Goal: Task Accomplishment & Management: Use online tool/utility

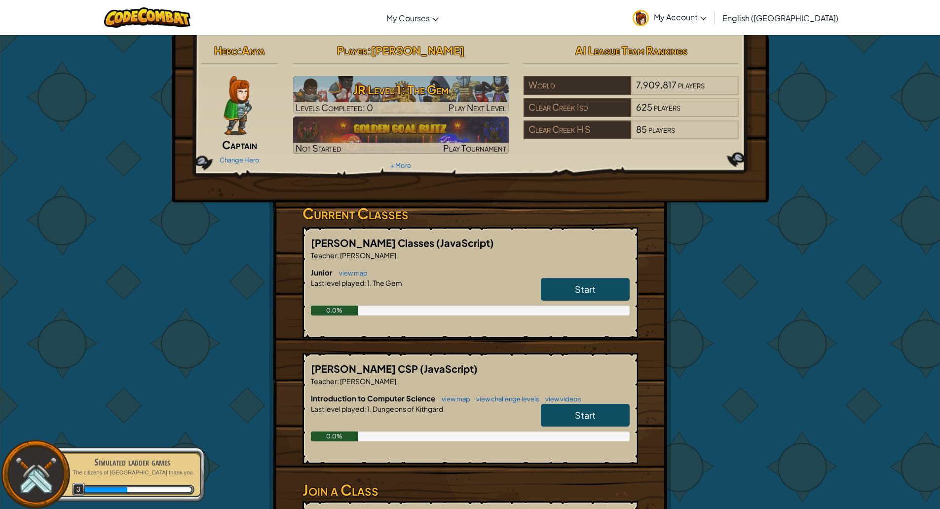
click at [711, 10] on link "My Account" at bounding box center [670, 17] width 84 height 31
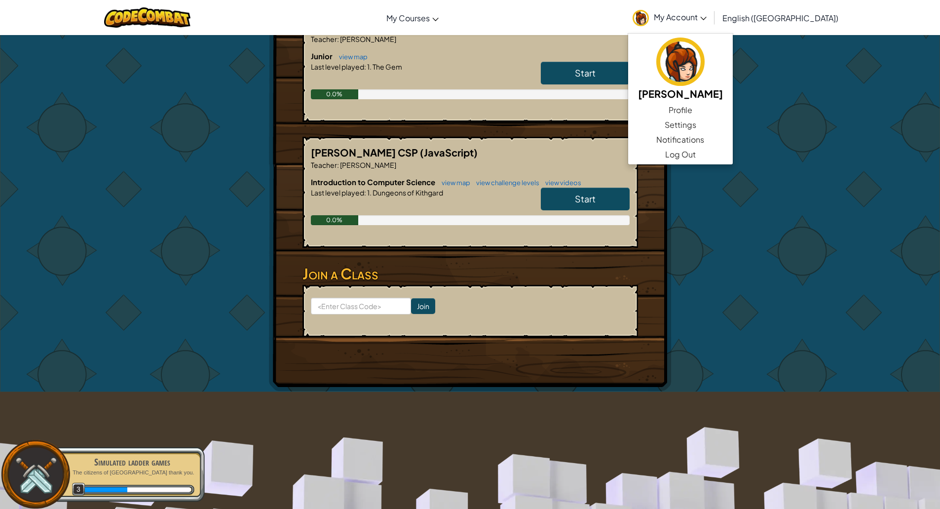
scroll to position [247, 0]
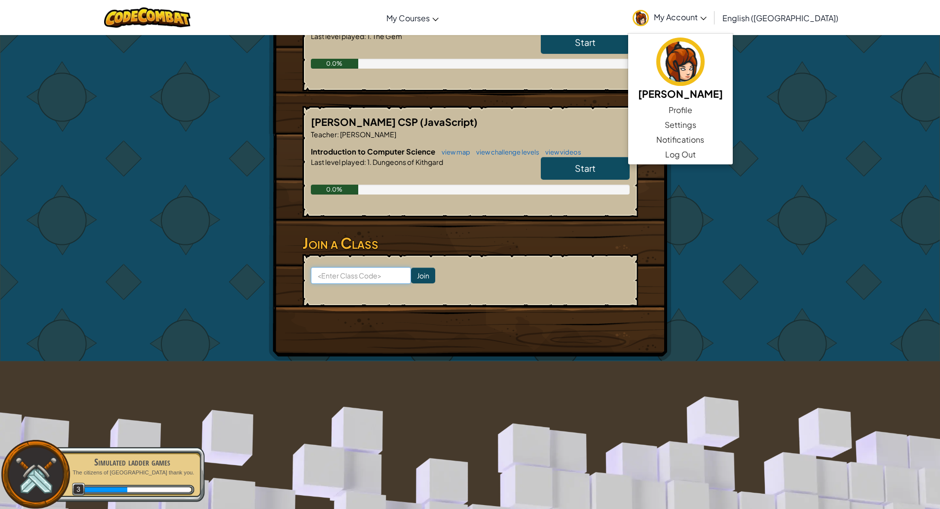
click at [359, 279] on input at bounding box center [361, 275] width 100 height 17
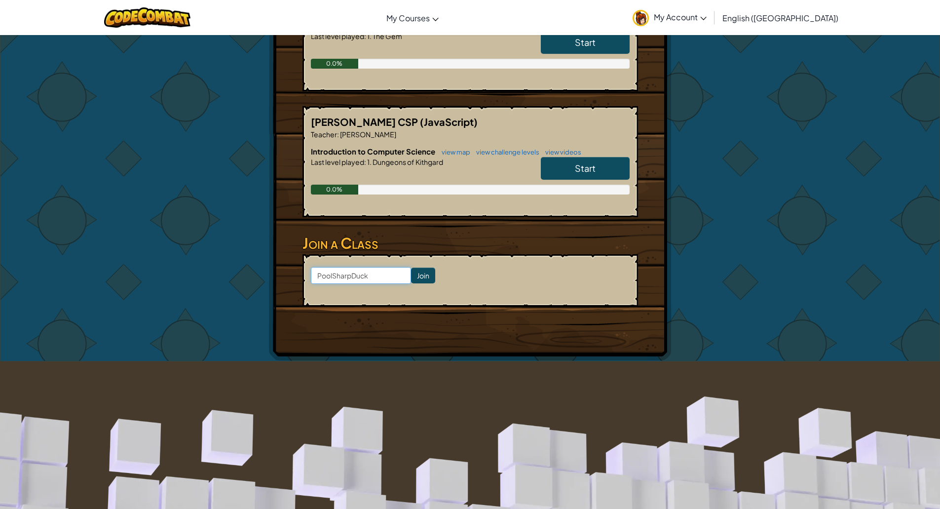
type input "PoolSharpDuck"
click at [411, 274] on input "Join" at bounding box center [423, 275] width 24 height 16
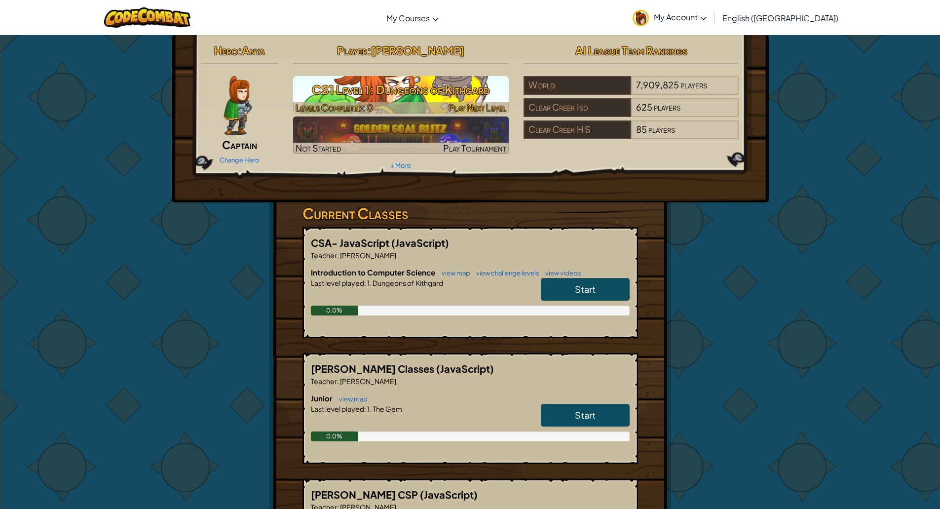
click at [495, 93] on h3 "CS1 Level 1: Dungeons of Kithgard" at bounding box center [401, 89] width 216 height 22
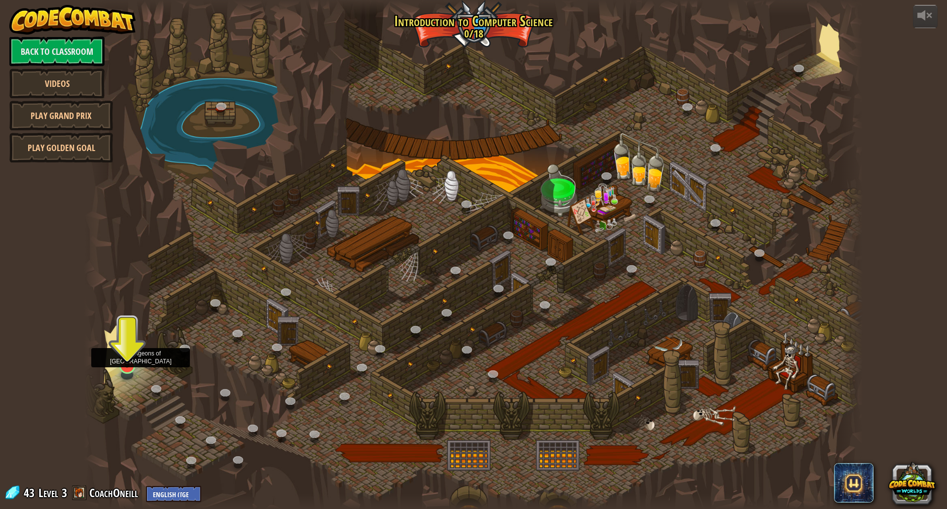
click at [129, 364] on img at bounding box center [126, 342] width 21 height 49
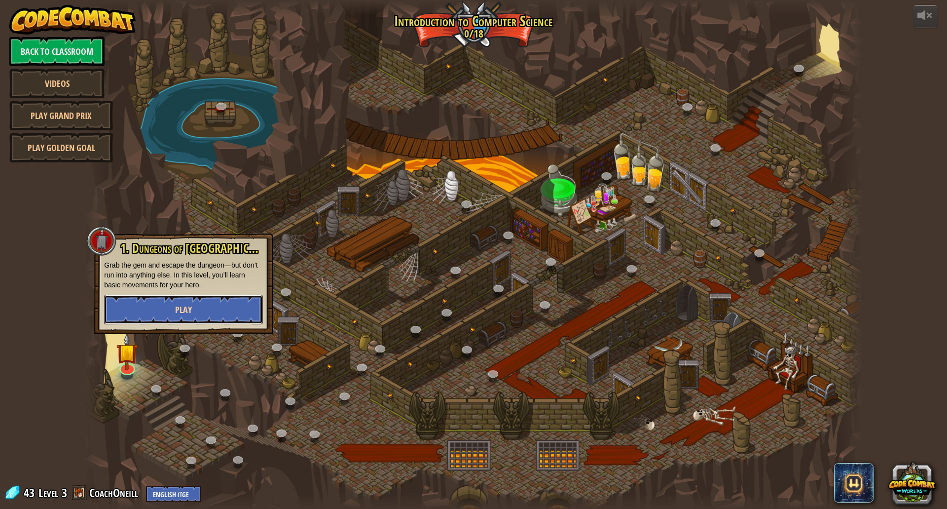
click at [148, 313] on button "Play" at bounding box center [183, 310] width 159 height 30
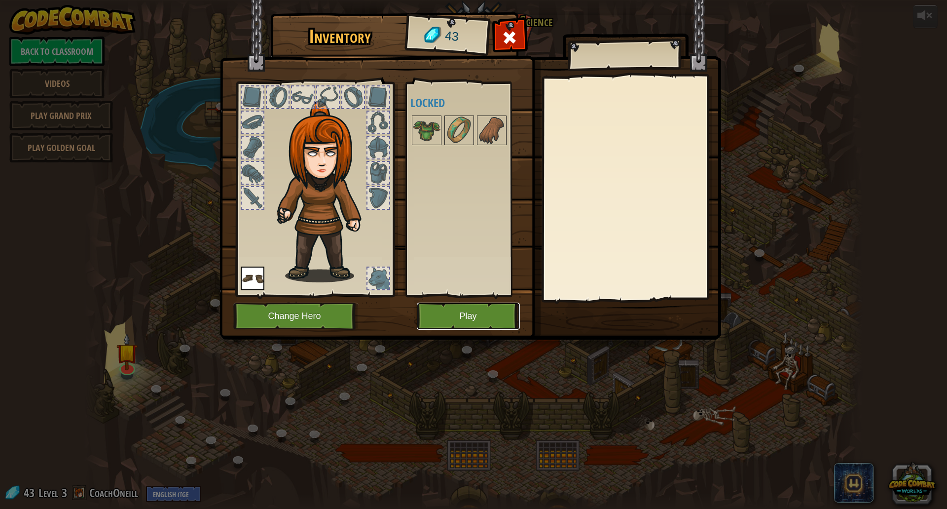
click at [474, 306] on button "Play" at bounding box center [468, 315] width 103 height 27
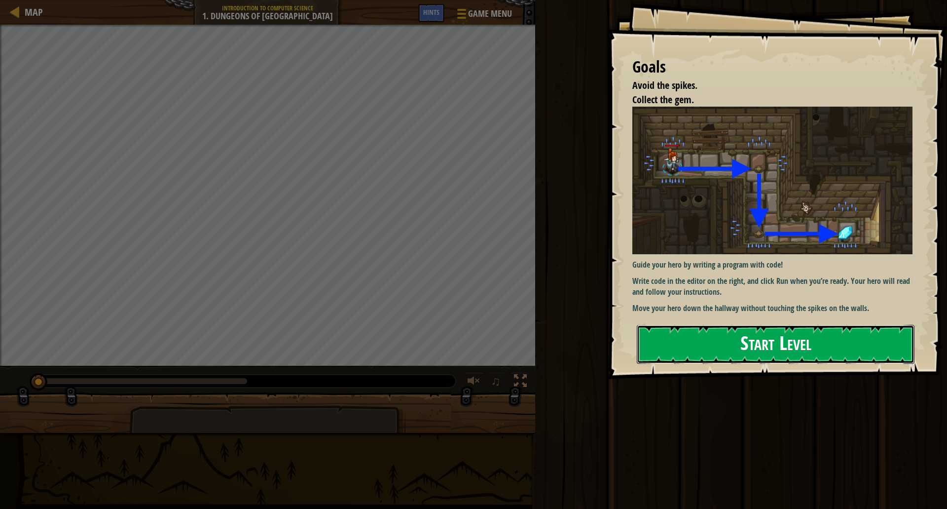
click at [747, 350] on button "Start Level" at bounding box center [776, 344] width 278 height 39
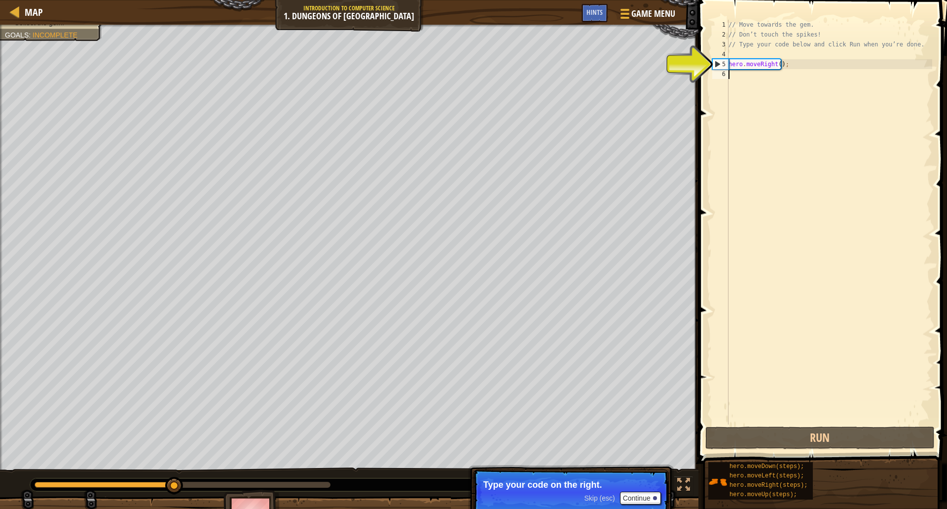
click at [633, 497] on button "Continue" at bounding box center [640, 497] width 41 height 13
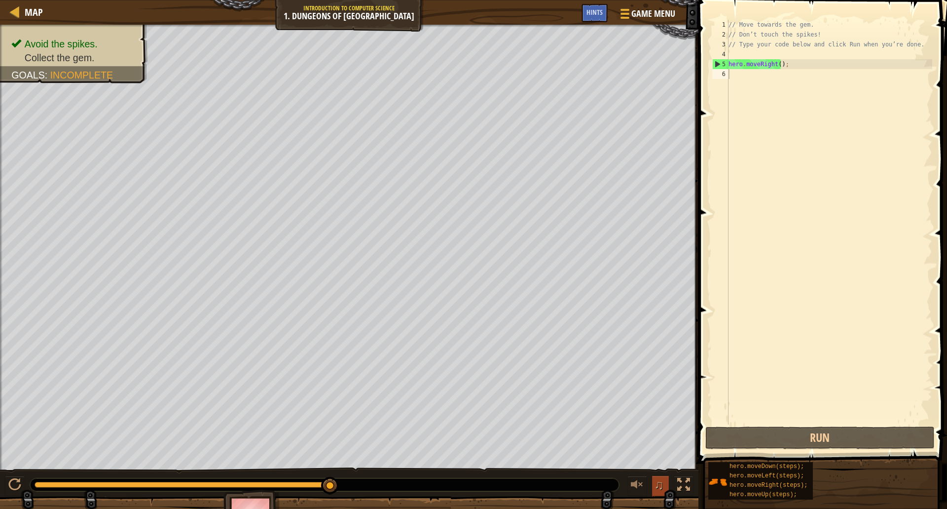
click at [654, 485] on span "♫" at bounding box center [659, 484] width 10 height 15
click at [658, 486] on span "♫" at bounding box center [659, 484] width 10 height 15
click at [782, 76] on div "// Move towards the gem. // Don’t touch the spikes! // Type your code below and…" at bounding box center [830, 232] width 206 height 424
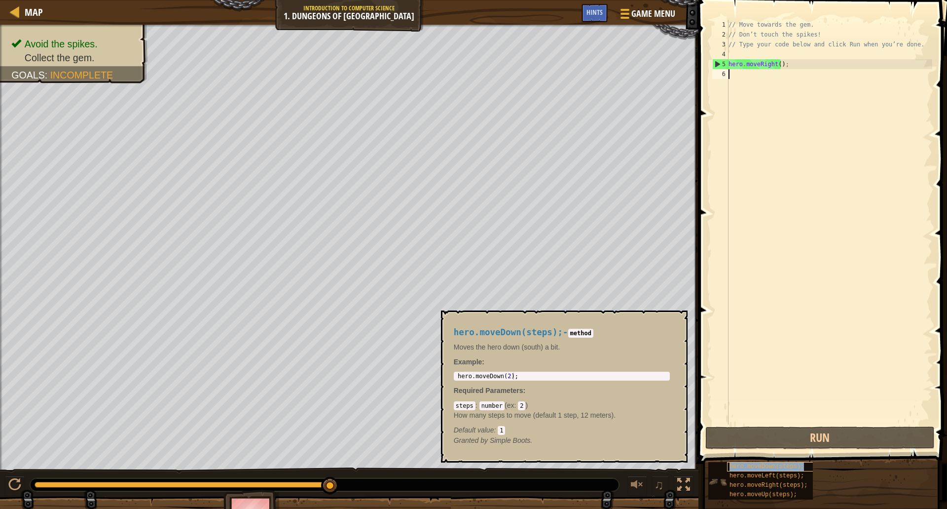
click at [763, 463] on span "hero.moveDown(steps);" at bounding box center [767, 466] width 74 height 7
click at [762, 462] on div "hero.moveDown(steps);" at bounding box center [774, 466] width 95 height 9
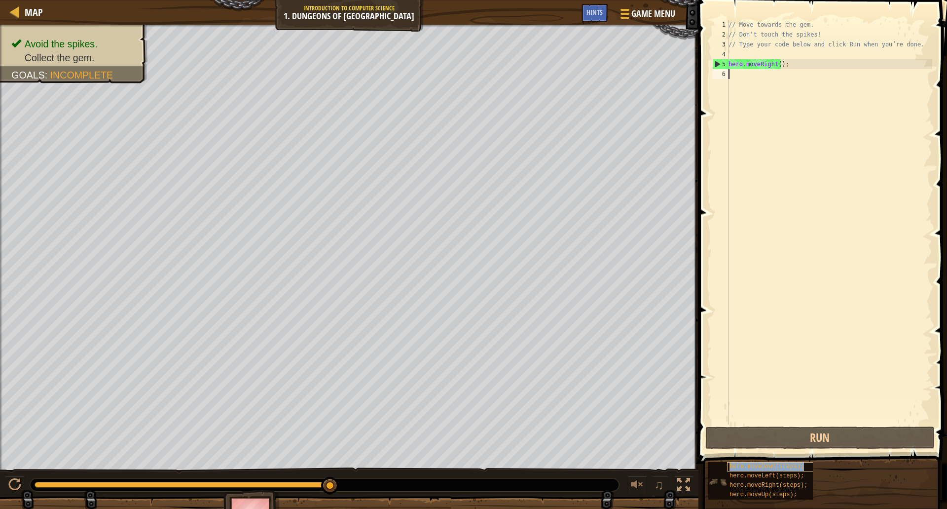
click at [762, 462] on div "hero.moveDown(steps);" at bounding box center [774, 466] width 95 height 9
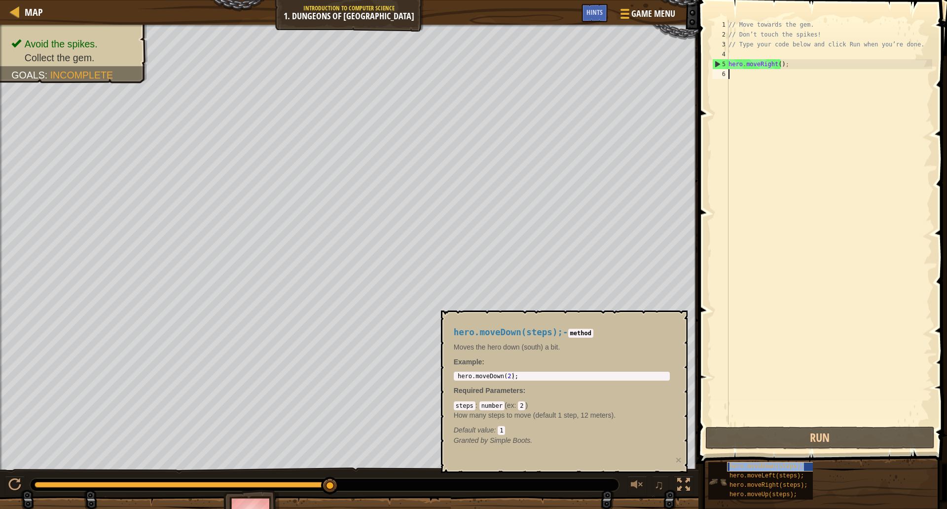
click at [762, 462] on div "hero.moveDown(steps);" at bounding box center [774, 466] width 95 height 9
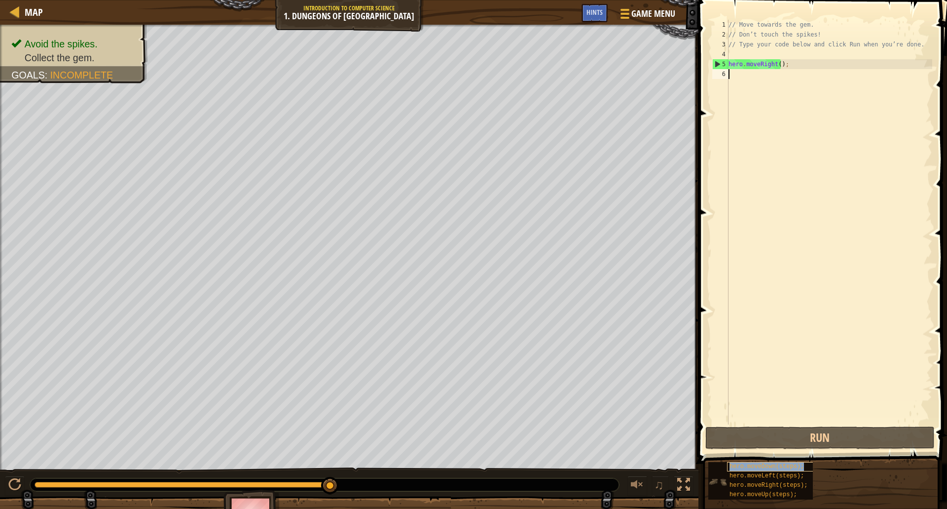
click at [762, 462] on div "hero.moveDown(steps);" at bounding box center [774, 466] width 95 height 9
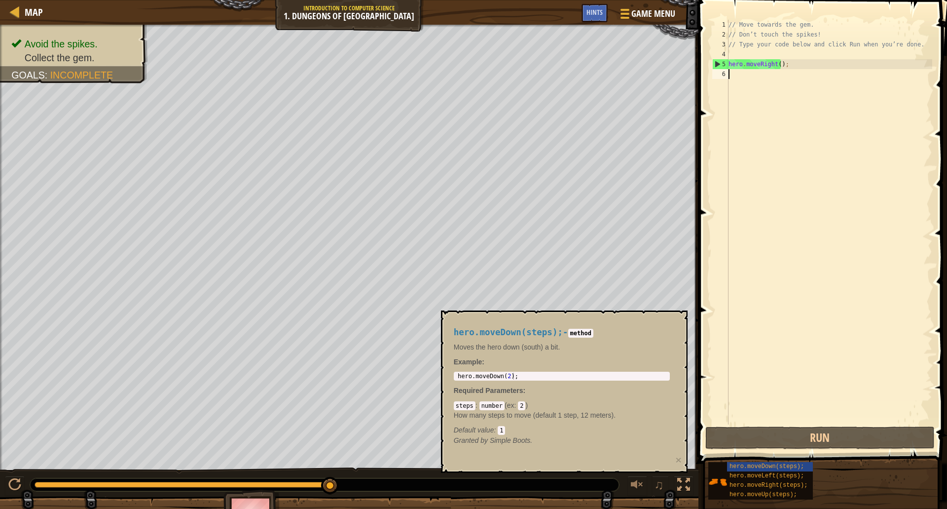
paste textarea "h"
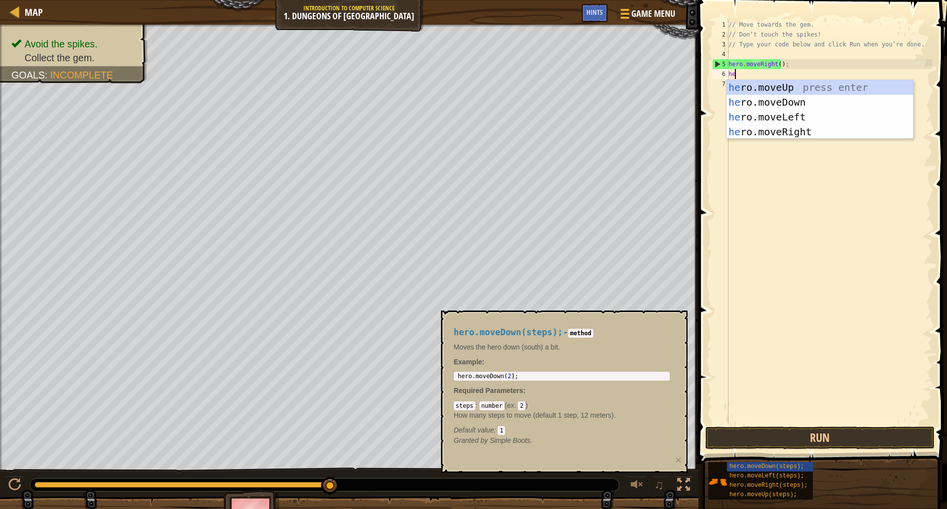
type textarea "her"
click at [764, 99] on div "her o.moveUp press enter her o.moveDown press enter her o.moveLeft press enter …" at bounding box center [820, 124] width 186 height 89
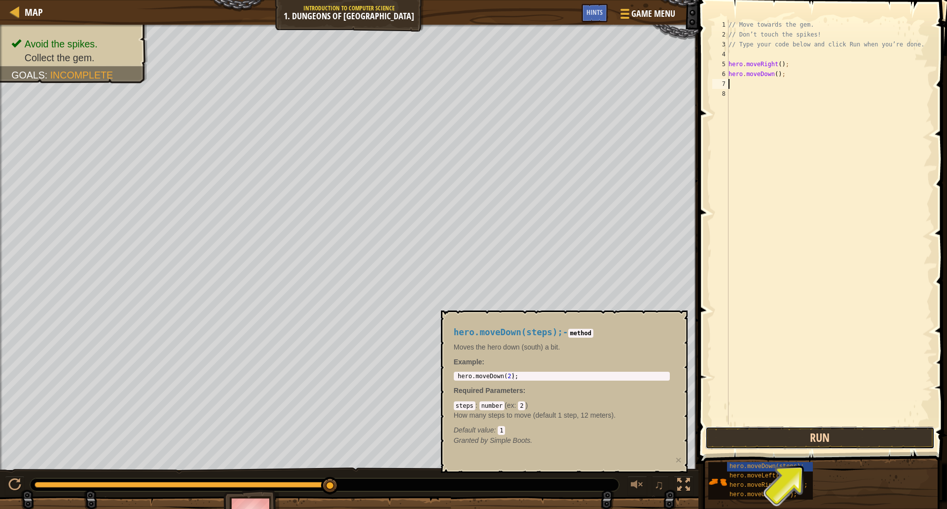
click at [753, 430] on button "Run" at bounding box center [821, 437] width 230 height 23
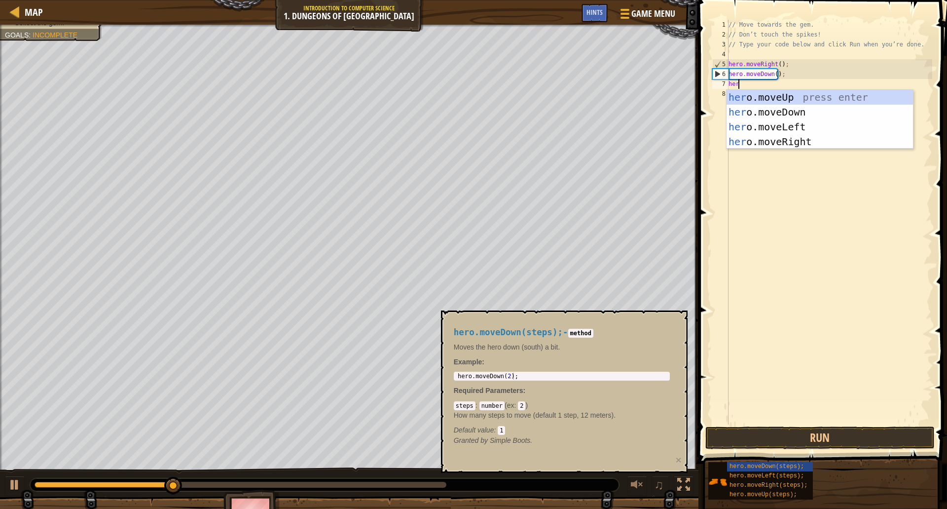
scroll to position [4, 0]
type textarea "hero."
click at [764, 141] on div "hero. moveUp press enter hero. moveDown press enter hero. moveLeft press enter …" at bounding box center [820, 134] width 186 height 89
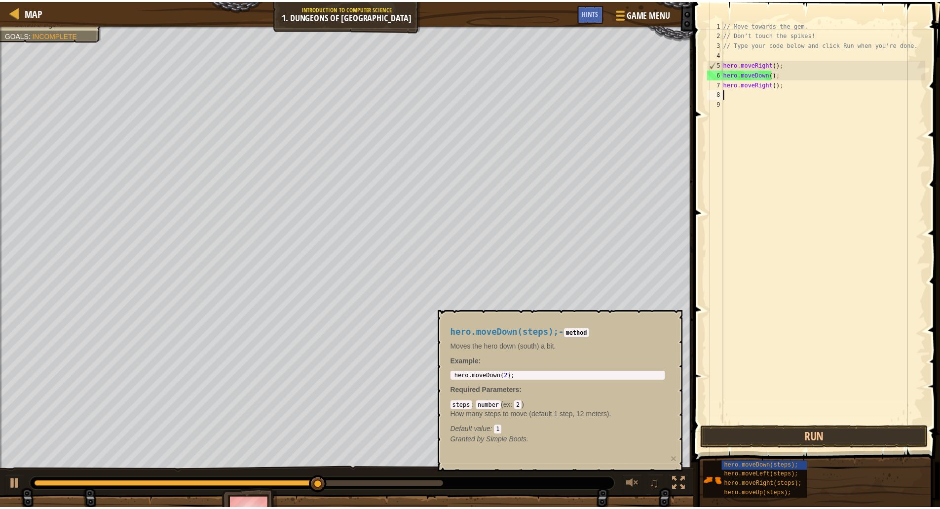
scroll to position [4, 0]
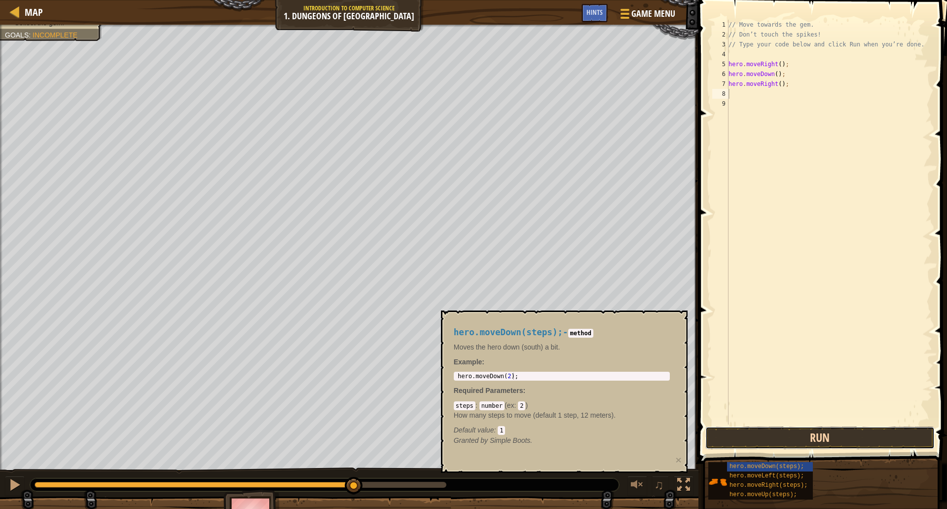
click at [797, 439] on button "Run" at bounding box center [821, 437] width 230 height 23
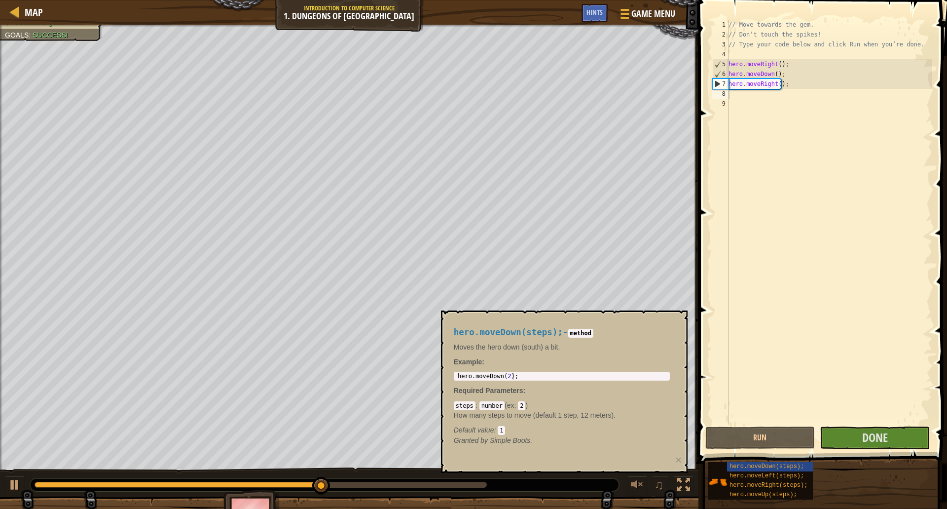
click at [852, 484] on div "hero.moveDown(steps); hero.moveLeft(steps); hero.moveRight(steps); hero.moveUp(…" at bounding box center [824, 480] width 232 height 38
click at [886, 430] on span "Done" at bounding box center [875, 437] width 26 height 16
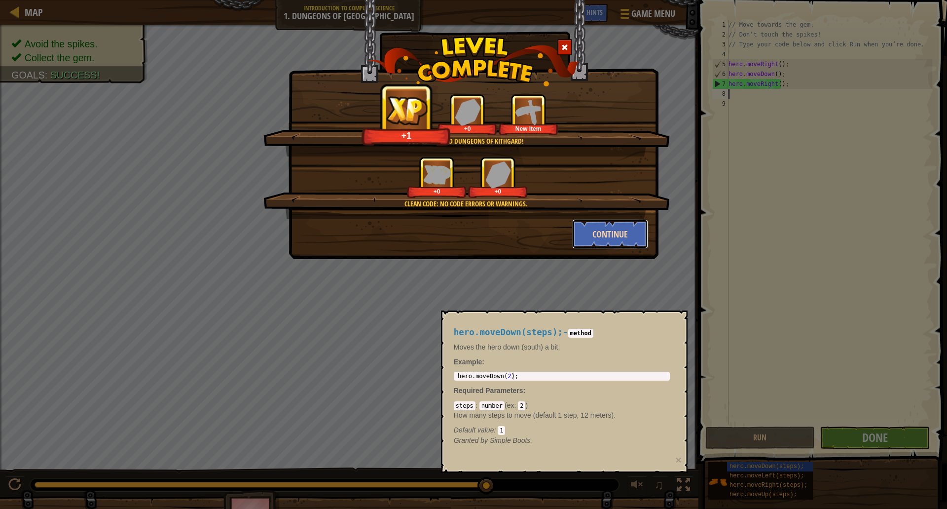
click at [603, 229] on button "Continue" at bounding box center [610, 234] width 76 height 30
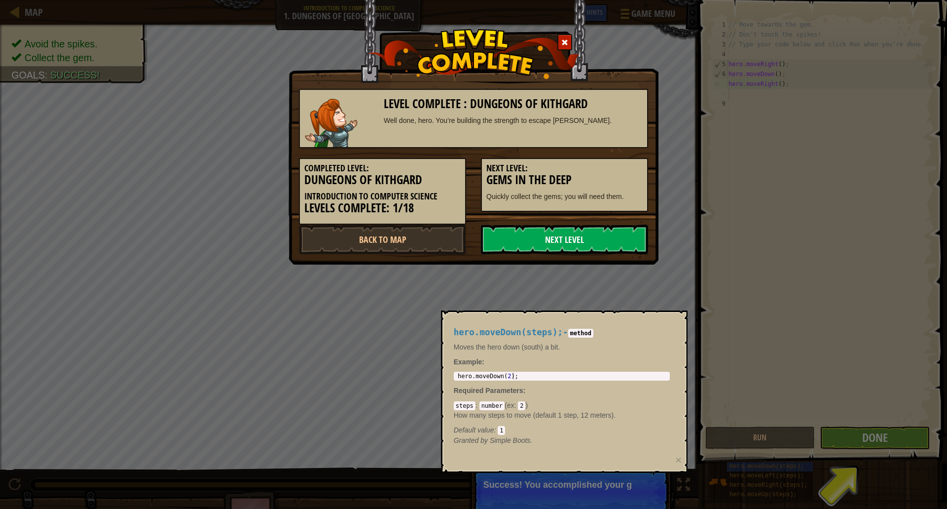
click at [573, 235] on link "Next Level" at bounding box center [564, 239] width 167 height 30
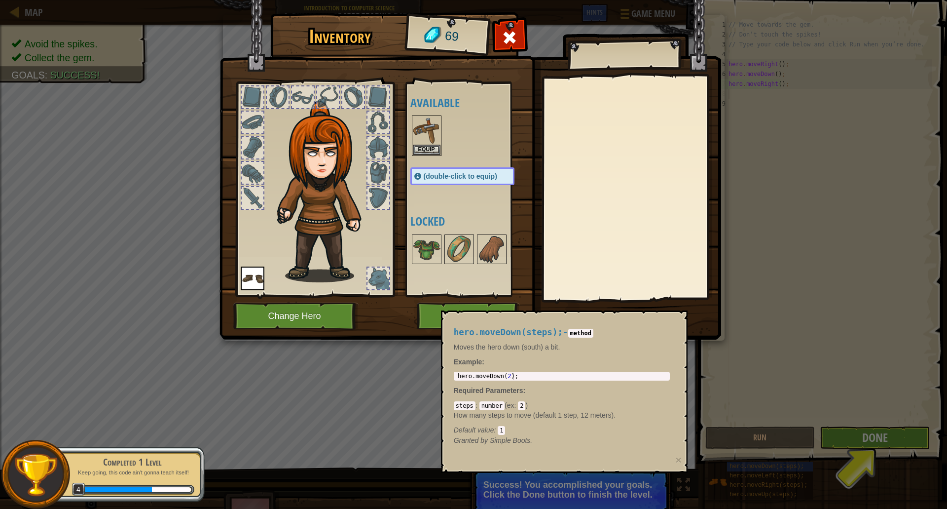
click at [847, 436] on div "Inventory 69 Available Equip Equip (double-click to equip) Locked Equip Unequip…" at bounding box center [473, 254] width 947 height 509
drag, startPoint x: 686, startPoint y: 411, endPoint x: 681, endPoint y: 414, distance: 5.8
click at [688, 1] on body "Map Introduction to Computer Science 1. Dungeons of Kithgard Game Menu Done Hin…" at bounding box center [473, 0] width 947 height 1
click at [647, 449] on div "hero.moveDown(steps); - method Moves the hero down (south) a bit. Example : 1 h…" at bounding box center [562, 386] width 230 height 136
click at [678, 461] on button "×" at bounding box center [678, 459] width 6 height 10
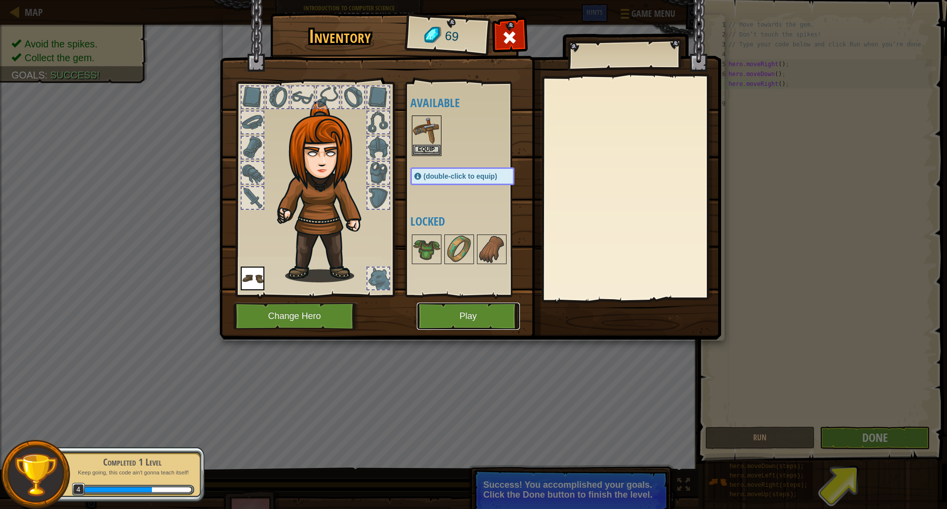
click at [470, 320] on button "Play" at bounding box center [468, 315] width 103 height 27
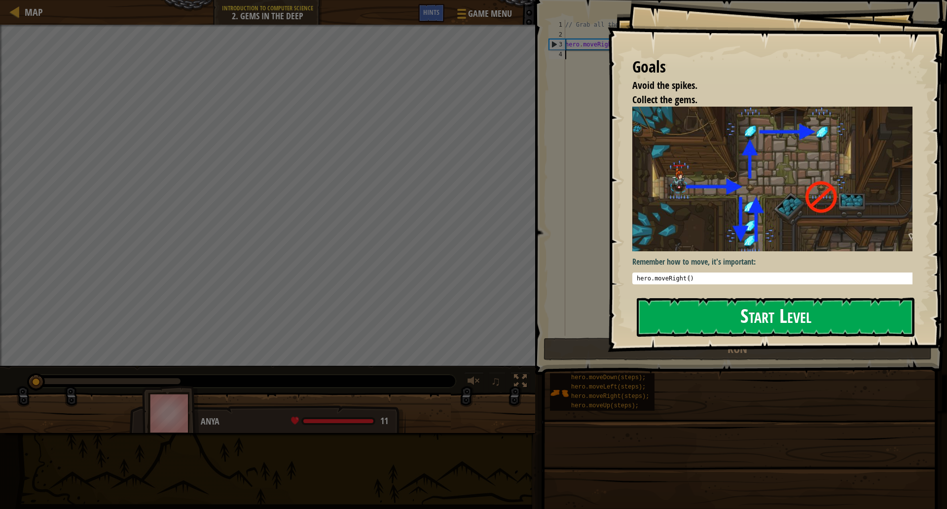
click at [717, 308] on button "Start Level" at bounding box center [776, 316] width 278 height 39
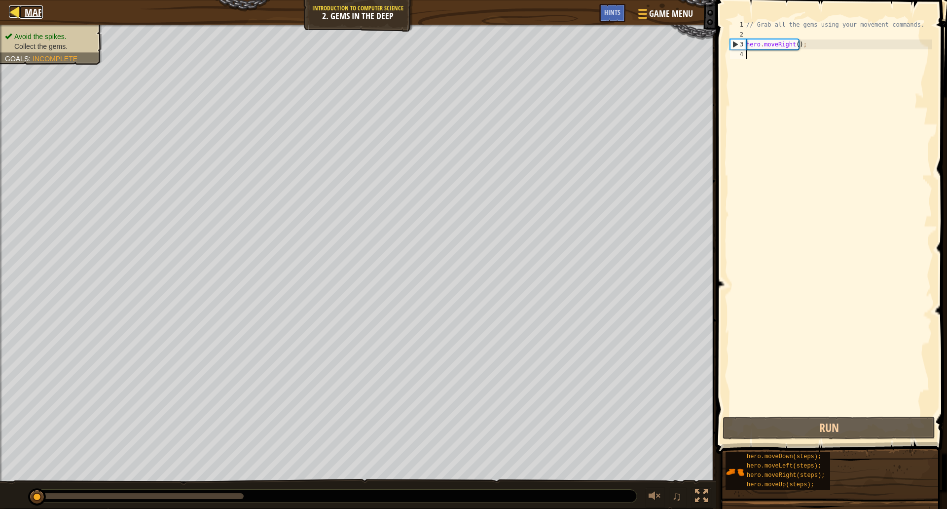
click at [30, 10] on span "Map" at bounding box center [34, 11] width 18 height 13
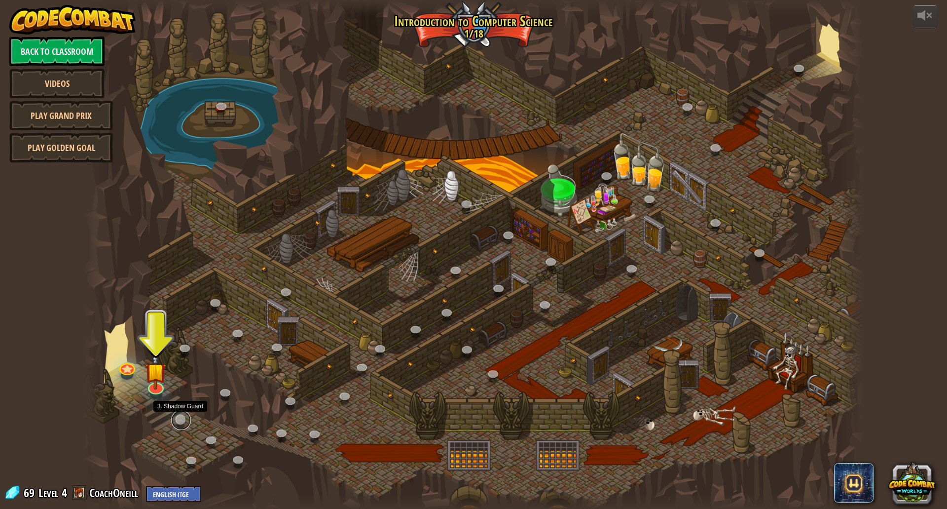
click at [182, 420] on link at bounding box center [181, 420] width 20 height 20
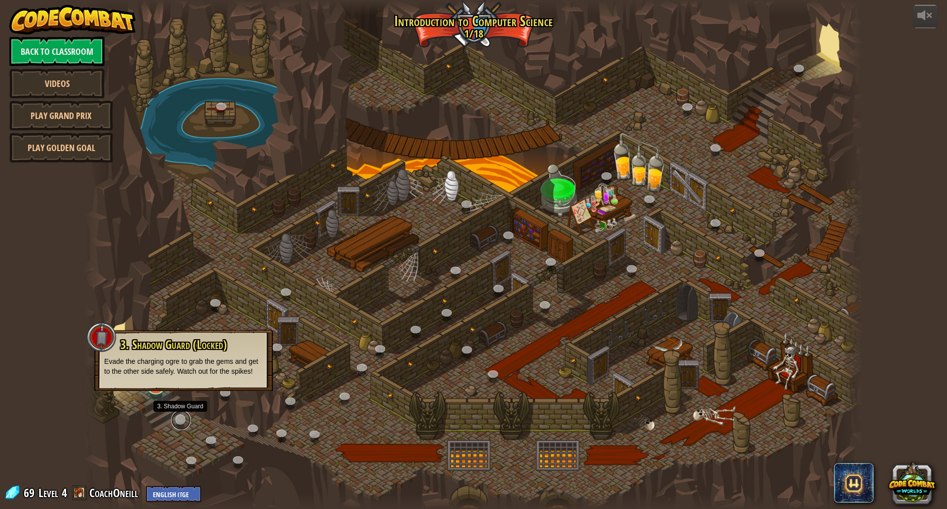
click at [182, 420] on link at bounding box center [181, 420] width 20 height 20
click at [196, 461] on link at bounding box center [192, 460] width 20 height 20
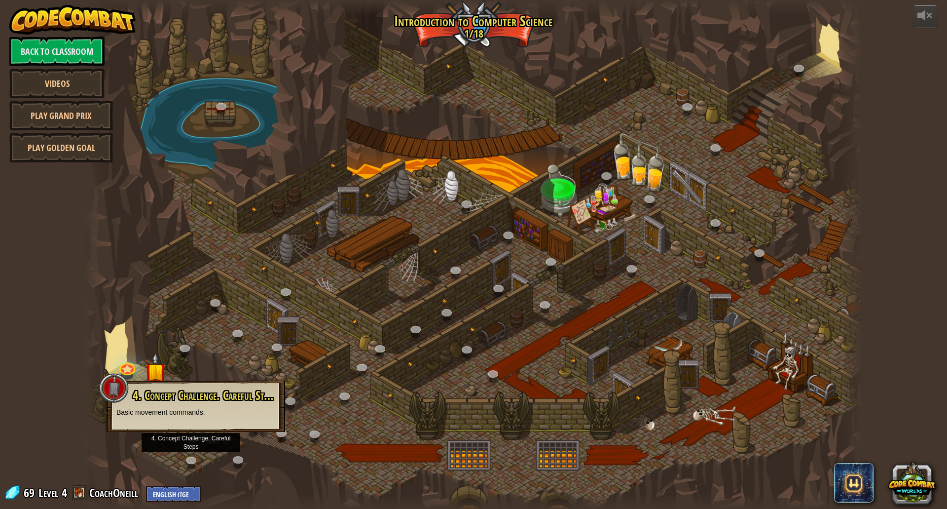
click at [200, 416] on p "Basic movement commands." at bounding box center [195, 412] width 159 height 10
click at [57, 149] on link "Play Golden Goal" at bounding box center [61, 148] width 104 height 30
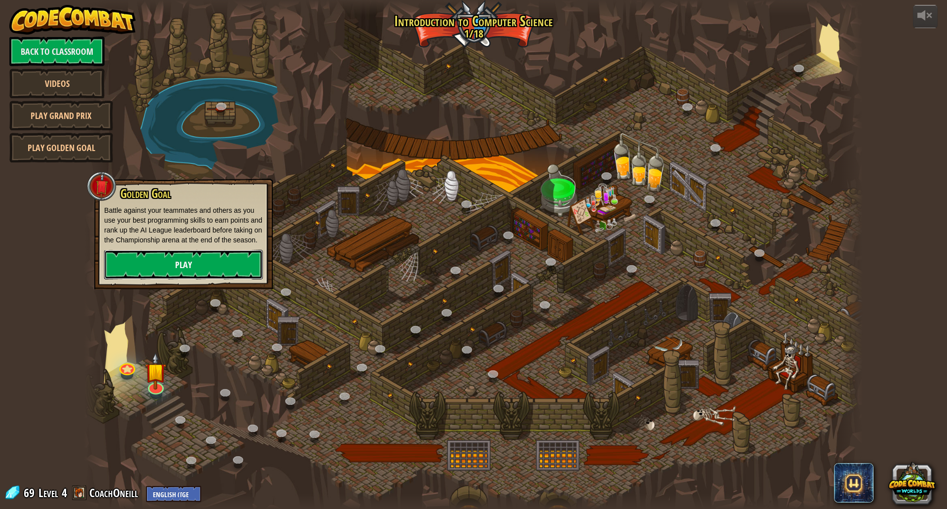
click at [180, 276] on link "Play" at bounding box center [183, 265] width 159 height 30
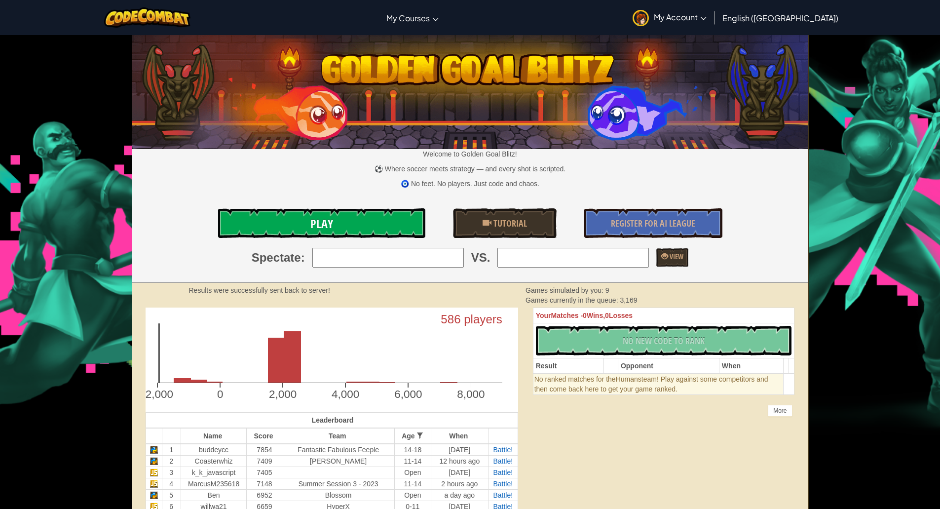
click at [367, 213] on link "Play" at bounding box center [321, 223] width 207 height 30
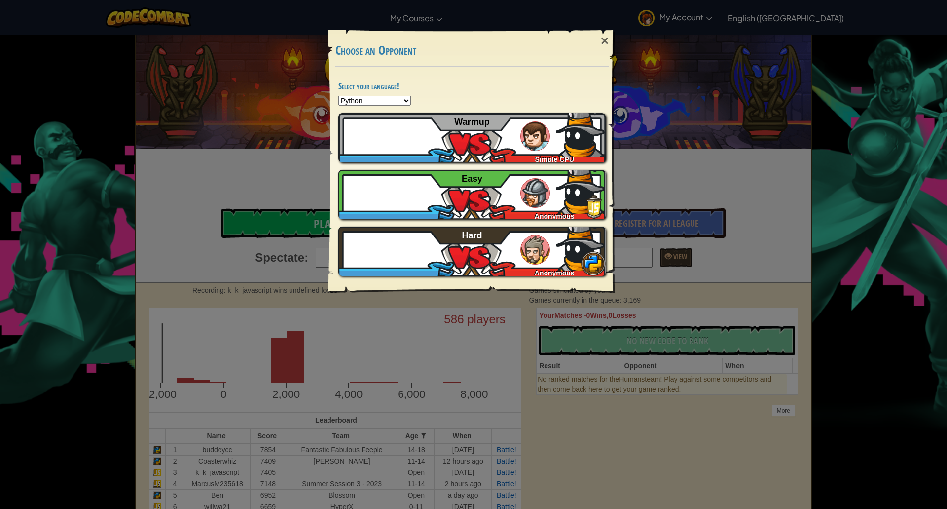
click at [381, 97] on select "Python JavaScript CoffeeScript Lua C++ Java (Experimental)" at bounding box center [374, 101] width 73 height 10
select select "javascript"
click at [338, 96] on select "Python JavaScript CoffeeScript Lua C++ Java (Experimental)" at bounding box center [374, 101] width 73 height 10
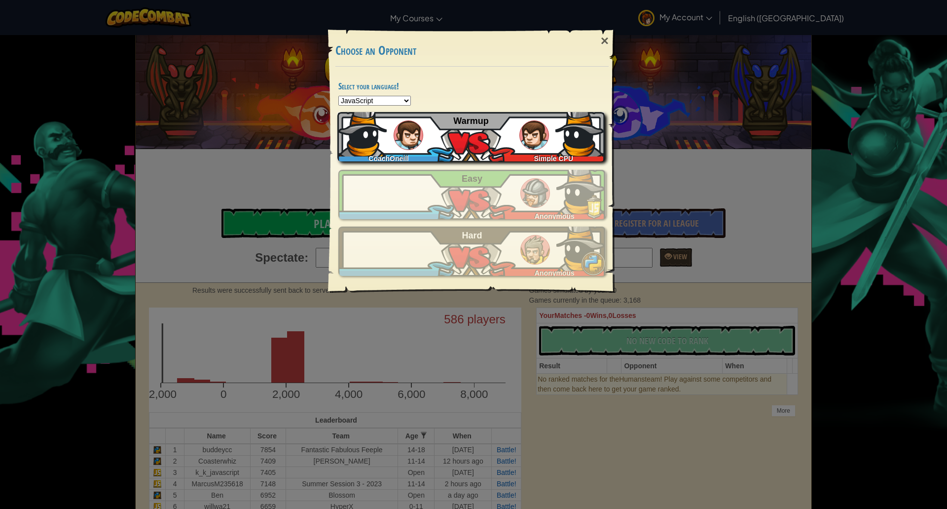
click at [438, 131] on div "CoachOneill Simple CPU Warmup" at bounding box center [470, 136] width 267 height 49
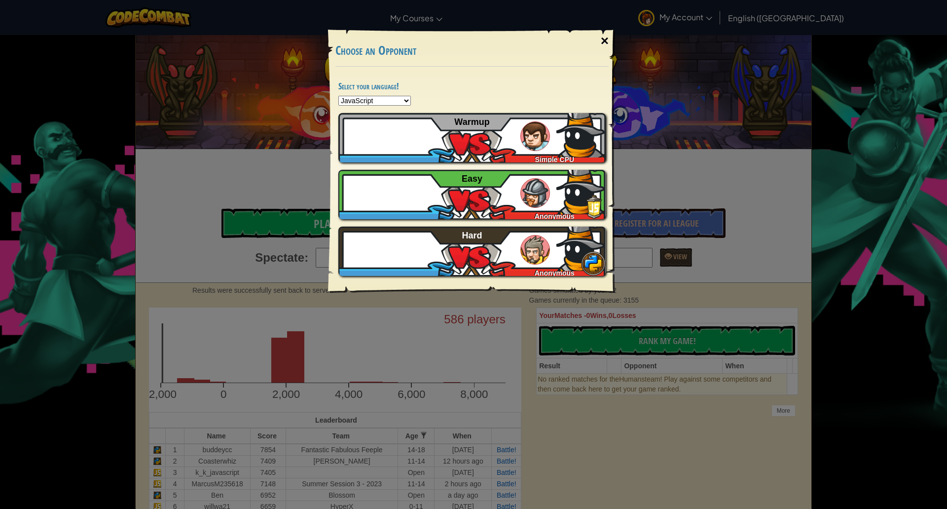
click at [605, 37] on div "×" at bounding box center [605, 41] width 23 height 29
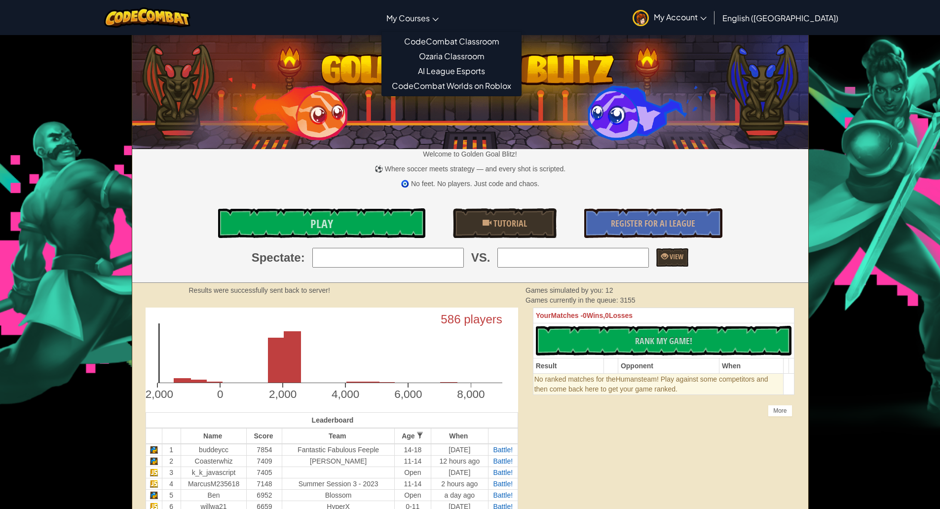
click at [430, 17] on span "My Courses" at bounding box center [407, 18] width 43 height 10
click at [459, 34] on link "CodeCombat Classroom" at bounding box center [451, 41] width 139 height 15
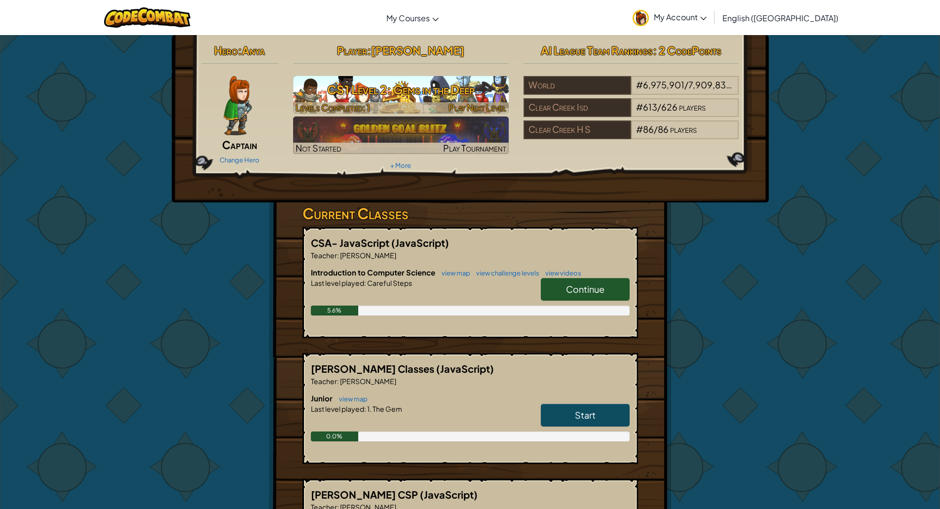
click at [436, 106] on div at bounding box center [401, 107] width 216 height 11
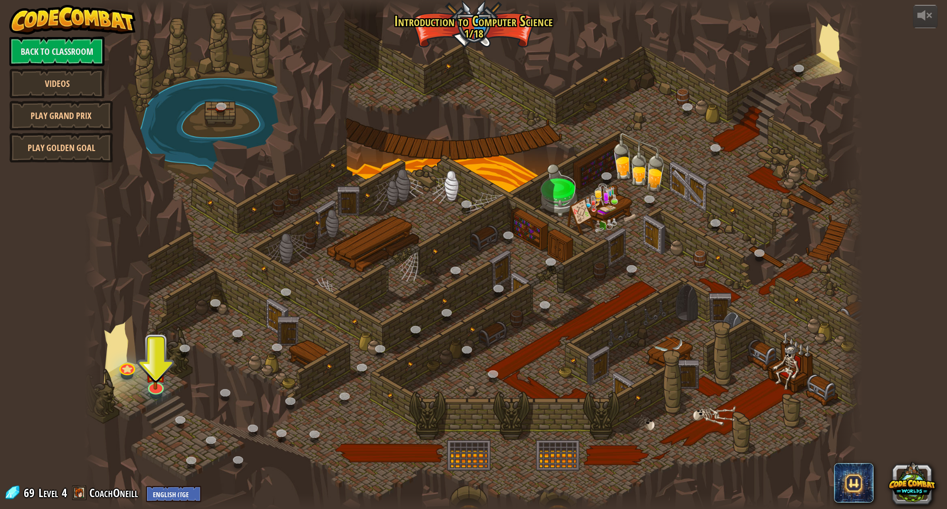
click at [155, 395] on div at bounding box center [156, 394] width 12 height 9
click at [155, 390] on link at bounding box center [155, 384] width 20 height 20
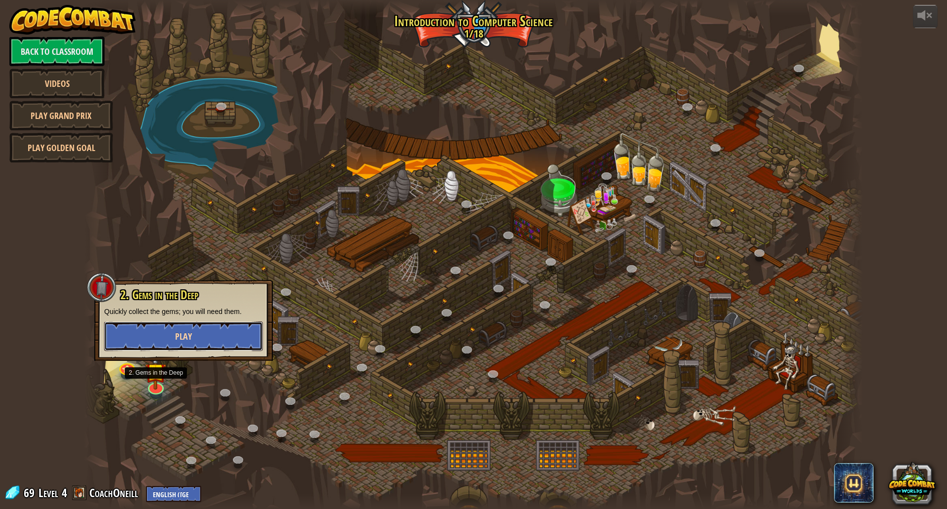
click at [157, 340] on button "Play" at bounding box center [183, 336] width 159 height 30
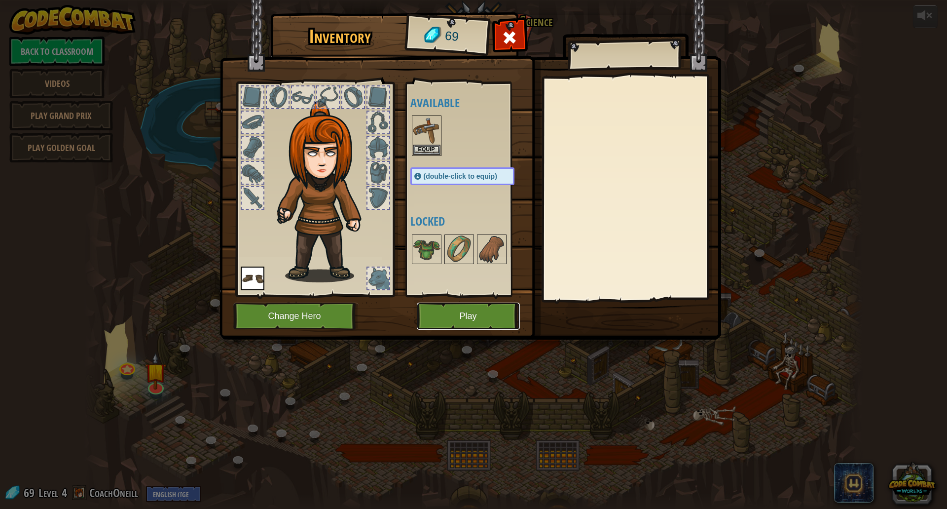
click at [426, 312] on button "Play" at bounding box center [468, 315] width 103 height 27
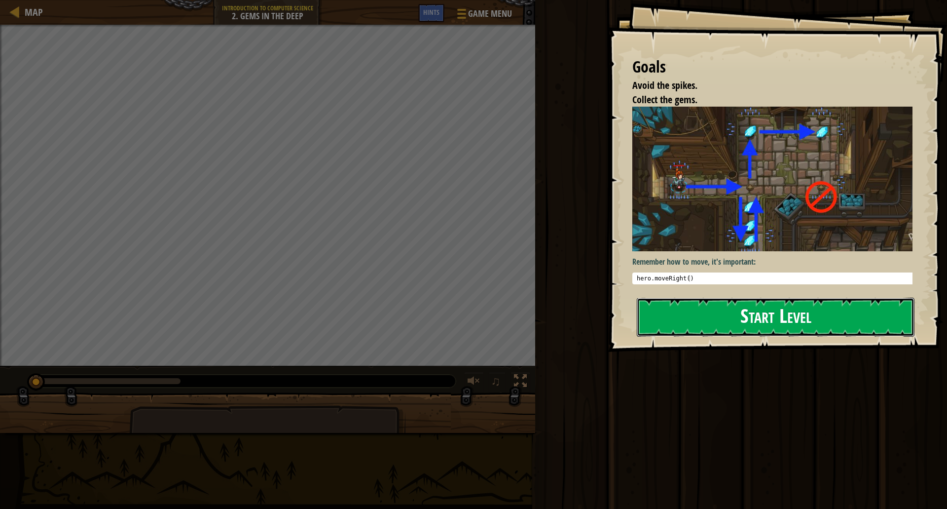
click at [716, 314] on button "Start Level" at bounding box center [776, 316] width 278 height 39
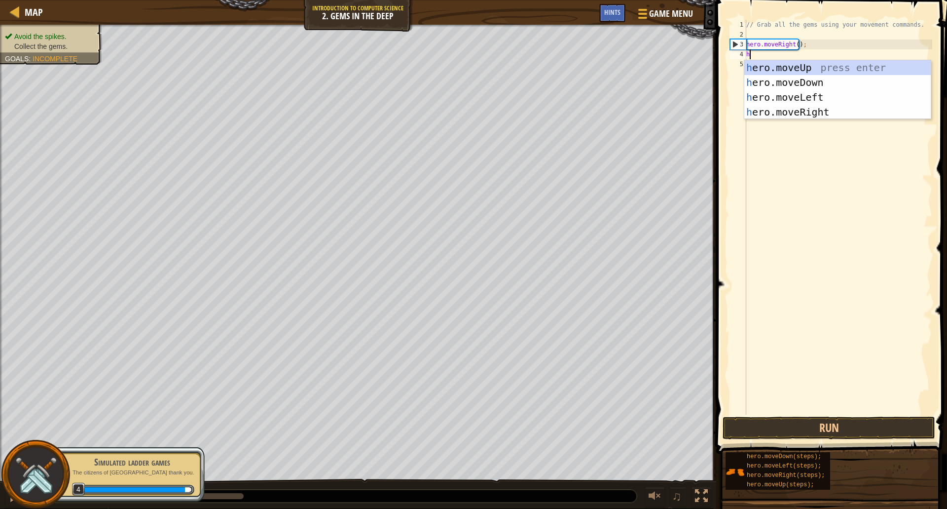
scroll to position [4, 0]
type textarea "hero"
click at [769, 80] on div "hero .moveUp press enter hero .moveDown press enter hero .moveLeft press enter …" at bounding box center [837, 104] width 186 height 89
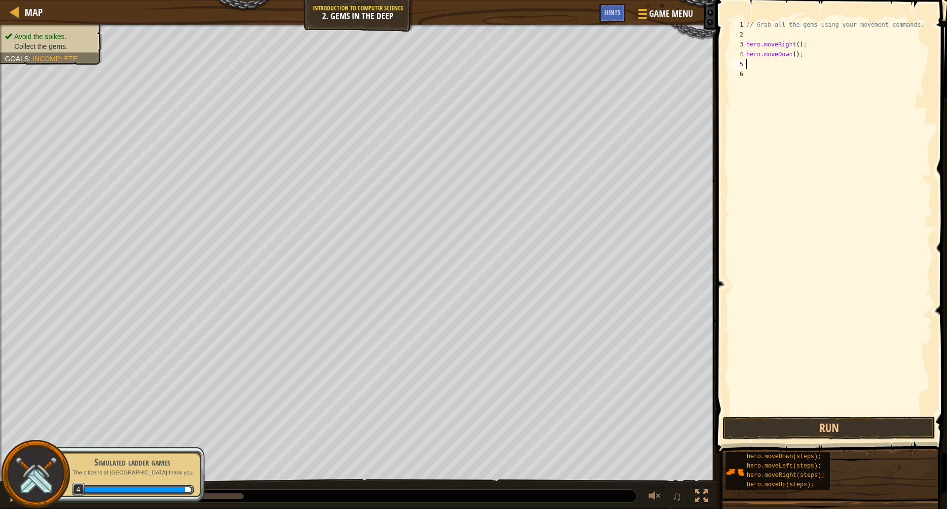
scroll to position [4, 0]
click at [792, 53] on div "// Grab all the gems using your movement commands. hero . moveRight ( ) ; hero …" at bounding box center [838, 227] width 188 height 414
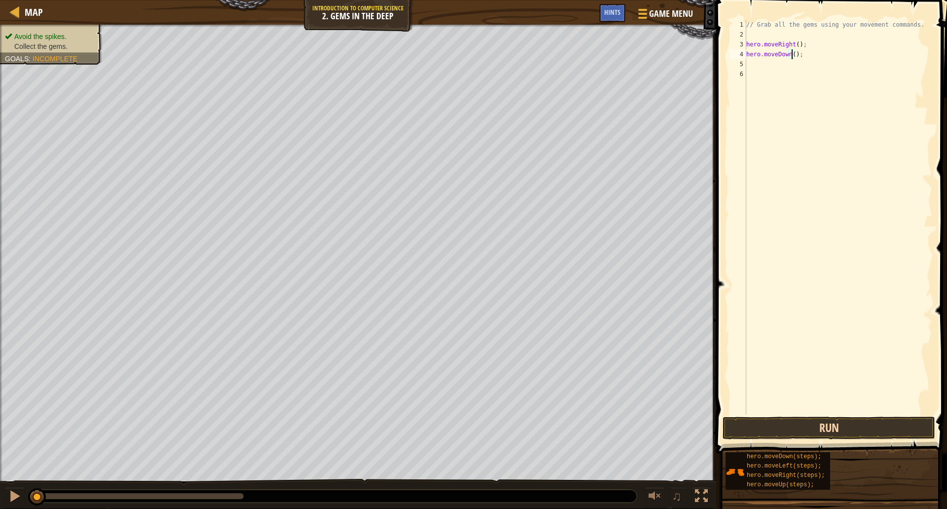
type textarea "hero.moveDown();"
click at [783, 427] on button "Run" at bounding box center [829, 427] width 213 height 23
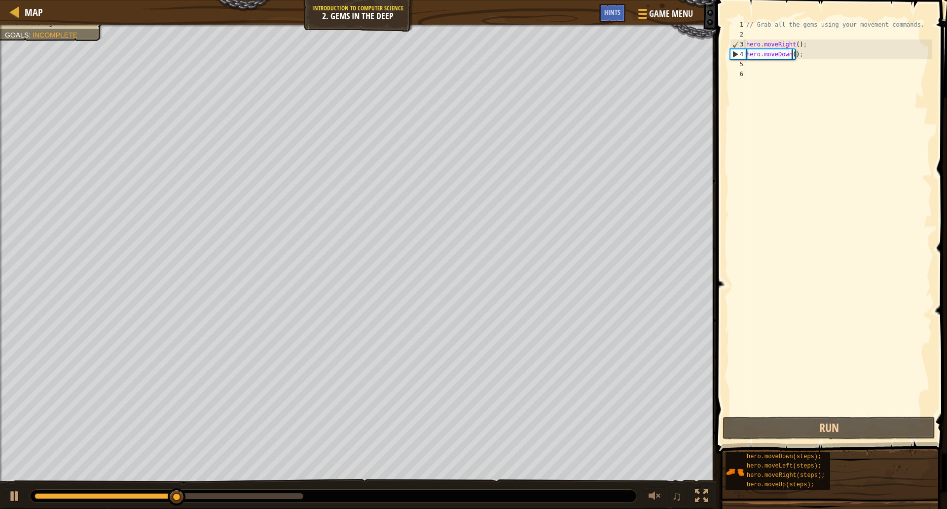
click at [773, 67] on div "// Grab all the gems using your movement commands. hero . moveRight ( ) ; hero …" at bounding box center [838, 227] width 188 height 414
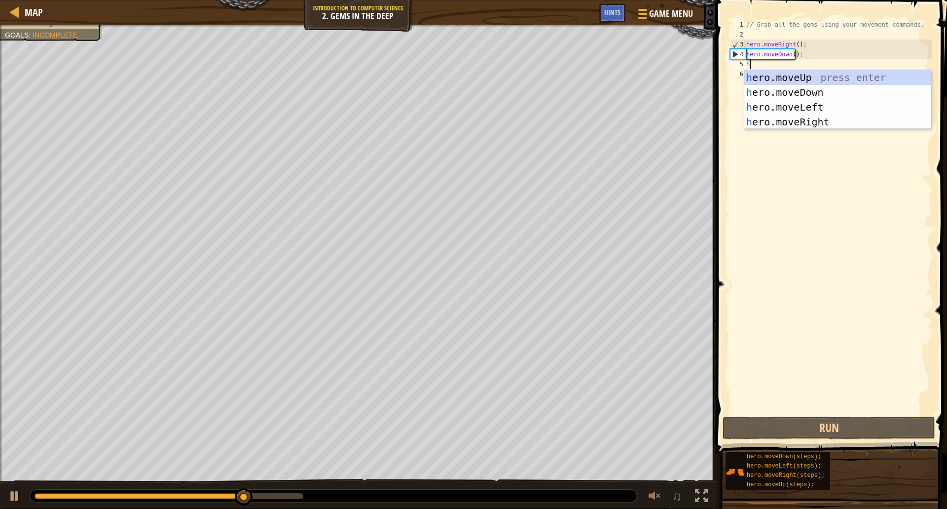
type textarea "her"
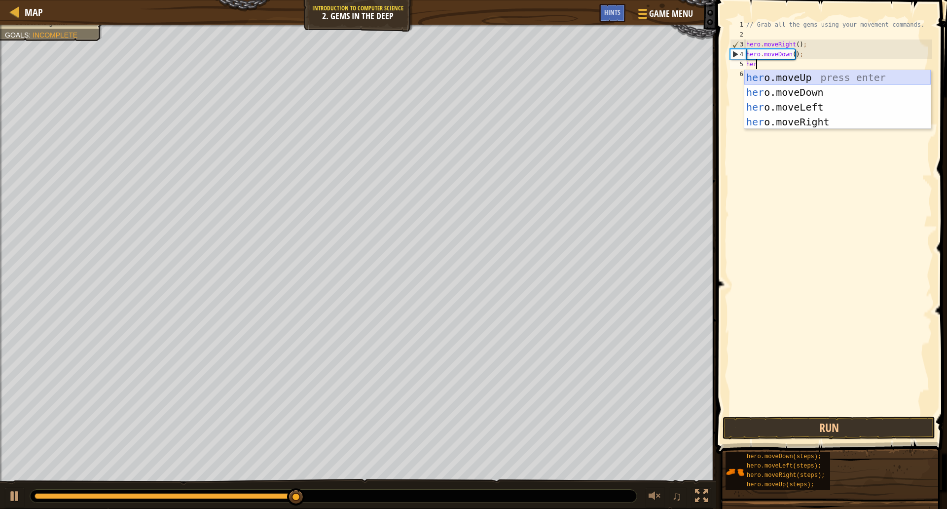
click at [781, 76] on div "her o.moveUp press enter her o.moveDown press enter her o.moveLeft press enter …" at bounding box center [837, 114] width 186 height 89
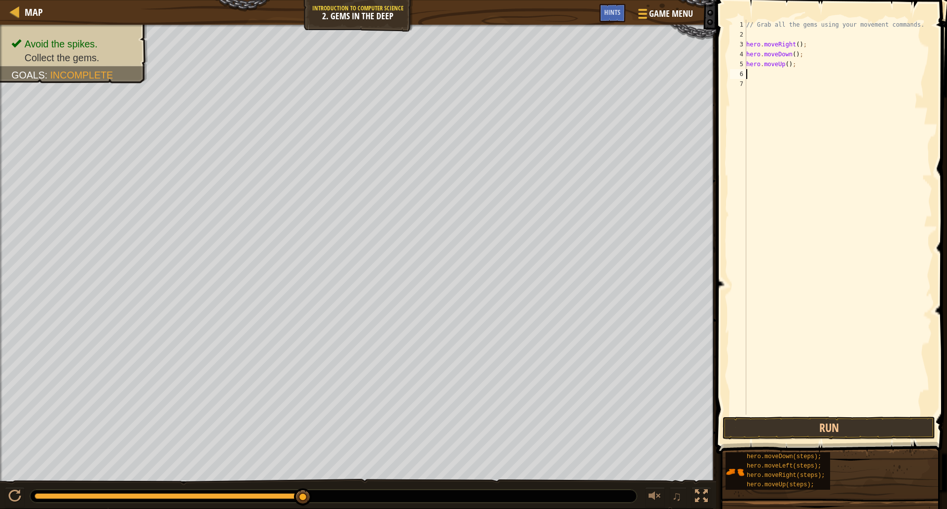
click at [781, 76] on div "// Grab all the gems using your movement commands. hero . moveRight ( ) ; hero …" at bounding box center [838, 227] width 188 height 414
click at [845, 428] on button "Run" at bounding box center [829, 427] width 213 height 23
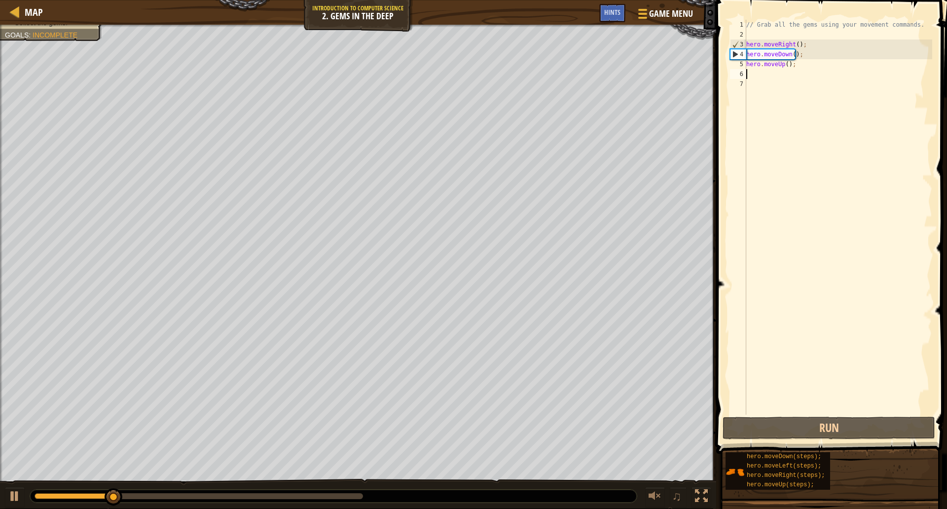
click at [778, 68] on div "// Grab all the gems using your movement commands. hero . moveRight ( ) ; hero …" at bounding box center [838, 227] width 188 height 414
type textarea "hero.moveUp();"
click at [777, 79] on div "// Grab all the gems using your movement commands. hero . moveRight ( ) ; hero …" at bounding box center [838, 227] width 188 height 414
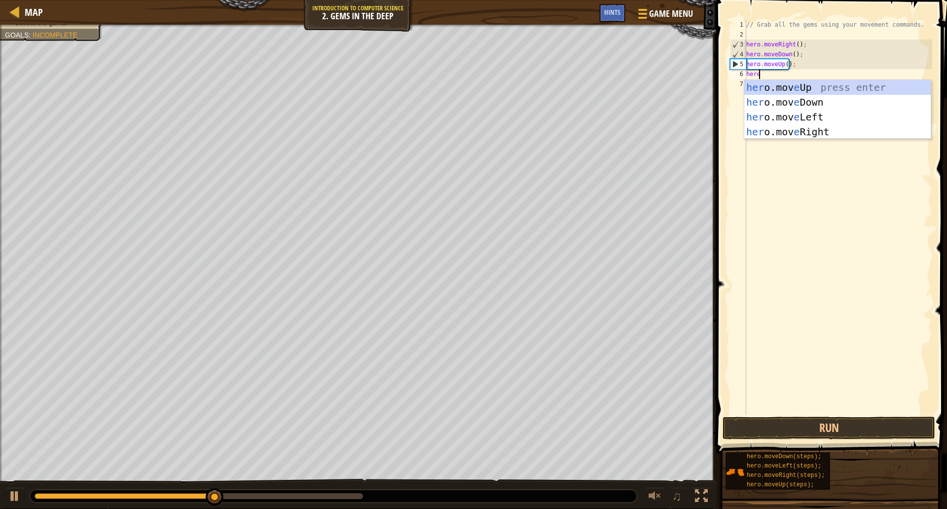
type textarea "here"
click at [782, 89] on div "her o.mov e Up press enter her o.mov e Down press enter her o.mov e Left press …" at bounding box center [837, 124] width 186 height 89
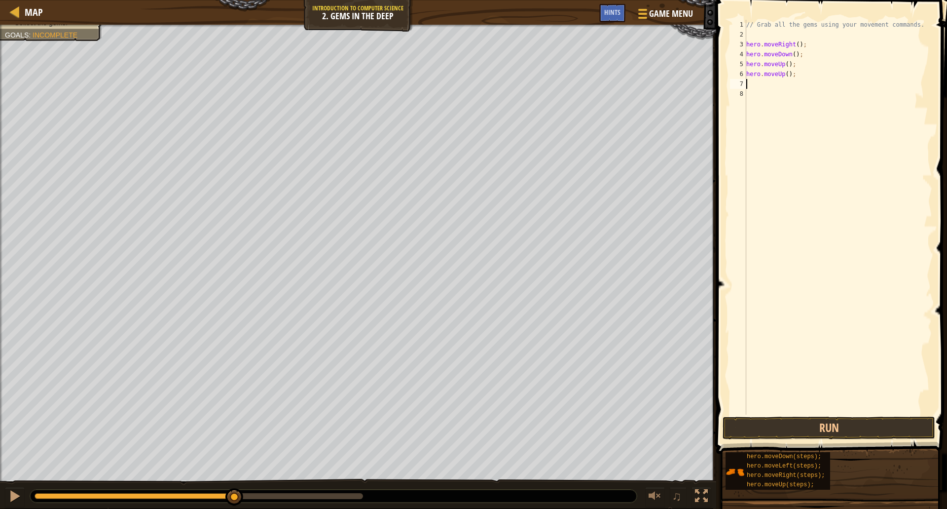
scroll to position [4, 0]
click at [830, 434] on button "Run" at bounding box center [829, 427] width 213 height 23
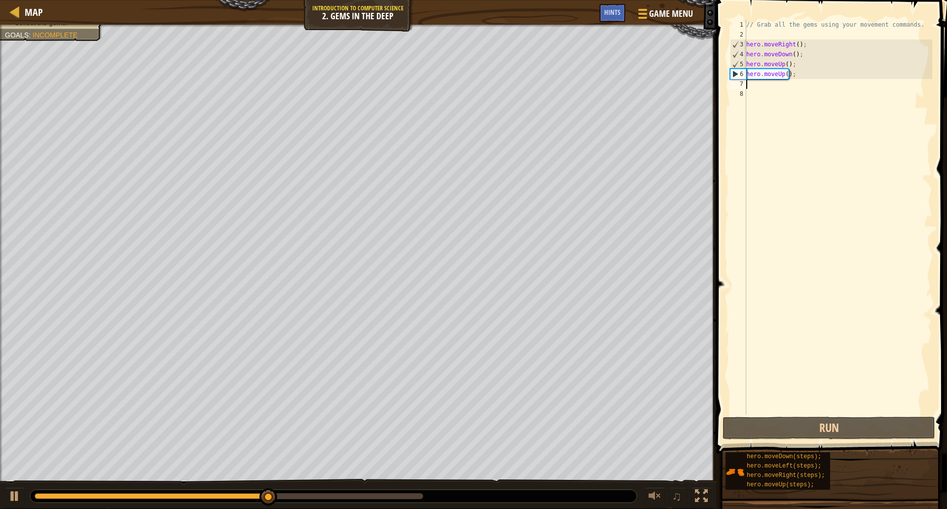
click at [770, 84] on div "// Grab all the gems using your movement commands. hero . moveRight ( ) ; hero …" at bounding box center [838, 227] width 188 height 414
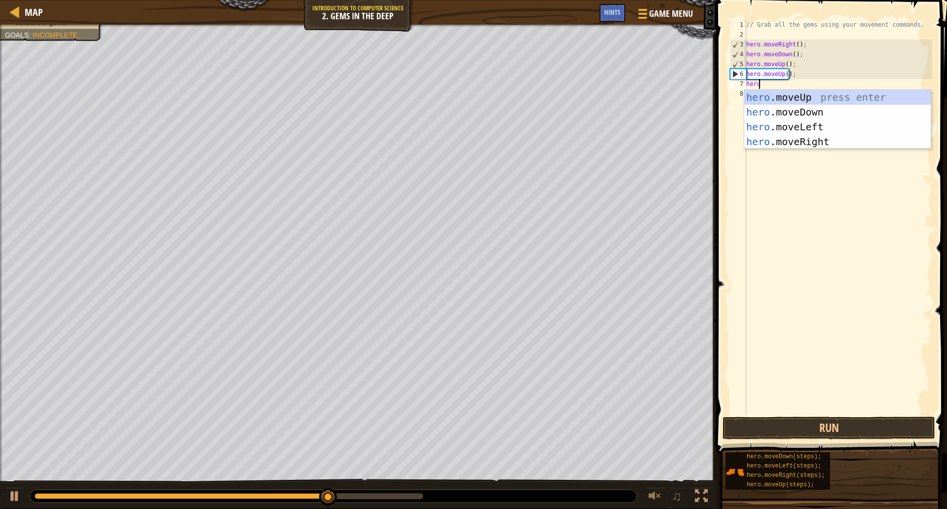
type textarea "hero"
click at [824, 138] on div "hero .moveUp press enter hero .moveDown press enter hero .moveLeft press enter …" at bounding box center [837, 134] width 186 height 89
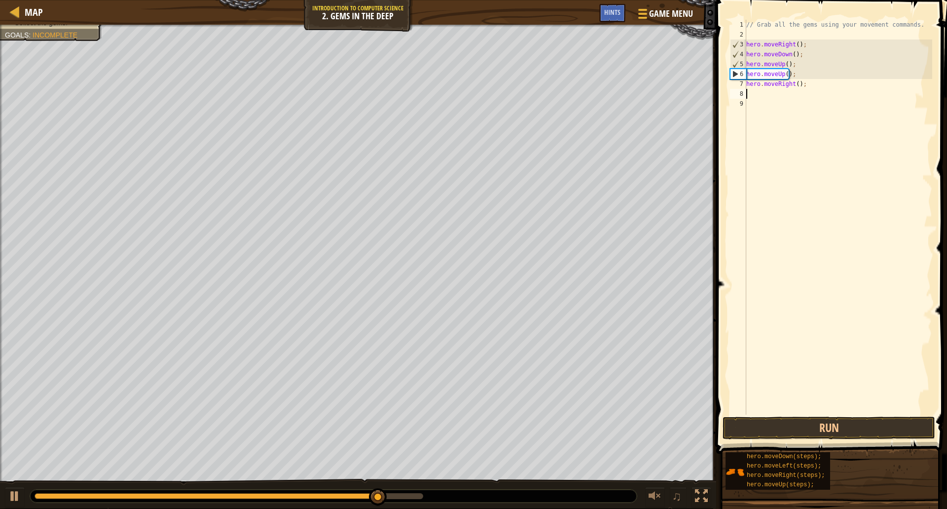
scroll to position [4, 0]
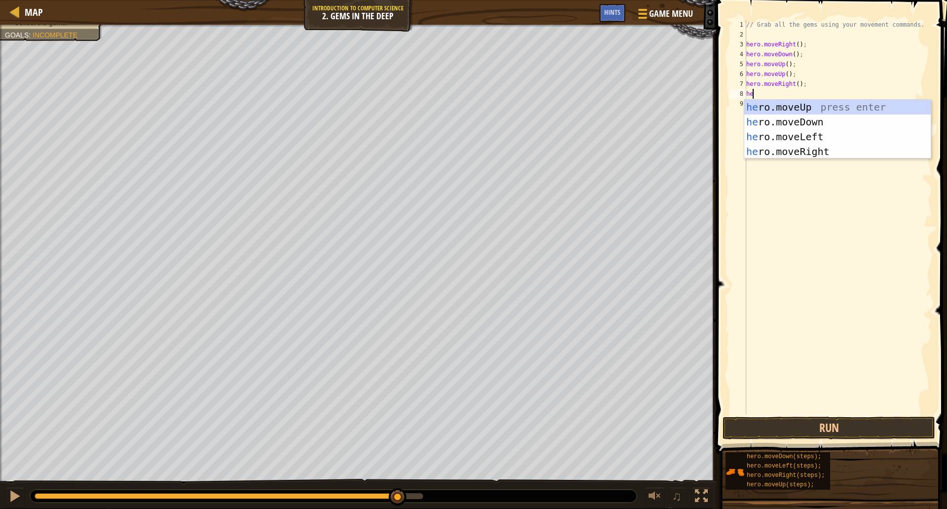
type textarea "her"
click at [810, 118] on div "her o.moveUp press enter her o.moveDown press enter her o.moveLeft press enter …" at bounding box center [837, 144] width 186 height 89
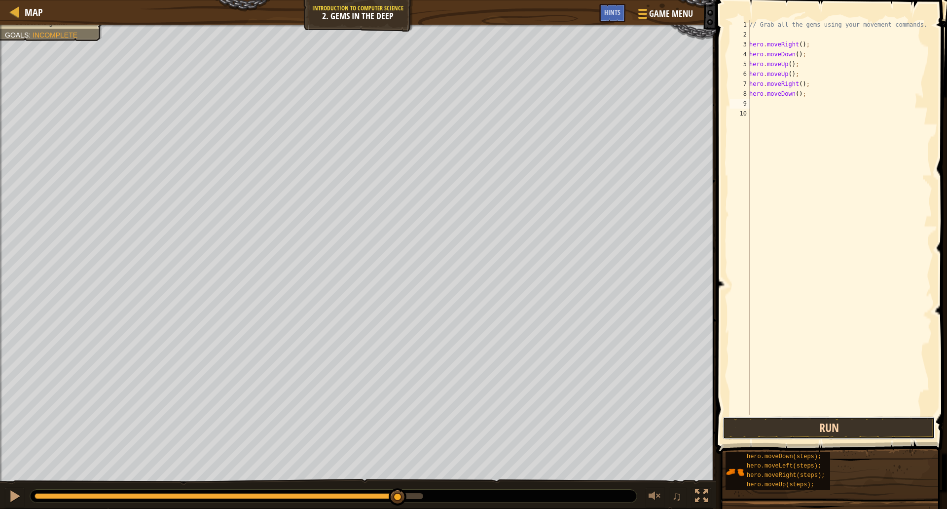
click at [849, 425] on button "Run" at bounding box center [829, 427] width 213 height 23
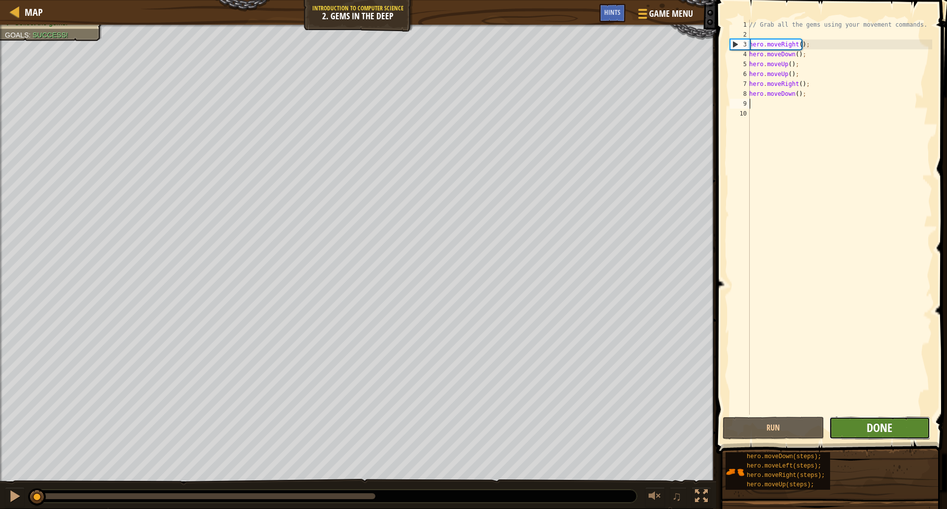
click at [881, 425] on span "Done" at bounding box center [880, 427] width 26 height 16
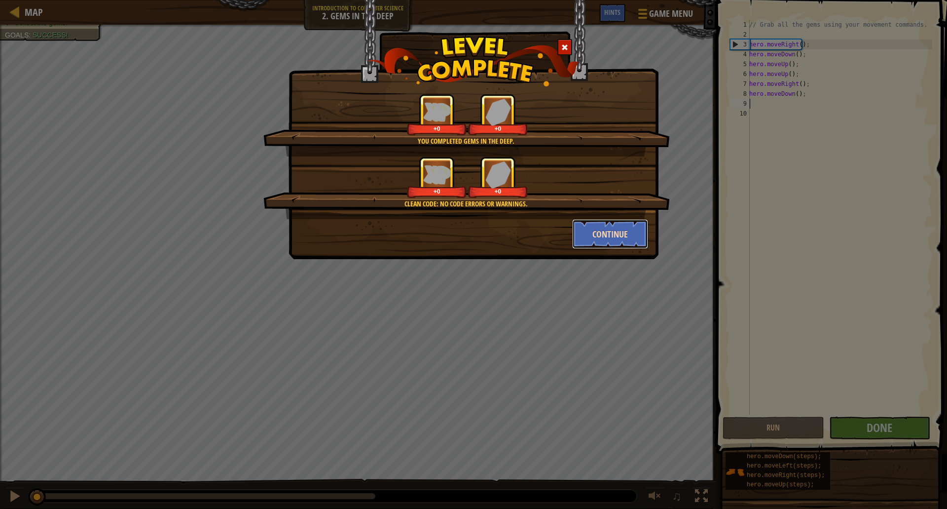
click at [625, 228] on button "Continue" at bounding box center [610, 234] width 76 height 30
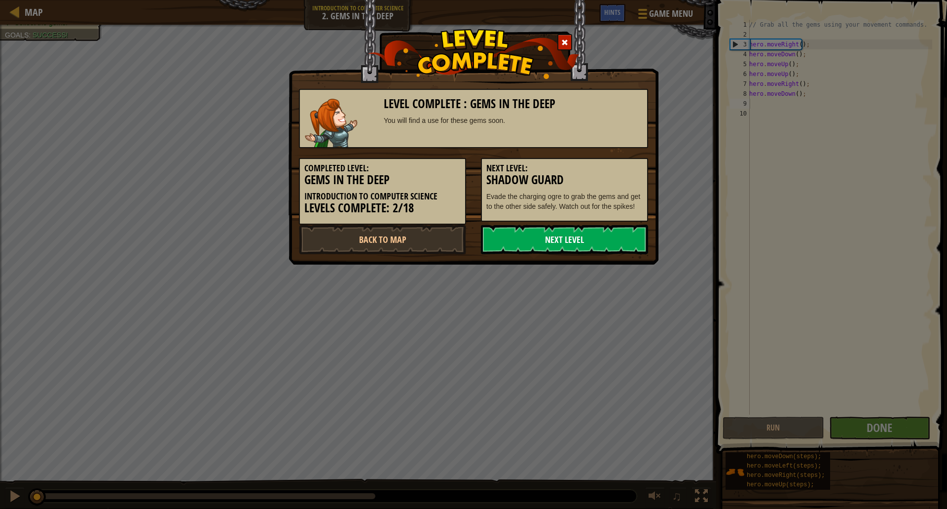
click at [626, 228] on link "Next Level" at bounding box center [564, 239] width 167 height 30
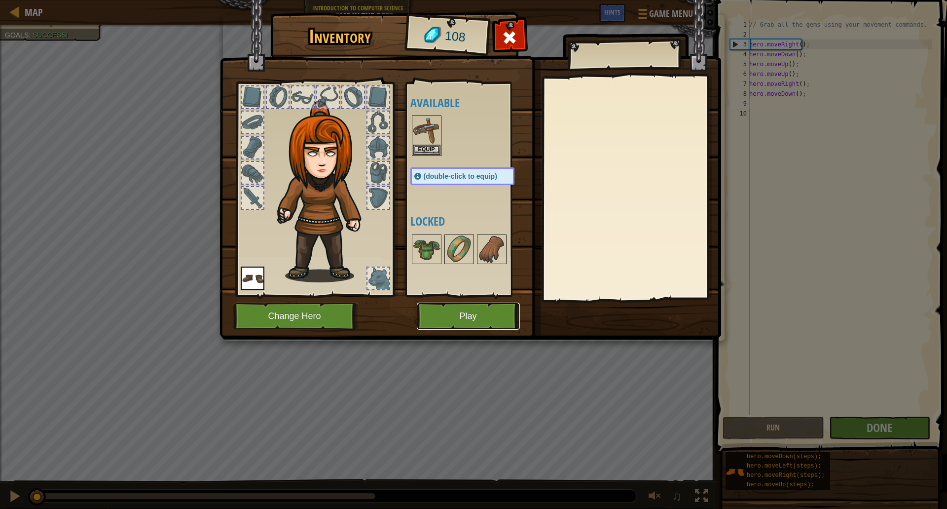
click at [504, 318] on button "Play" at bounding box center [468, 315] width 103 height 27
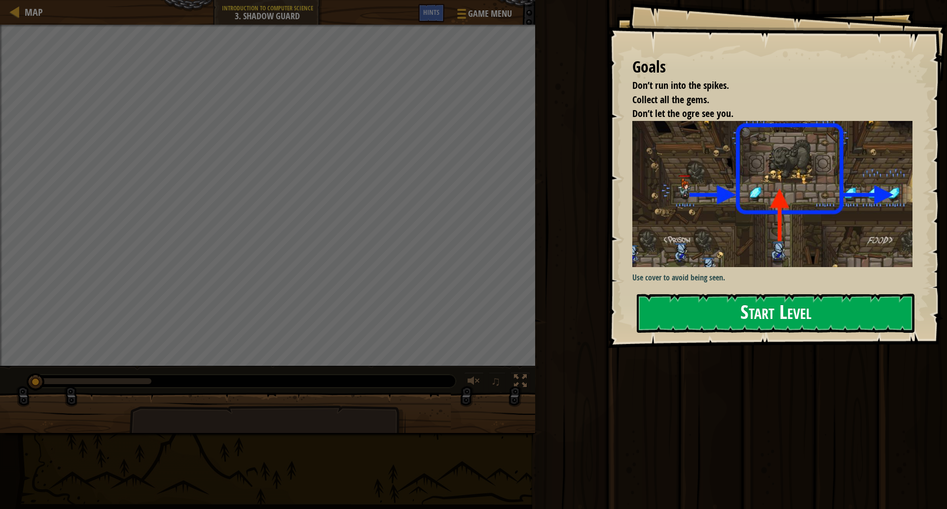
click at [733, 297] on button "Start Level" at bounding box center [776, 313] width 278 height 39
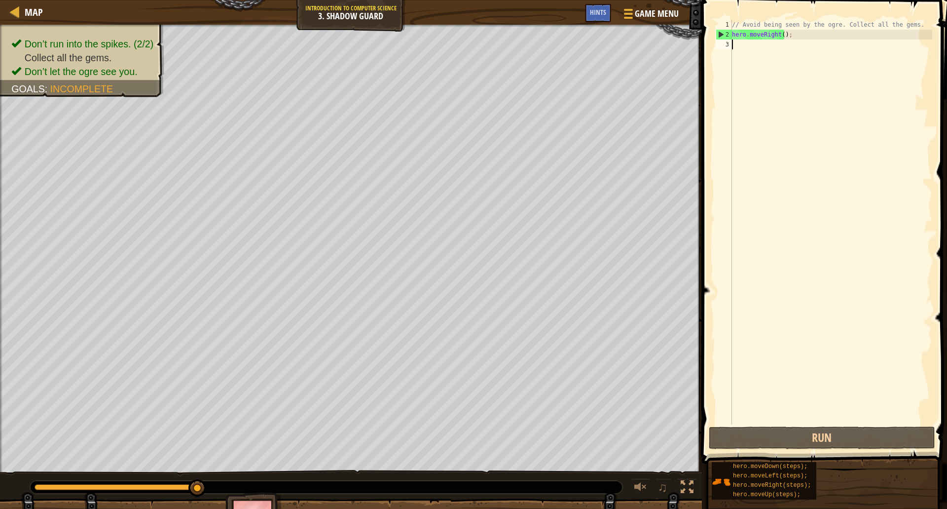
click at [745, 46] on div "// Avoid being seen by the ogre. Collect all the gems. hero . moveRight ( ) ;" at bounding box center [831, 232] width 202 height 424
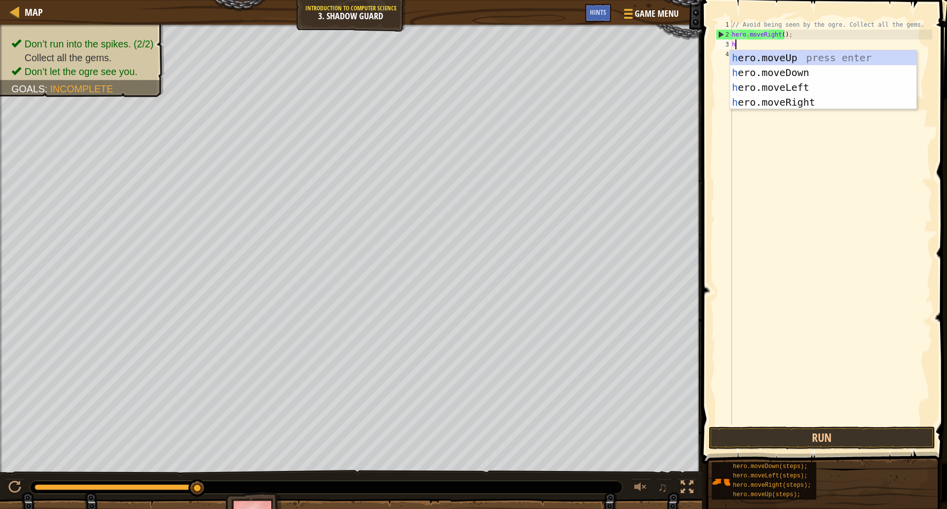
scroll to position [4, 0]
type textarea "her"
click at [801, 83] on div "her o.moveUp press enter her o.moveDown press enter her o.moveLeft press enter …" at bounding box center [823, 94] width 186 height 89
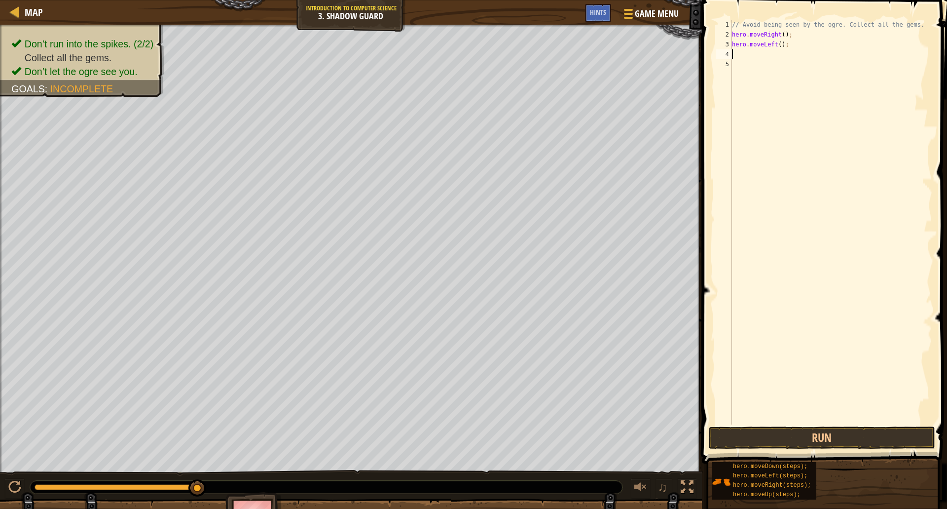
click at [779, 39] on div "// Avoid being seen by the ogre. Collect all the gems. hero . moveRight ( ) ; h…" at bounding box center [831, 232] width 202 height 424
drag, startPoint x: 786, startPoint y: 44, endPoint x: 728, endPoint y: 45, distance: 58.7
click at [728, 45] on div "hero.moveRight(); 1 2 3 4 5 // Avoid being seen by the ogre. Collect all the ge…" at bounding box center [823, 222] width 219 height 405
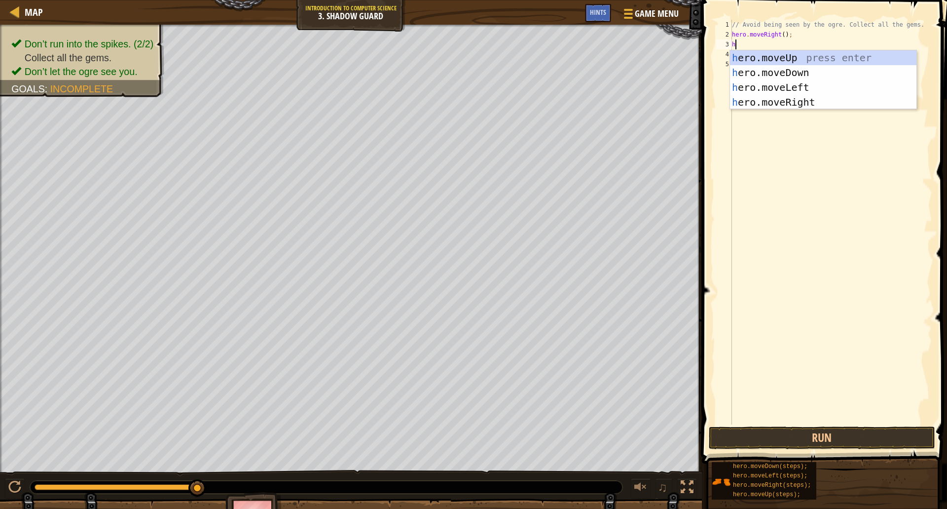
type textarea "her"
click at [803, 54] on div "her o.moveUp press enter her o.moveDown press enter her o.moveLeft press enter …" at bounding box center [823, 94] width 186 height 89
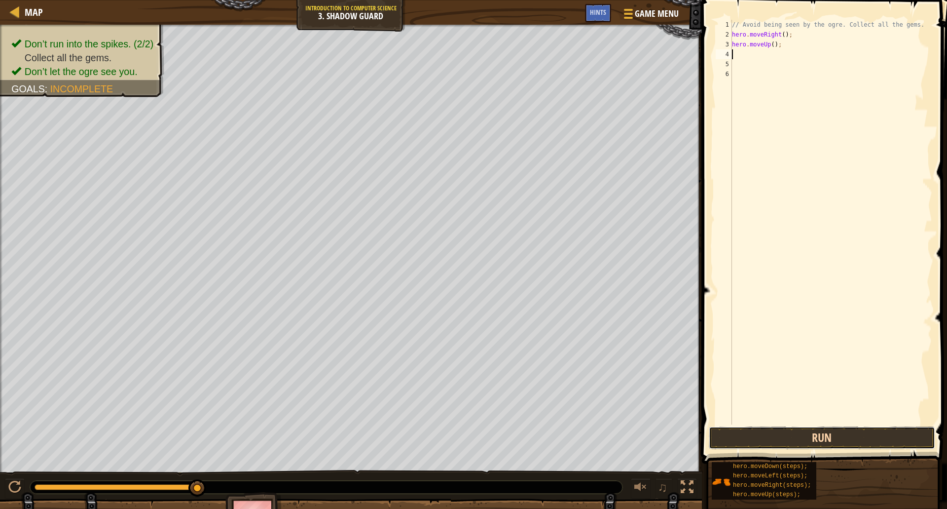
click at [853, 432] on button "Run" at bounding box center [822, 437] width 226 height 23
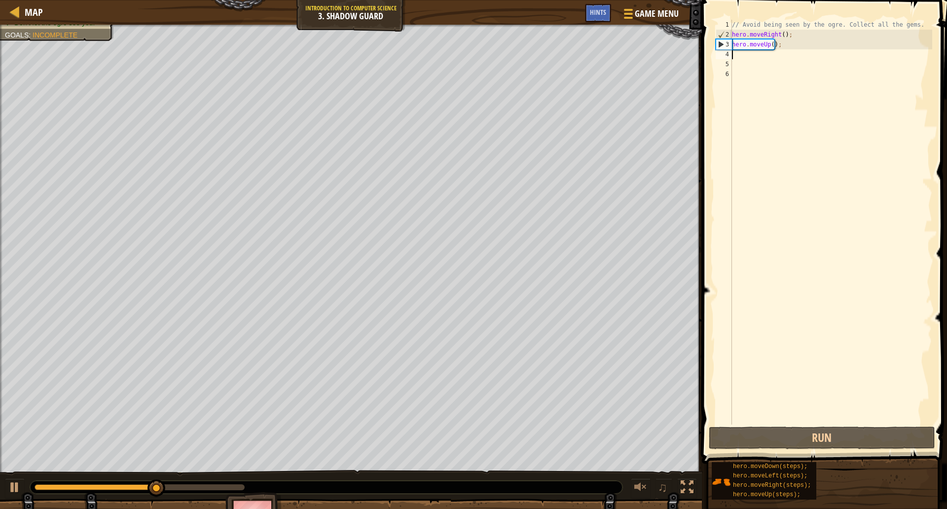
click at [748, 54] on div "// Avoid being seen by the ogre. Collect all the gems. hero . moveRight ( ) ; h…" at bounding box center [831, 232] width 202 height 424
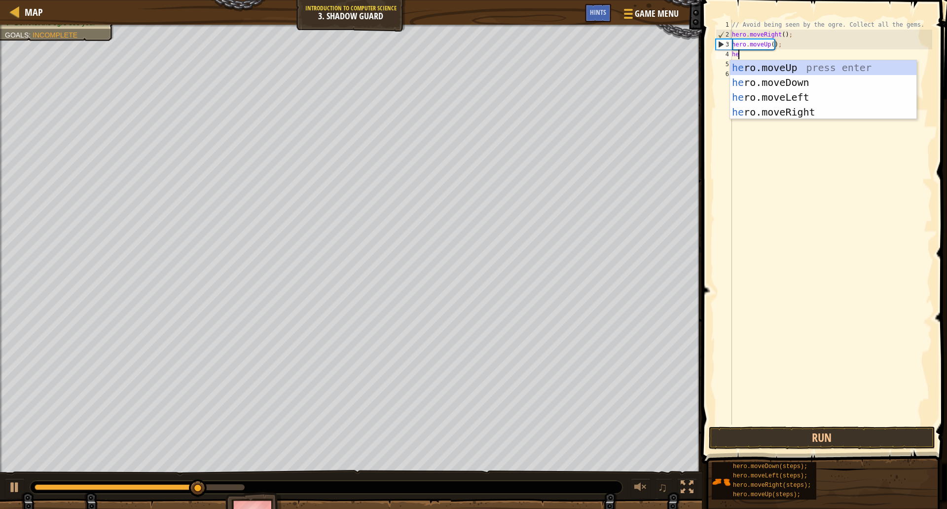
type textarea "her"
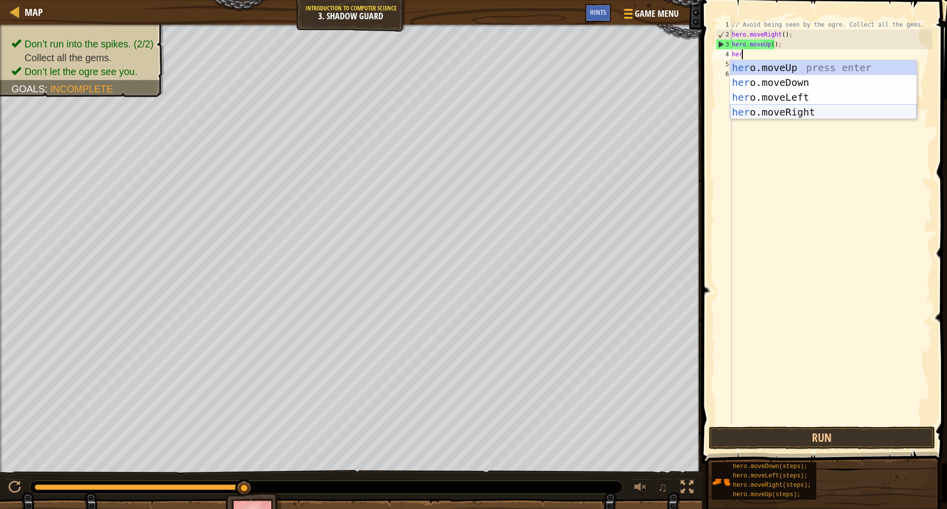
click at [809, 114] on div "her o.moveUp press enter her o.moveDown press enter her o.moveLeft press enter …" at bounding box center [823, 104] width 186 height 89
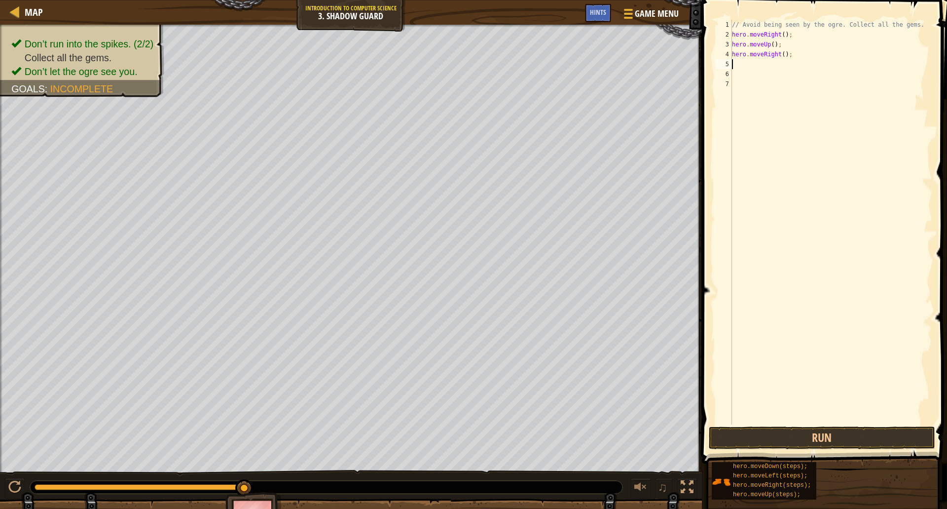
click at [774, 65] on div "// Avoid being seen by the ogre. Collect all the gems. hero . moveRight ( ) ; h…" at bounding box center [831, 232] width 202 height 424
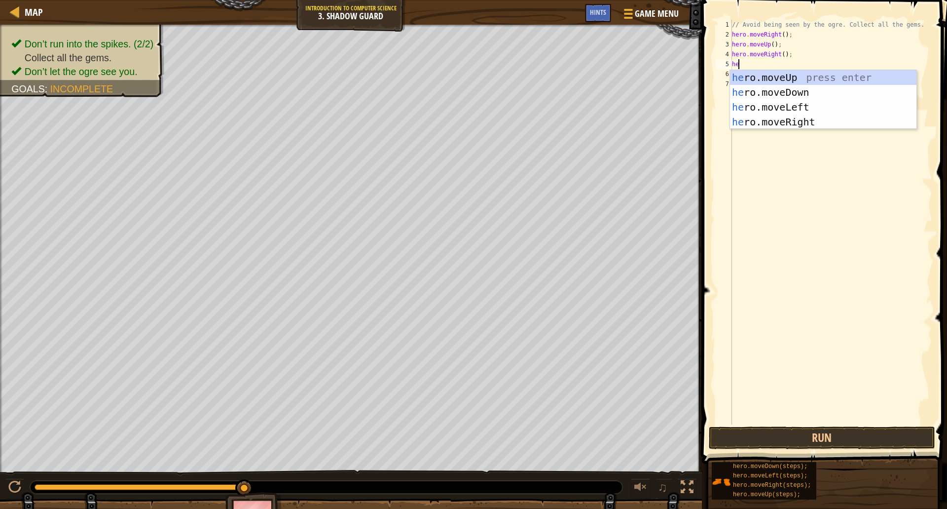
type textarea "her"
click at [798, 92] on div "her o.moveUp press enter her o.moveDown press enter her o.moveLeft press enter …" at bounding box center [823, 114] width 186 height 89
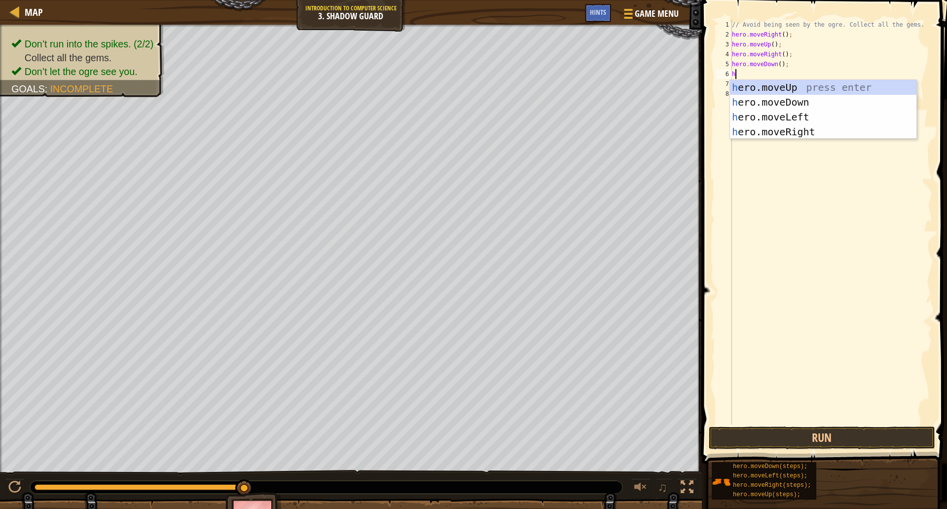
type textarea "her"
click at [807, 134] on div "her o.moveUp press enter her o.moveDown press enter her o.moveLeft press enter …" at bounding box center [823, 124] width 186 height 89
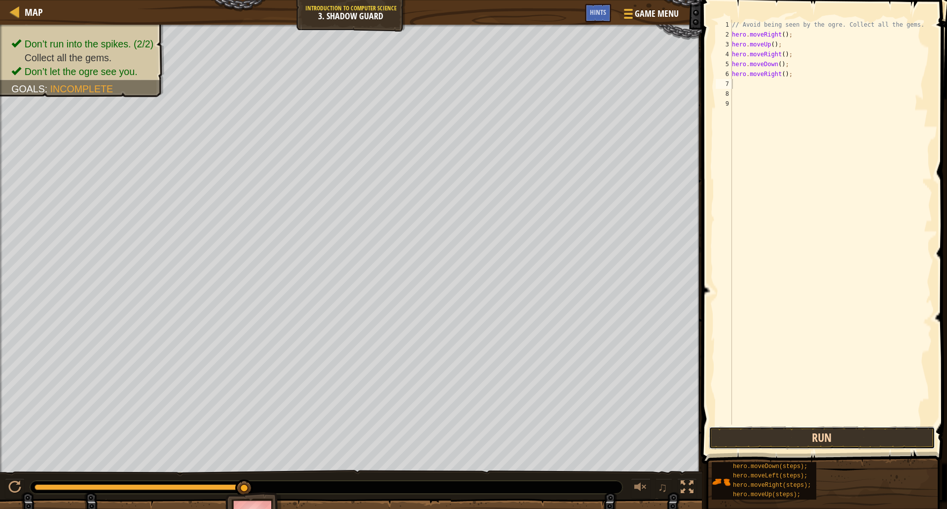
click at [824, 435] on button "Run" at bounding box center [822, 437] width 226 height 23
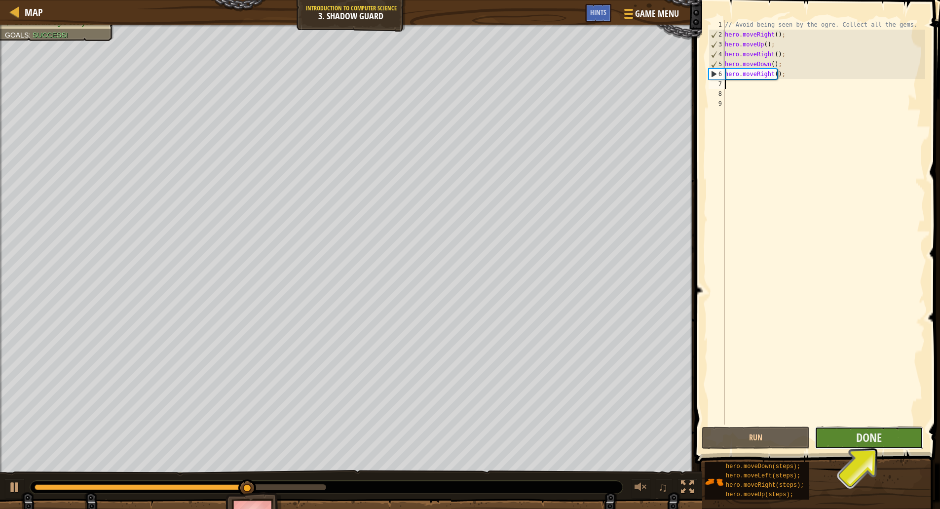
click at [896, 437] on button "Done" at bounding box center [869, 437] width 108 height 23
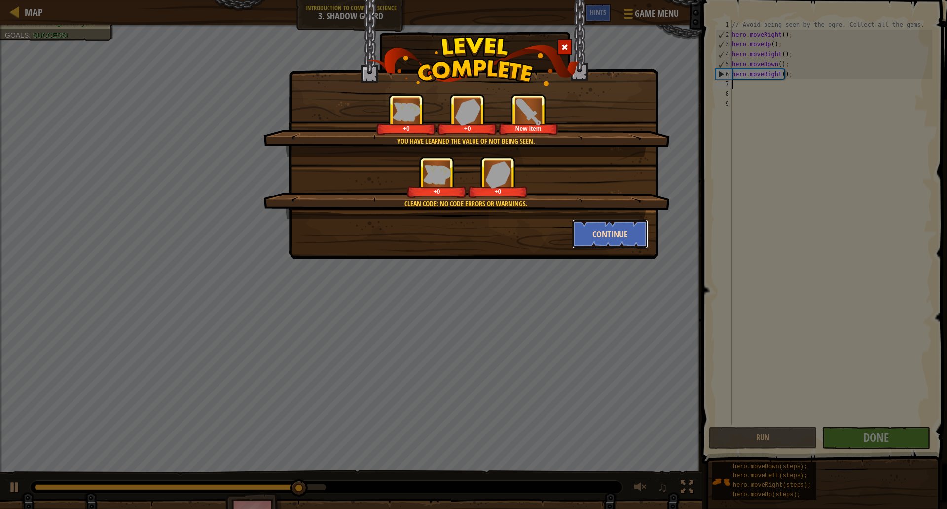
click at [627, 232] on button "Continue" at bounding box center [610, 234] width 76 height 30
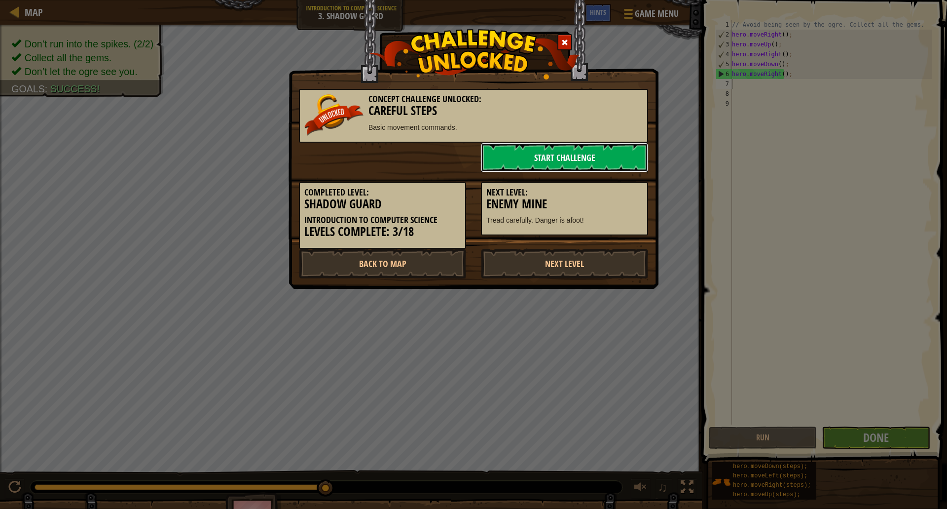
click at [602, 155] on link "Start Challenge" at bounding box center [564, 158] width 167 height 30
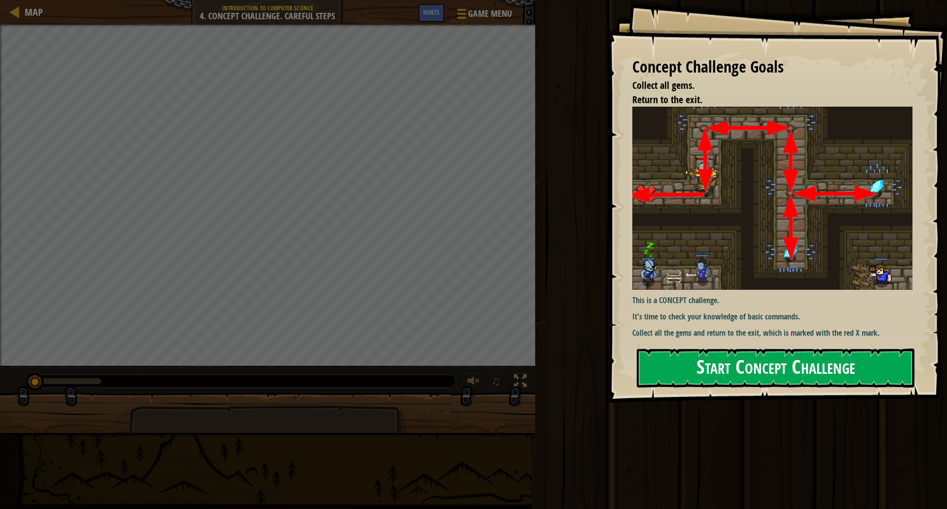
click at [783, 366] on button "Start Concept Challenge" at bounding box center [776, 367] width 278 height 39
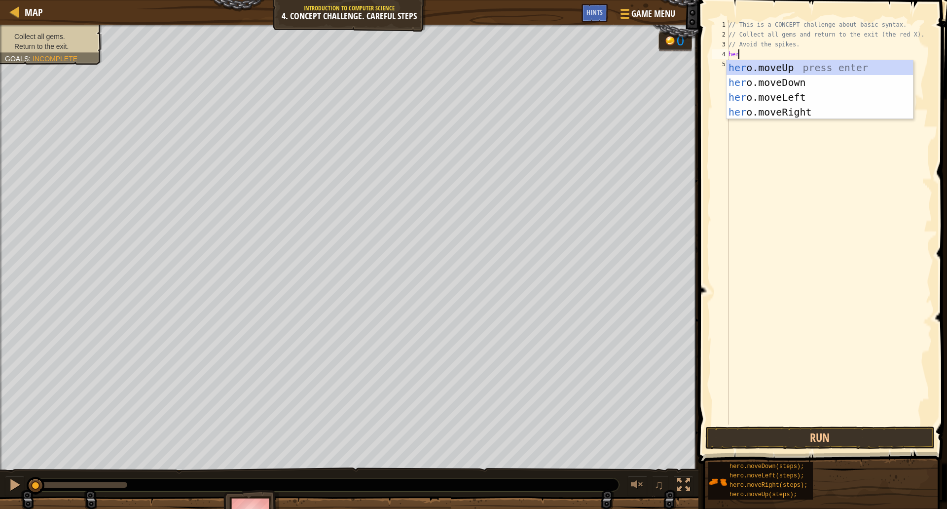
type textarea "her"
click at [771, 70] on div "her o.moveUp press enter her o.moveDown press enter her o.moveLeft press enter …" at bounding box center [820, 104] width 186 height 89
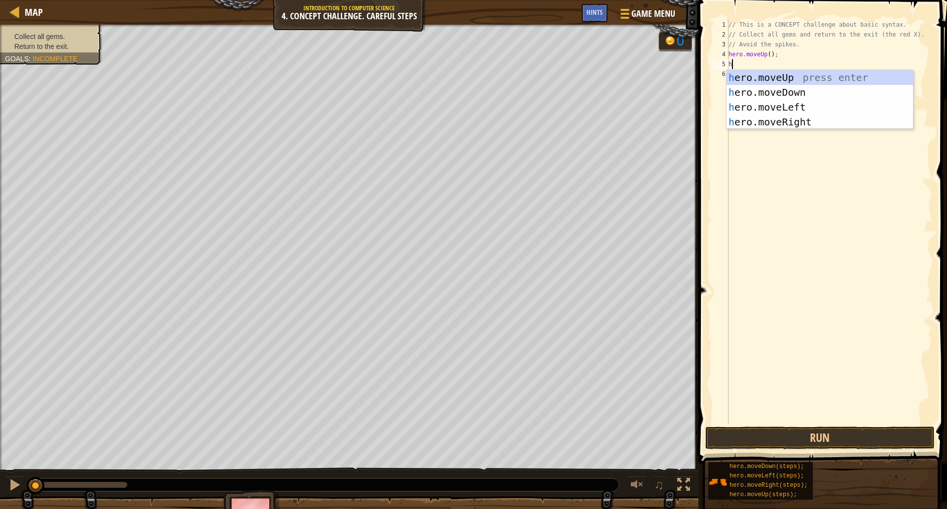
type textarea "her"
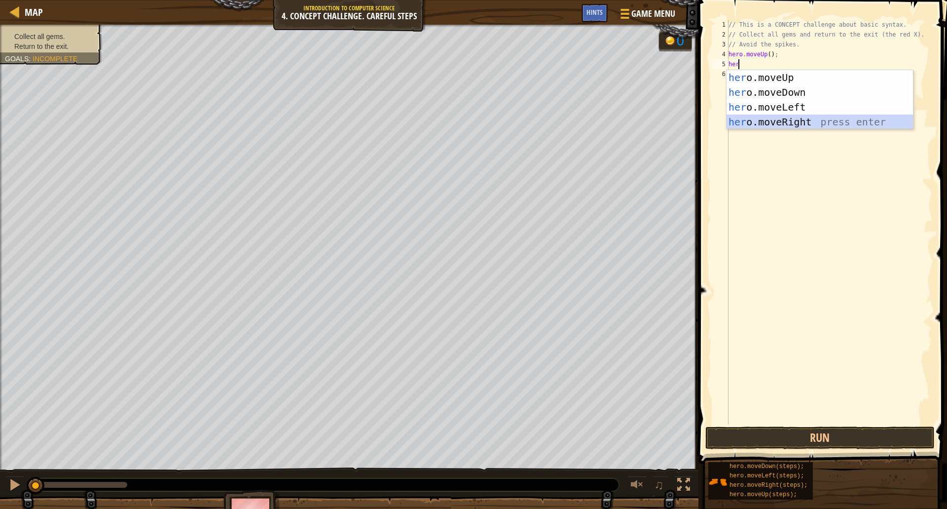
click at [773, 118] on div "her o.moveUp press enter her o.moveDown press enter her o.moveLeft press enter …" at bounding box center [820, 114] width 186 height 89
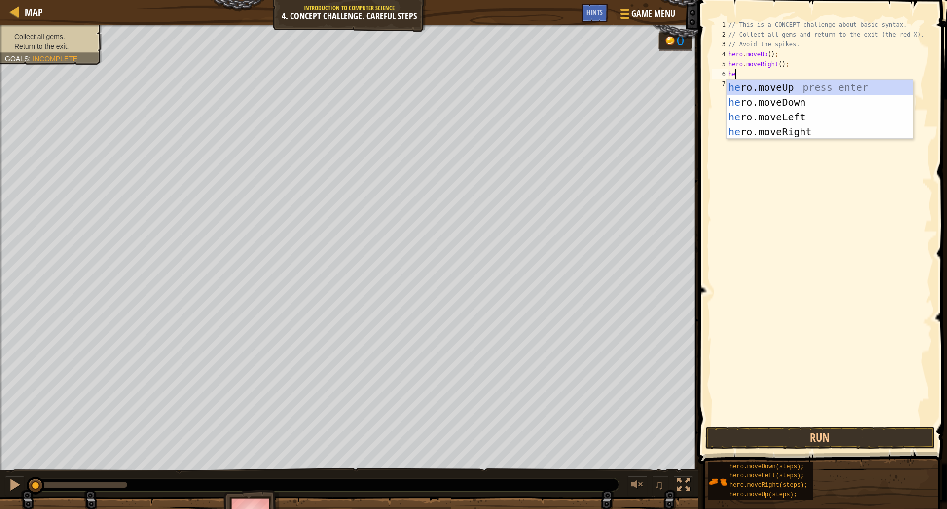
type textarea "her"
click at [766, 103] on div "her o.moveUp press enter her o.moveDown press enter her o.moveLeft press enter …" at bounding box center [820, 124] width 186 height 89
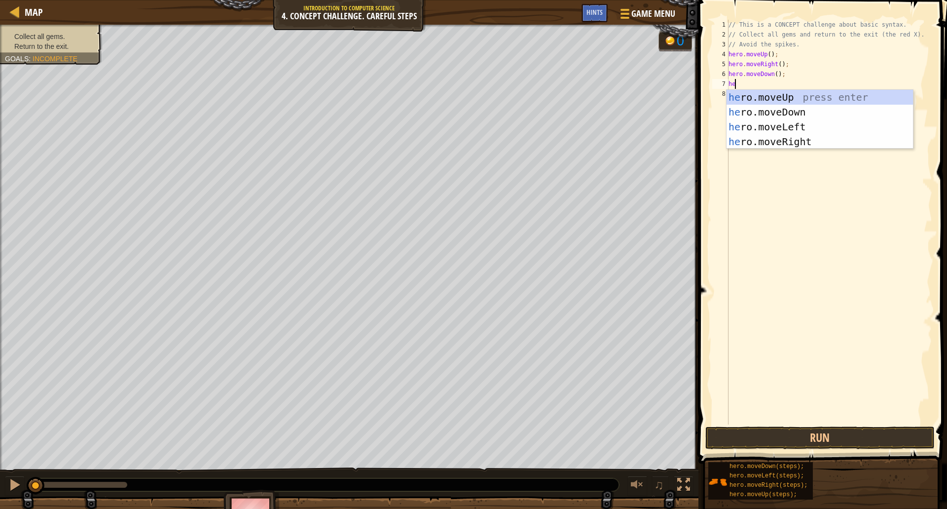
type textarea "her"
click at [769, 139] on div "her o.moveUp press enter her o.moveDown press enter her o.moveLeft press enter …" at bounding box center [820, 134] width 186 height 89
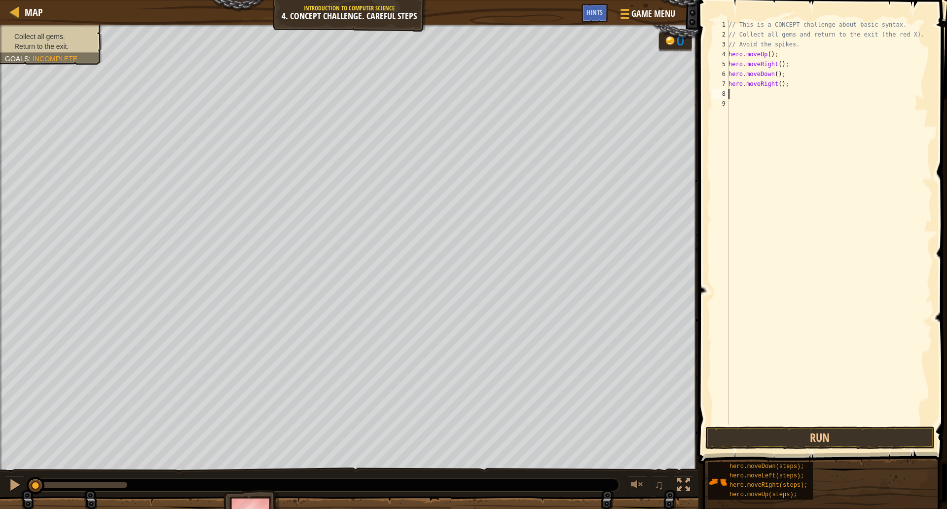
type textarea "her"
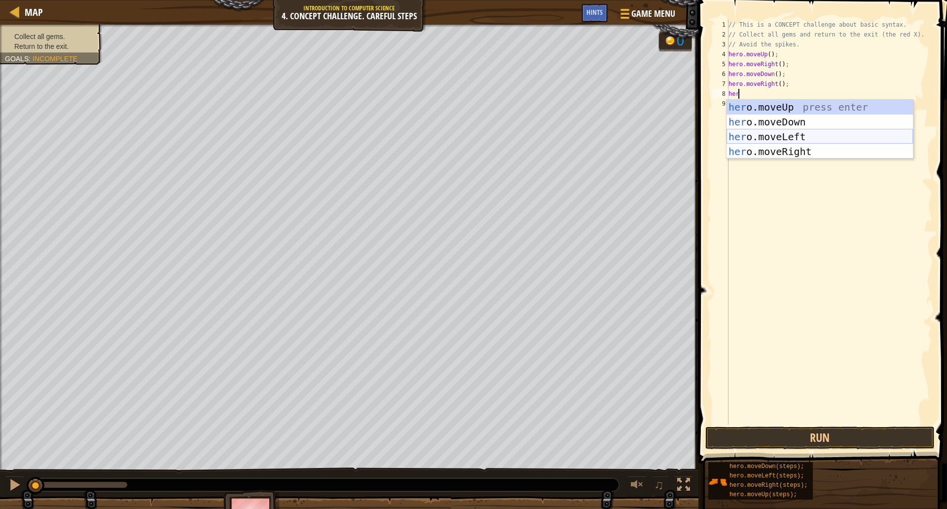
click at [762, 136] on div "her o.moveUp press enter her o.moveDown press enter her o.moveLeft press enter …" at bounding box center [820, 144] width 186 height 89
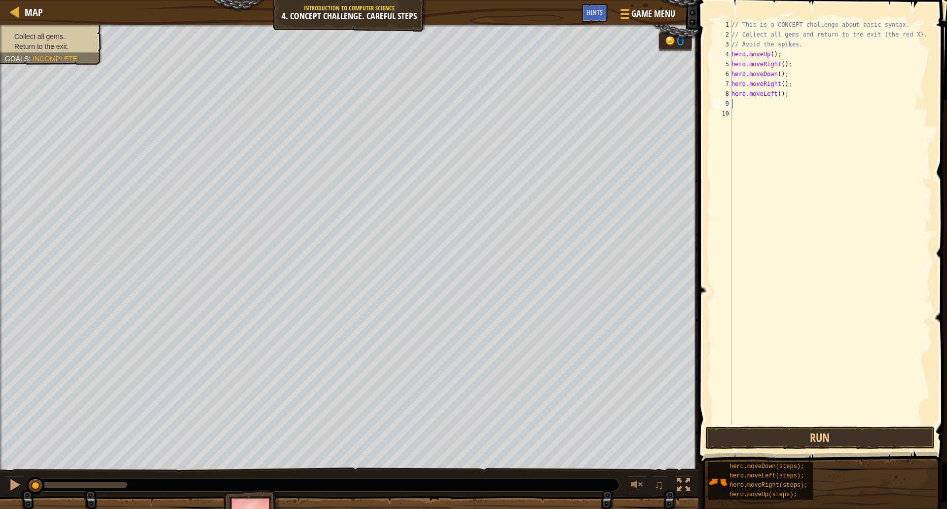
click at [750, 105] on div "// This is a CONCEPT challenge about basic syntax. // Collect all gems and retu…" at bounding box center [833, 232] width 206 height 424
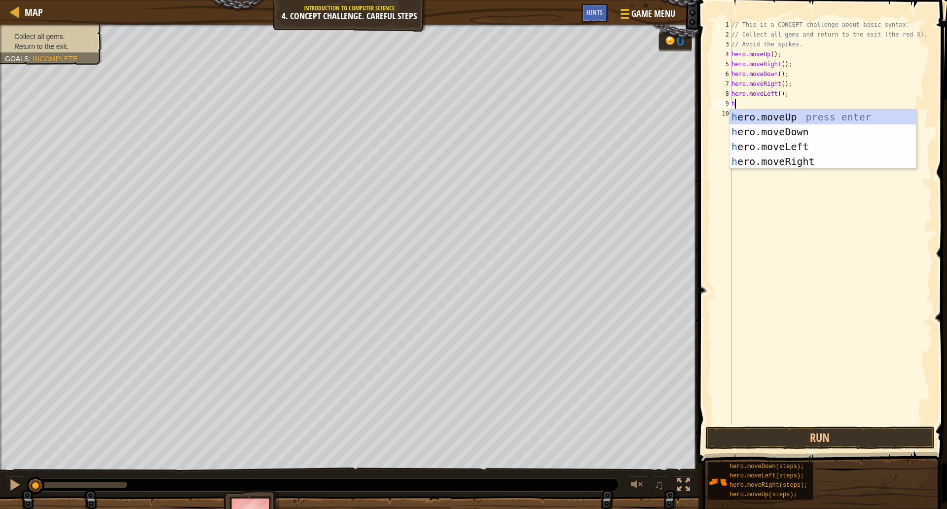
type textarea "her"
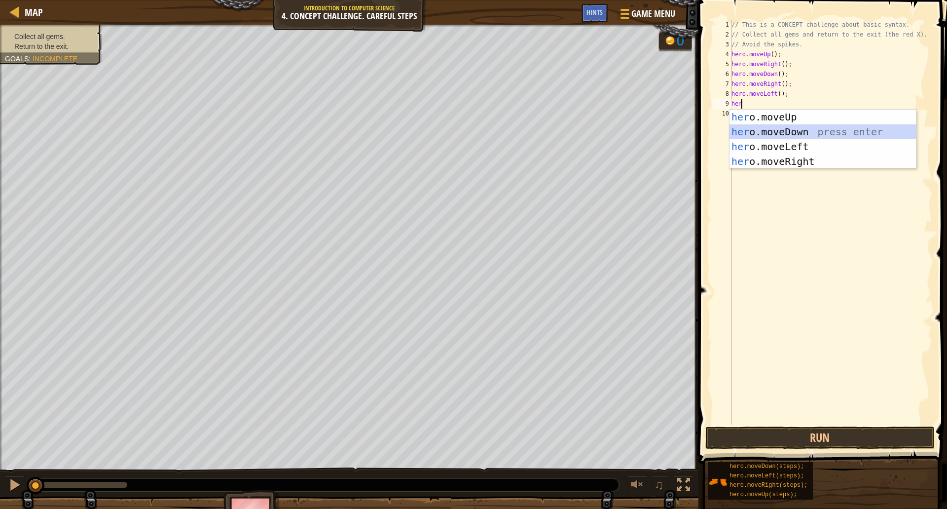
click at [758, 127] on div "her o.moveUp press enter her o.moveDown press enter her o.moveLeft press enter …" at bounding box center [823, 154] width 186 height 89
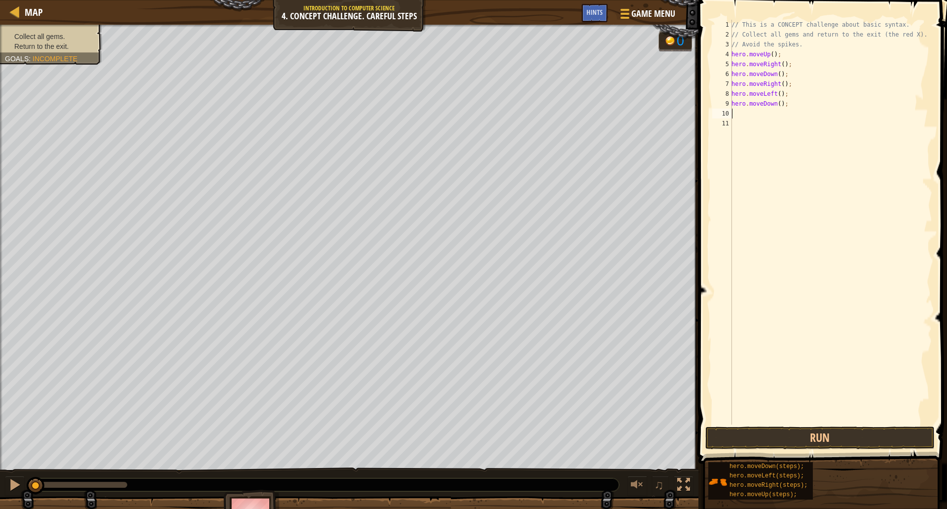
type textarea "her"
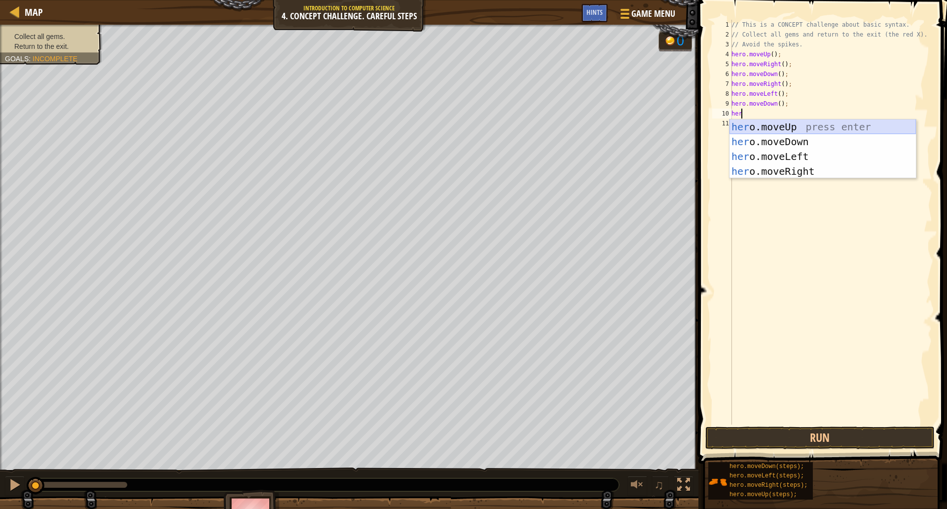
click at [758, 127] on div "her o.moveUp press enter her o.moveDown press enter her o.moveLeft press enter …" at bounding box center [823, 163] width 186 height 89
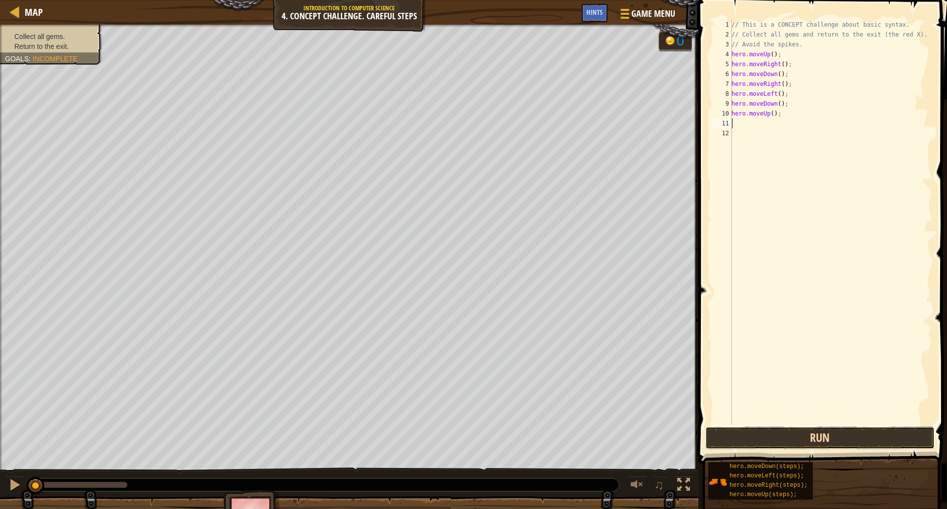
click at [804, 438] on button "Run" at bounding box center [821, 437] width 230 height 23
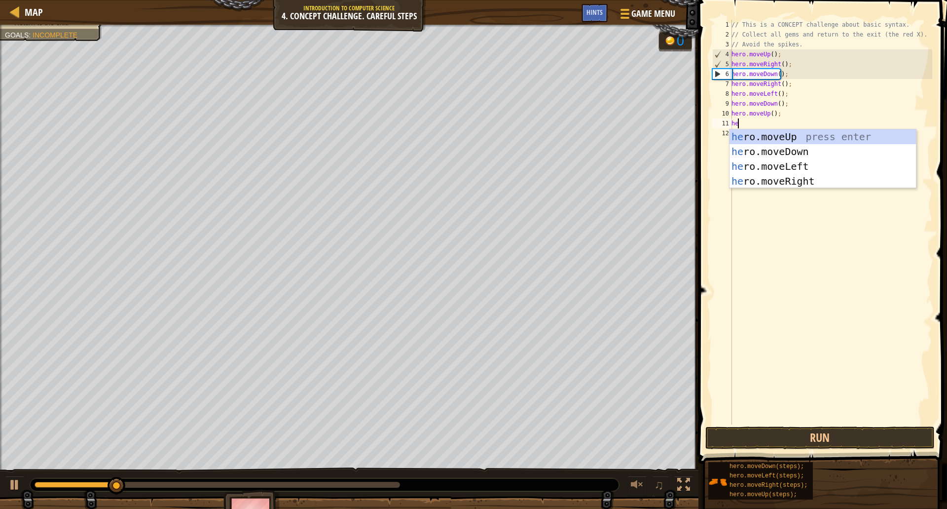
type textarea "her"
click at [769, 139] on div "her o.moveUp press enter her o.moveDown press enter her o.moveLeft press enter …" at bounding box center [823, 173] width 186 height 89
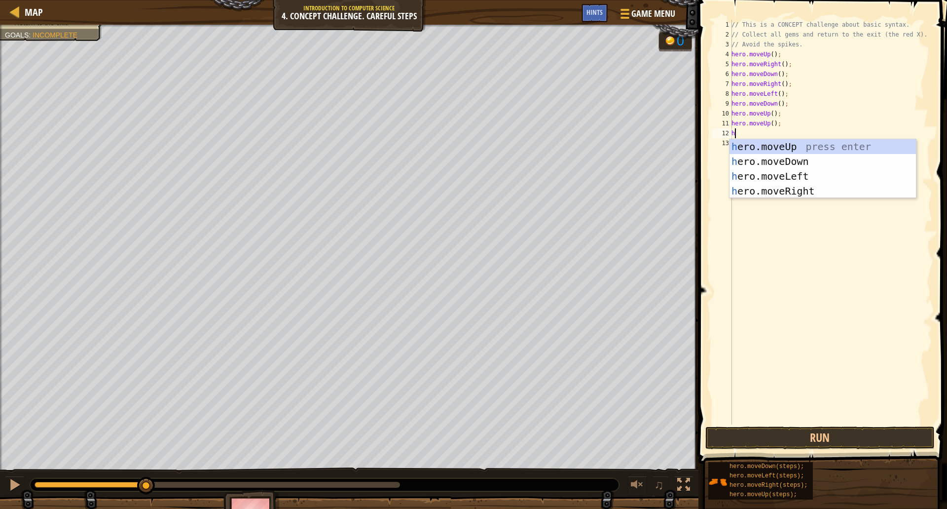
type textarea "her"
click at [774, 176] on div "her o.moveUp press enter her o.moveDown press enter her o.moveLeft press enter …" at bounding box center [823, 183] width 186 height 89
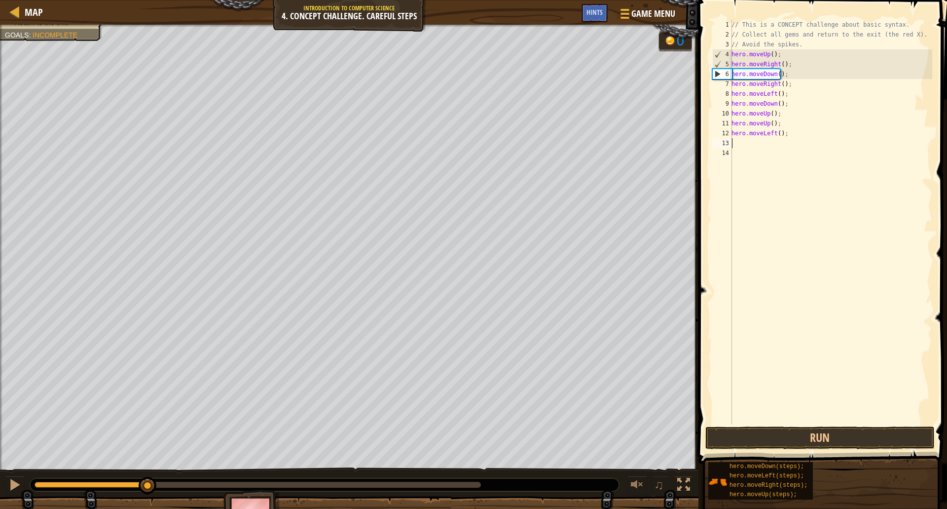
click at [757, 145] on div "// This is a CONCEPT challenge about basic syntax. // Collect all gems and retu…" at bounding box center [831, 232] width 203 height 424
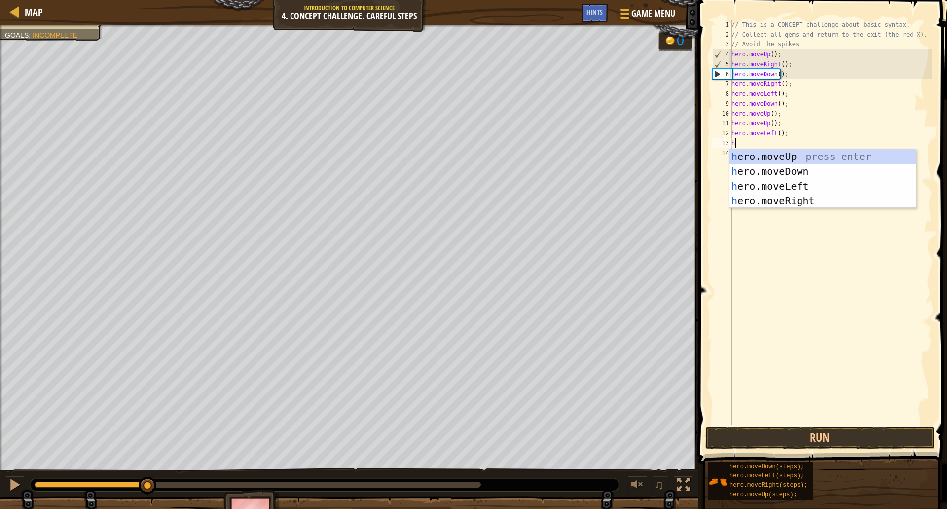
type textarea "her"
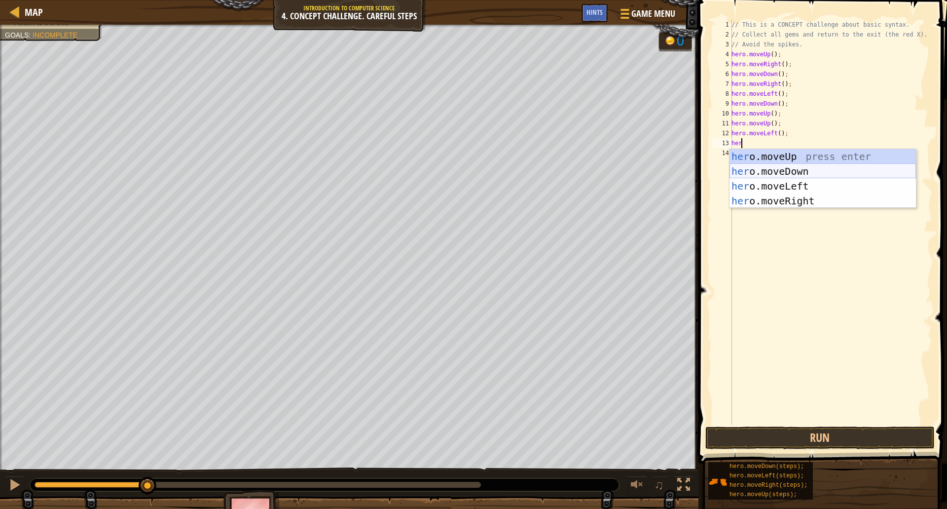
click at [770, 171] on div "her o.moveUp press enter her o.moveDown press enter her o.moveLeft press enter …" at bounding box center [823, 193] width 186 height 89
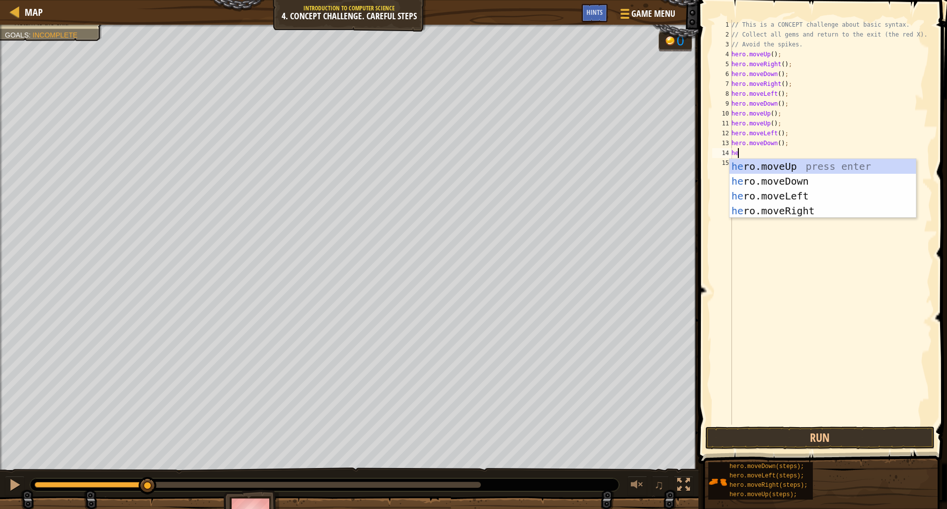
type textarea "her"
click at [790, 197] on div "her o.moveUp press enter her o.moveDown press enter her o.moveLeft press enter …" at bounding box center [823, 203] width 186 height 89
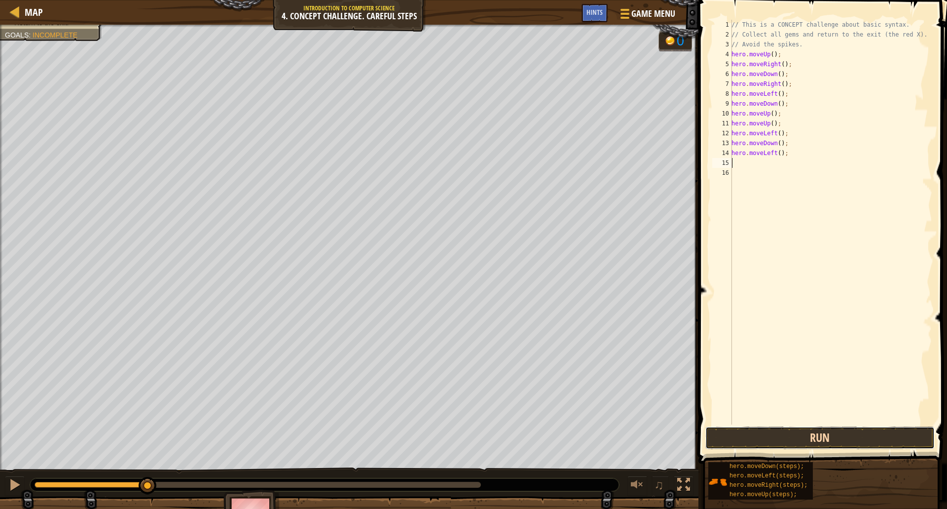
click at [789, 432] on button "Run" at bounding box center [821, 437] width 230 height 23
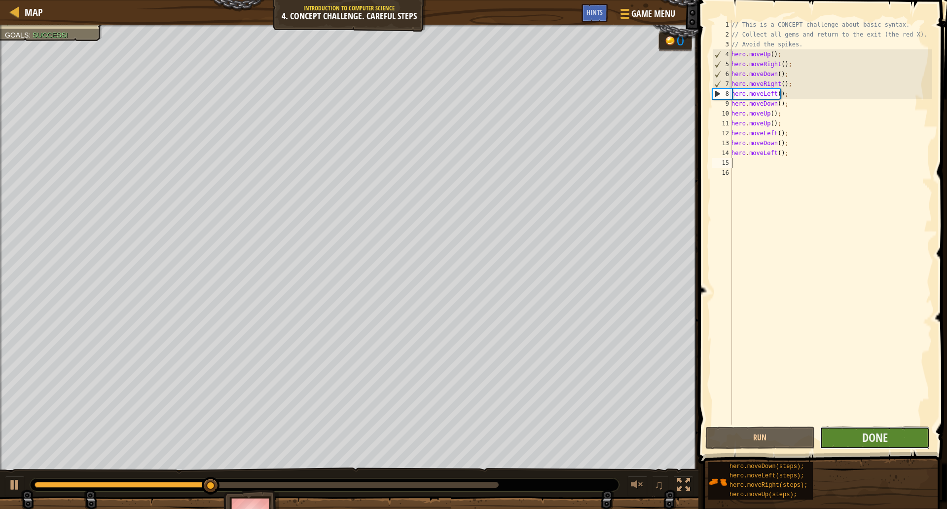
click at [861, 434] on button "Done" at bounding box center [875, 437] width 110 height 23
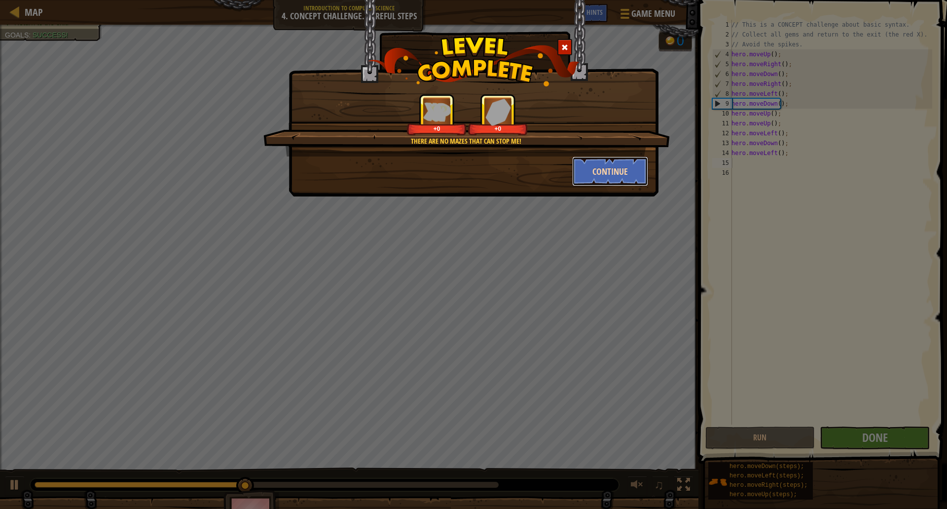
click at [620, 173] on button "Continue" at bounding box center [610, 171] width 76 height 30
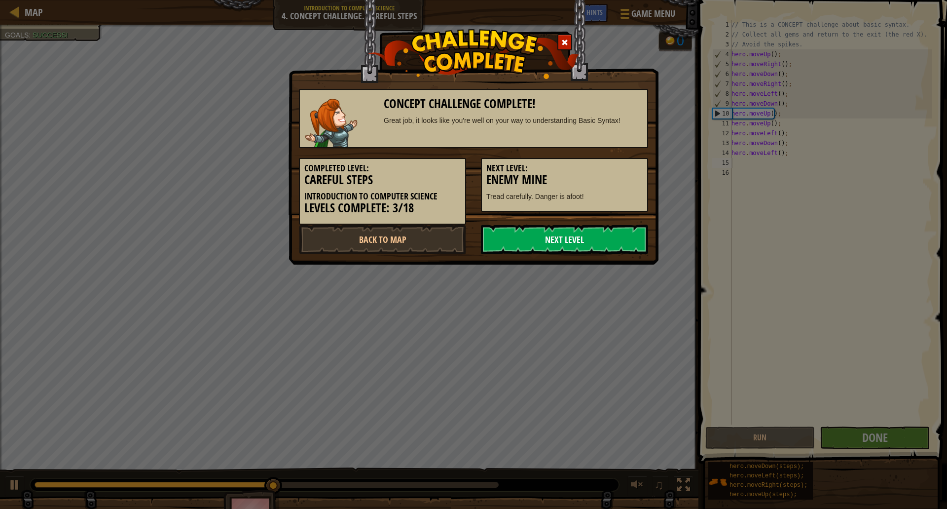
click at [609, 241] on link "Next Level" at bounding box center [564, 239] width 167 height 30
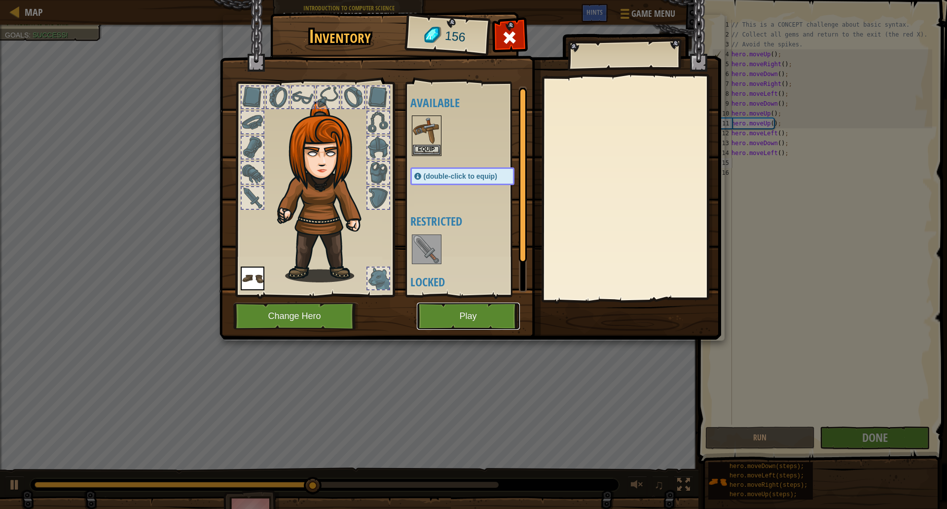
click at [482, 316] on button "Play" at bounding box center [468, 315] width 103 height 27
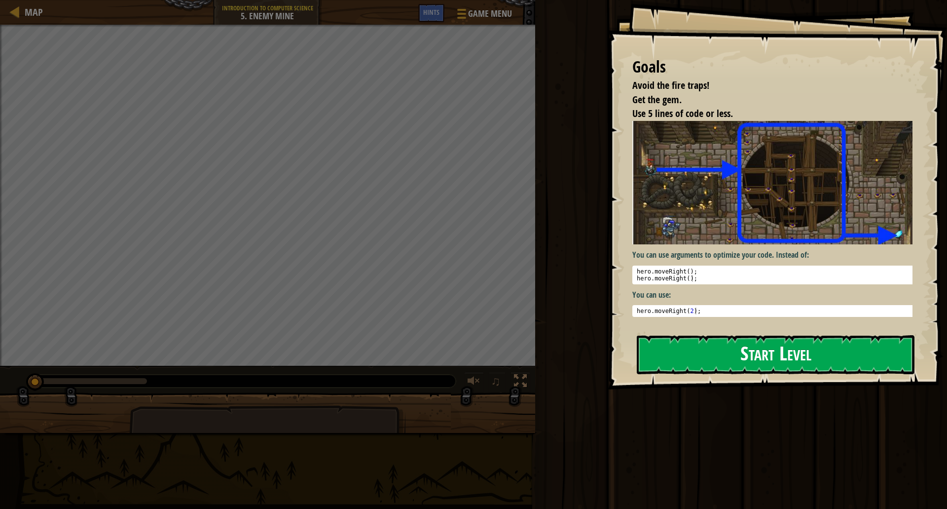
click at [722, 350] on button "Start Level" at bounding box center [776, 354] width 278 height 39
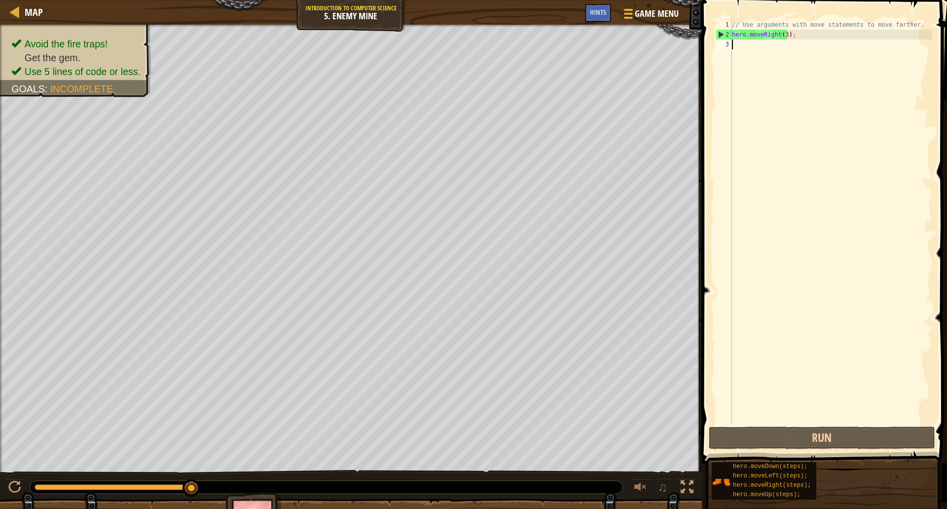
scroll to position [4, 0]
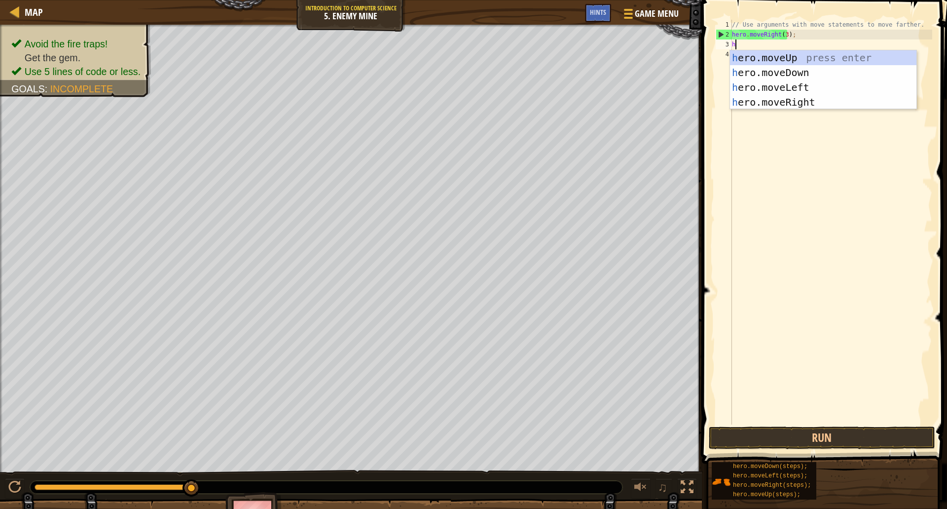
type textarea "her"
click at [755, 58] on div "her o.moveUp press enter her o.moveDown press enter her o.moveLeft press enter …" at bounding box center [823, 94] width 186 height 89
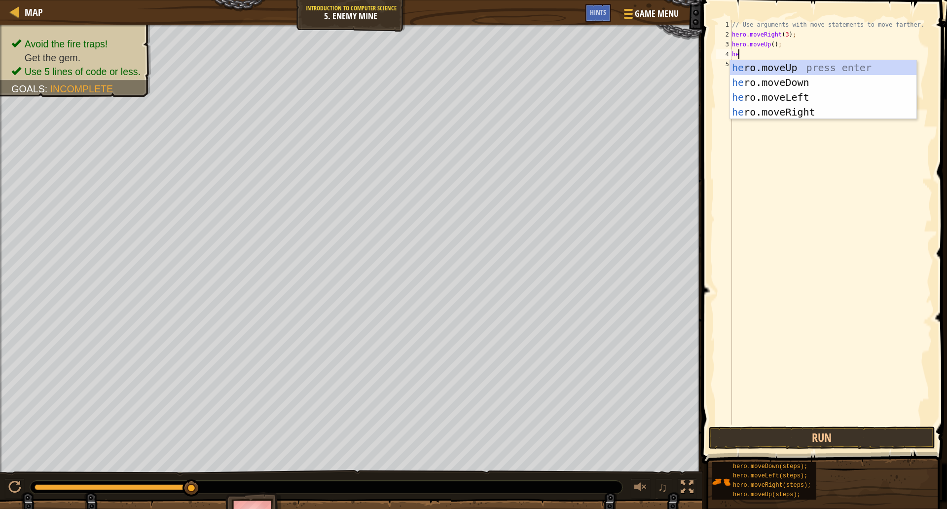
type textarea "her"
click at [787, 112] on div "her o.moveUp press enter her o.moveDown press enter her o.moveLeft press enter …" at bounding box center [823, 104] width 186 height 89
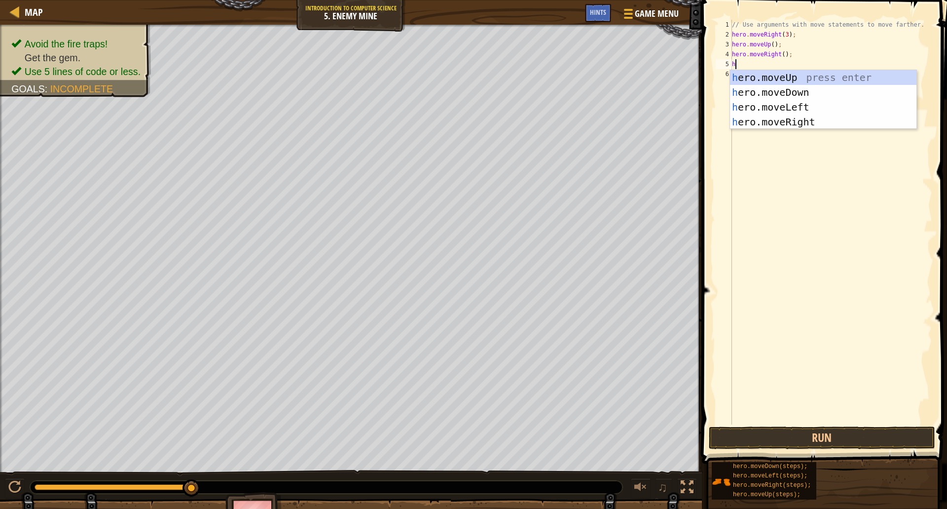
type textarea "her"
click at [780, 86] on div "her o.moveUp press enter her o.moveDown press enter her o.moveLeft press enter …" at bounding box center [823, 114] width 186 height 89
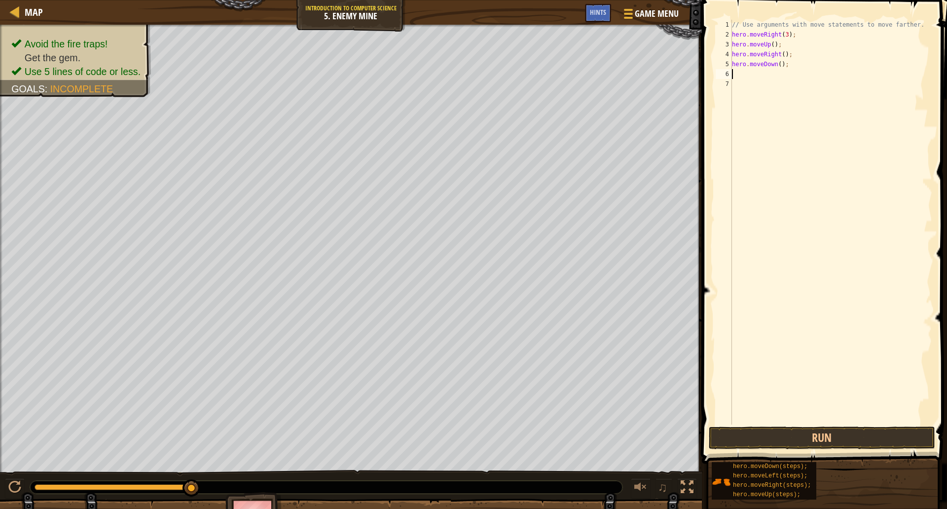
click at [778, 66] on div "// Use arguments with move statements to move farther. hero . moveRight ( 3 ) ;…" at bounding box center [831, 232] width 202 height 424
type textarea "hero.moveDown(3);"
click at [772, 75] on div "// Use arguments with move statements to move farther. hero . moveRight ( 3 ) ;…" at bounding box center [831, 232] width 202 height 424
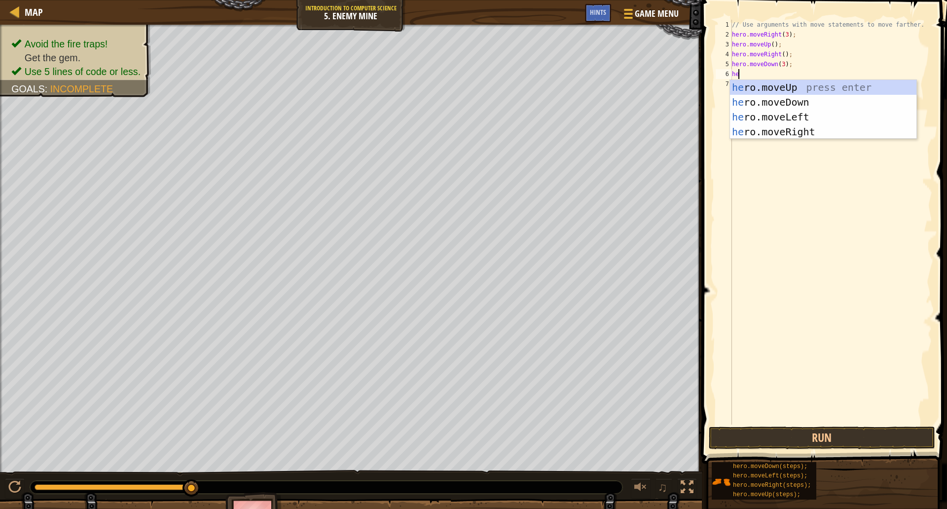
type textarea "her"
drag, startPoint x: 809, startPoint y: 128, endPoint x: 806, endPoint y: 124, distance: 5.2
click at [807, 125] on div "her o.moveUp press enter her o.moveDown press enter her o.moveLeft press enter …" at bounding box center [823, 124] width 186 height 89
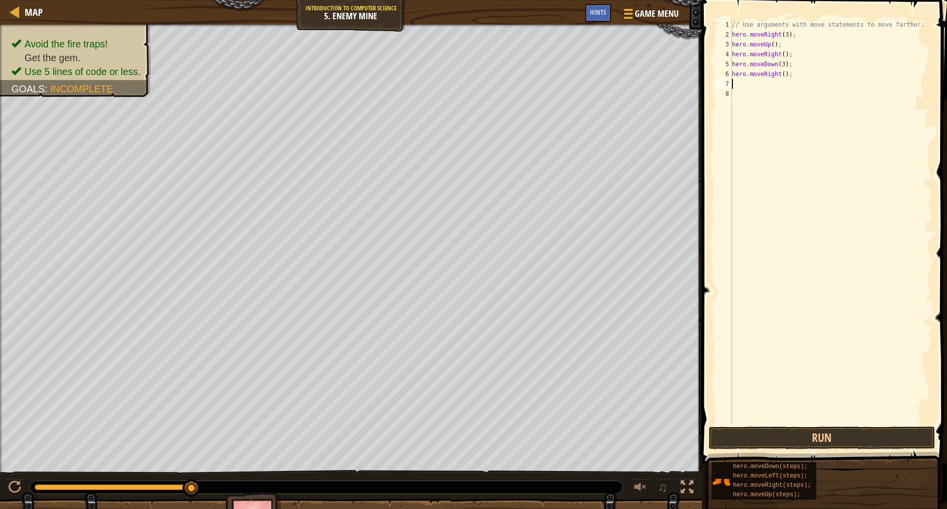
click at [780, 76] on div "// Use arguments with move statements to move farther. hero . moveRight ( 3 ) ;…" at bounding box center [831, 232] width 202 height 424
type textarea "hero.moveRight(2);"
click at [864, 436] on button "Run" at bounding box center [822, 437] width 226 height 23
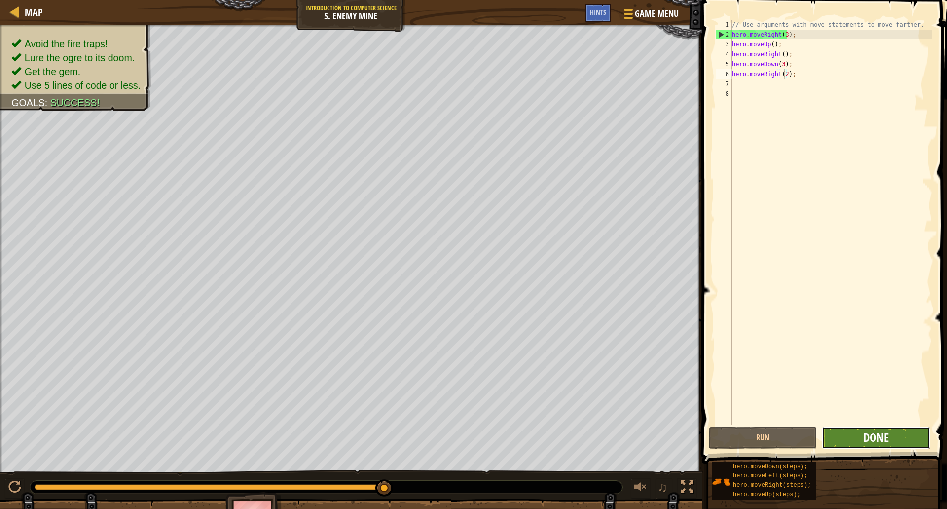
click at [866, 433] on span "Done" at bounding box center [876, 437] width 26 height 16
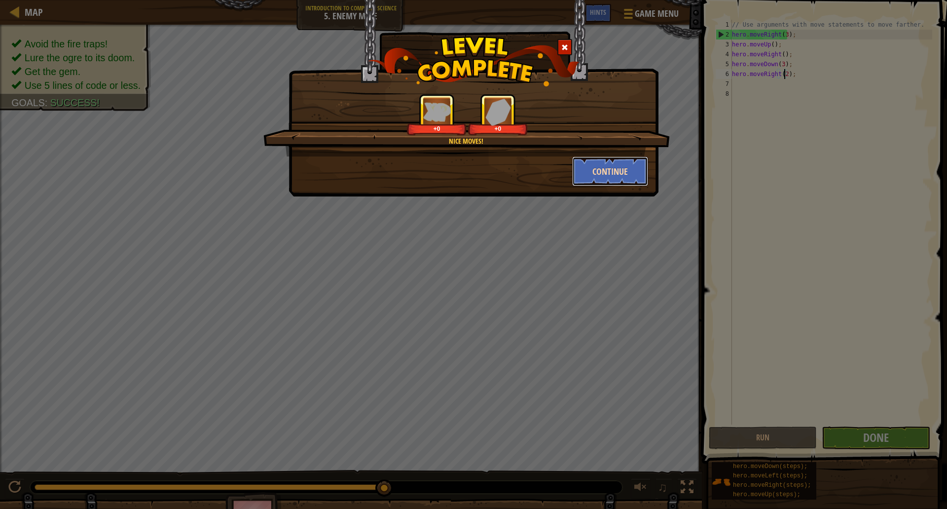
click at [600, 168] on button "Continue" at bounding box center [610, 171] width 76 height 30
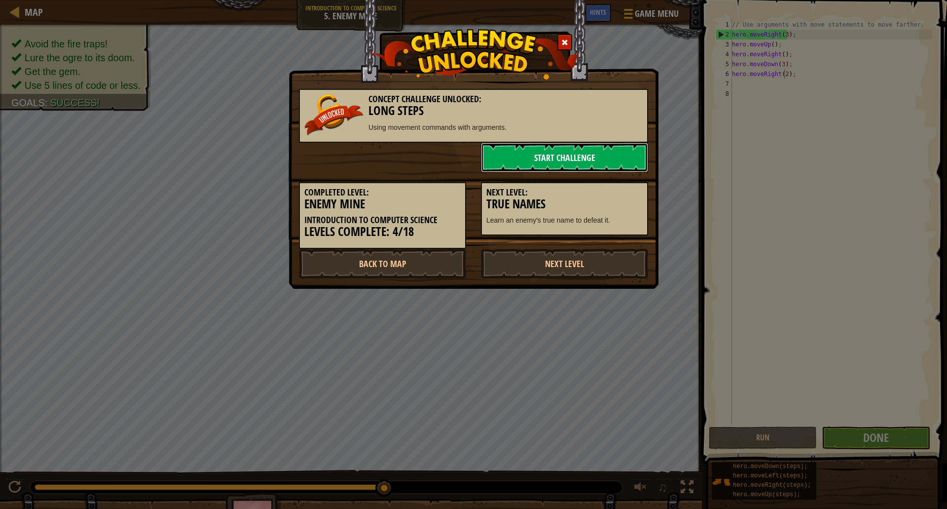
click at [600, 168] on link "Start Challenge" at bounding box center [564, 158] width 167 height 30
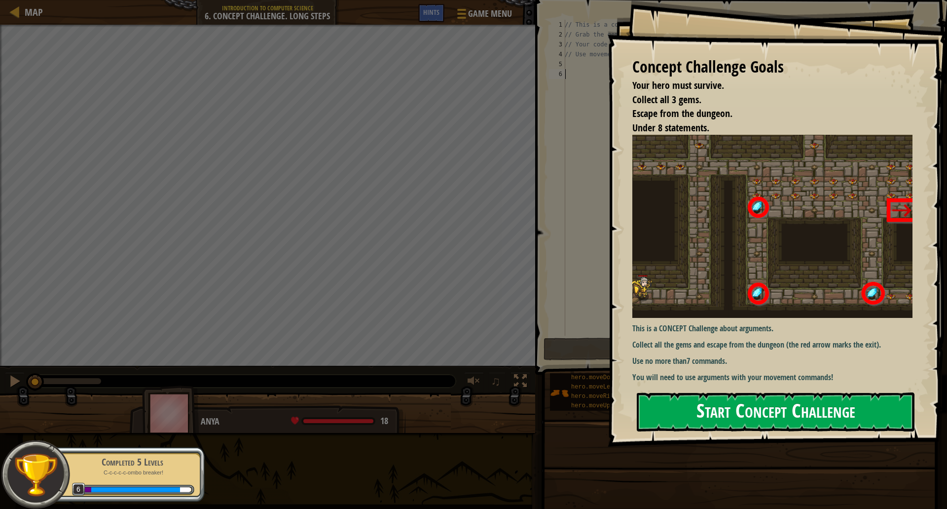
click at [691, 411] on button "Start Concept Challenge" at bounding box center [776, 411] width 278 height 39
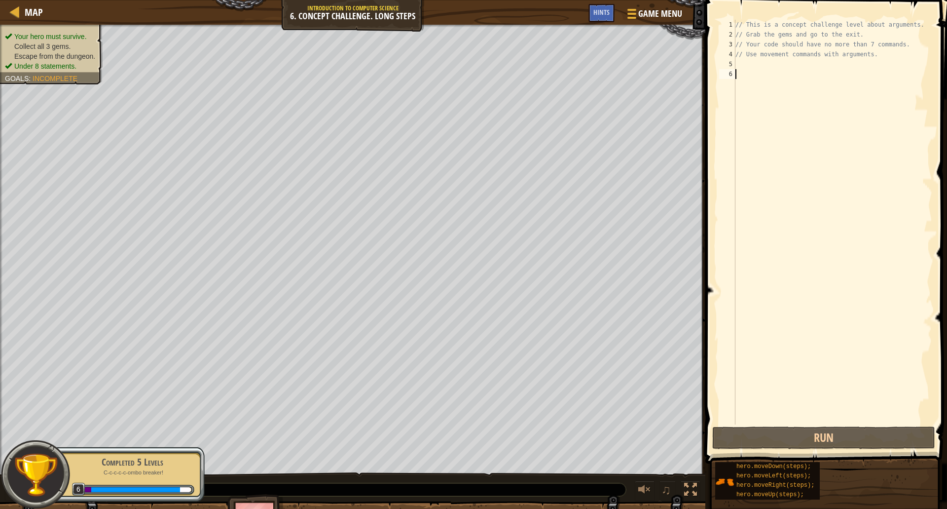
click at [751, 67] on div "// This is a concept challenge level about arguments. // Grab the gems and go t…" at bounding box center [833, 232] width 199 height 424
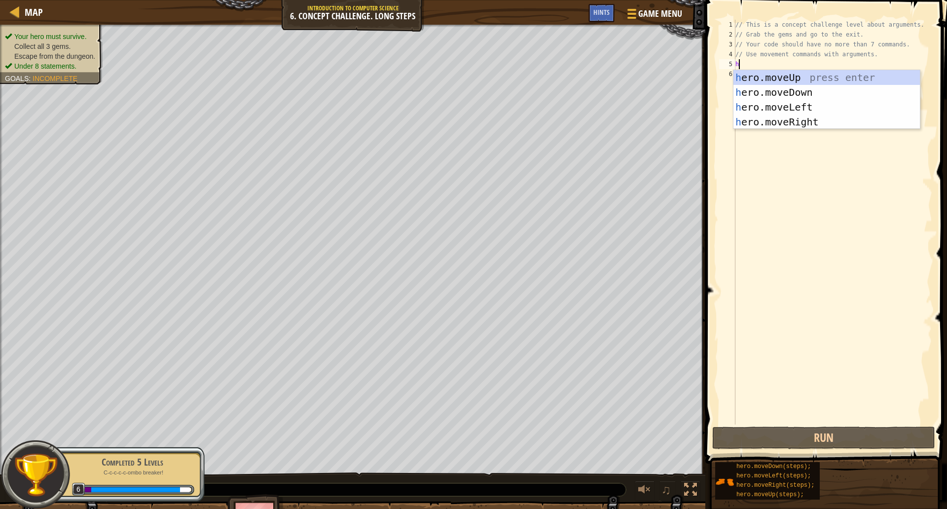
scroll to position [4, 0]
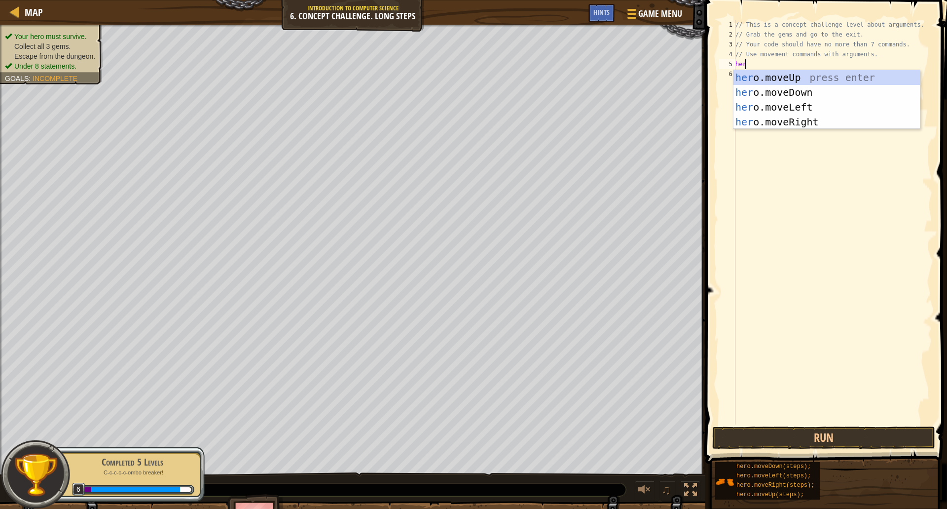
type textarea "her"
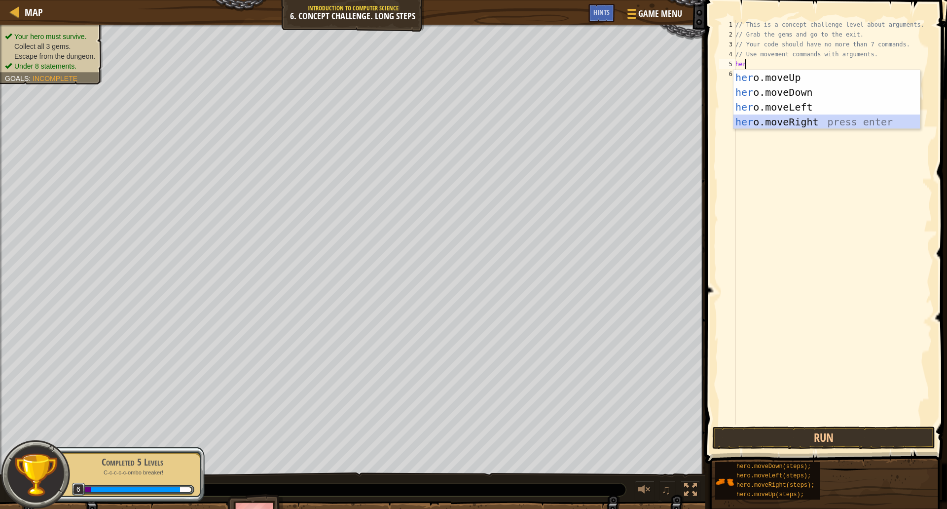
click at [818, 116] on div "her o.moveUp press enter her o.moveDown press enter her o.moveLeft press enter …" at bounding box center [827, 114] width 186 height 89
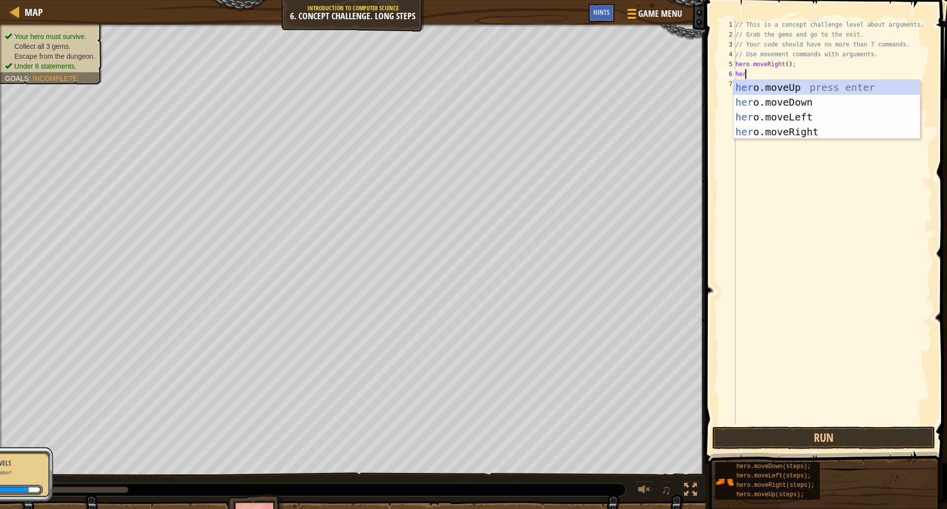
type textarea "her"
click at [791, 84] on div "her o.moveUp press enter her o.moveDown press enter her o.moveLeft press enter …" at bounding box center [827, 124] width 186 height 89
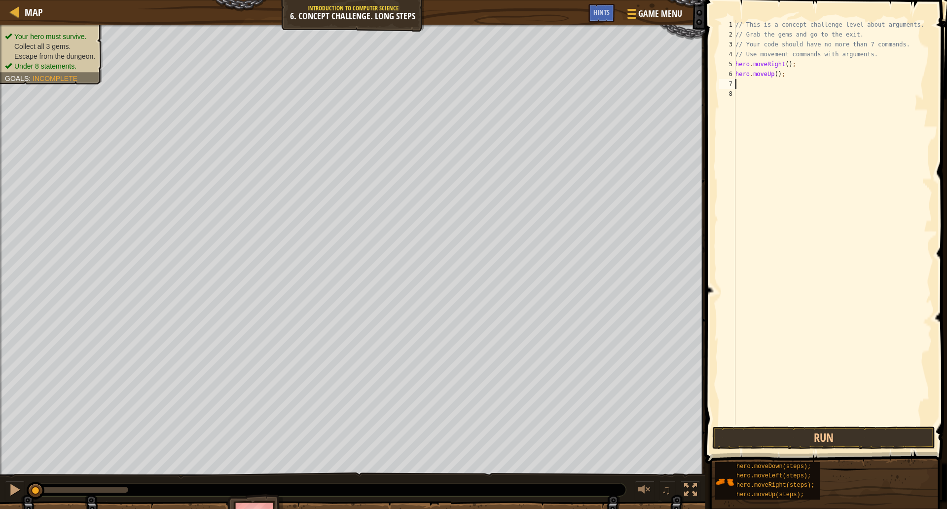
scroll to position [4, 0]
click at [774, 77] on div "// This is a concept challenge level about arguments. // Grab the gems and go t…" at bounding box center [833, 232] width 199 height 424
type textarea "hero.moveUp(3);"
click at [770, 85] on div "// This is a concept challenge level about arguments. // Grab the gems and go t…" at bounding box center [833, 232] width 199 height 424
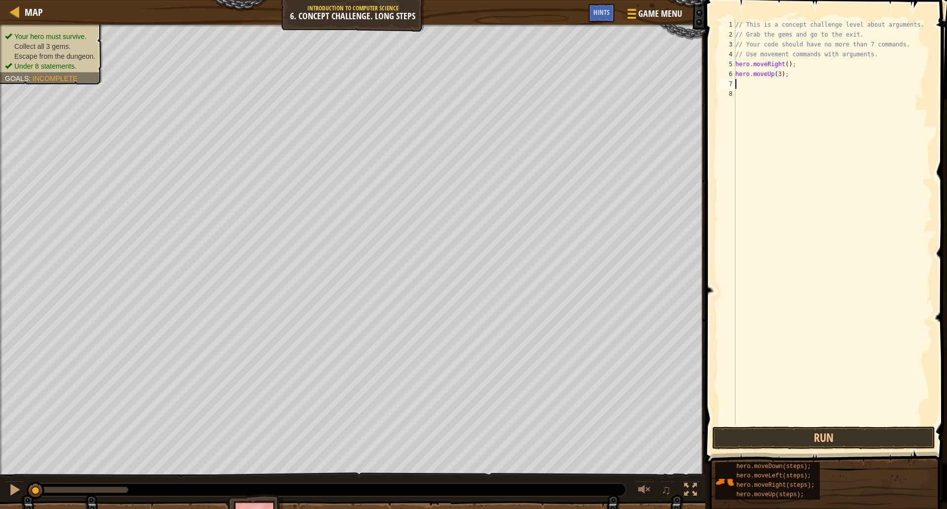
scroll to position [4, 0]
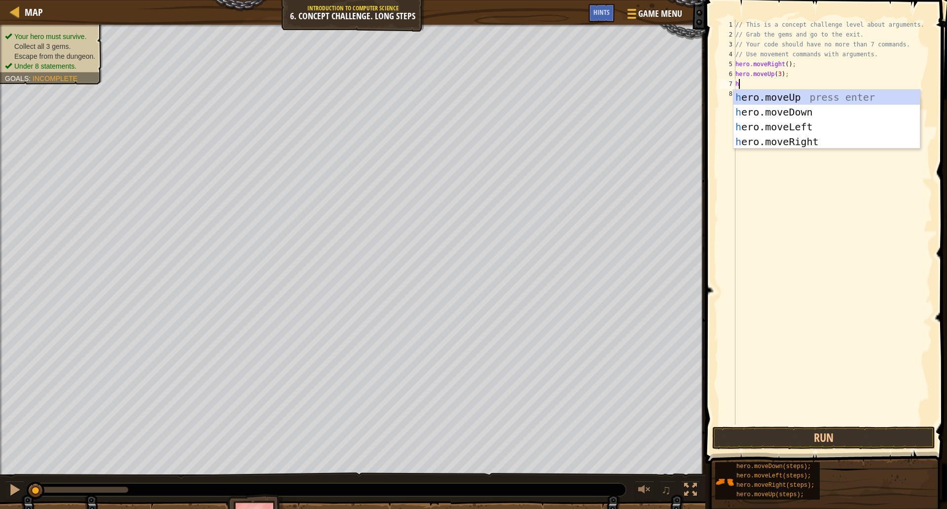
type textarea "her"
click at [780, 142] on div "her o.moveUp press enter her o.moveDown press enter her o.moveLeft press enter …" at bounding box center [827, 134] width 186 height 89
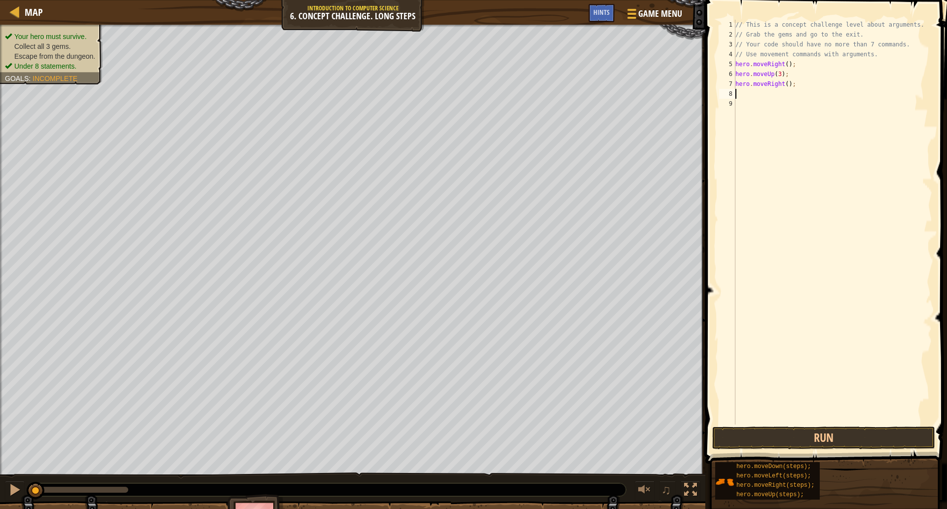
click at [785, 85] on div "// This is a concept challenge level about arguments. // Grab the gems and go t…" at bounding box center [833, 232] width 199 height 424
type textarea "hero.moveRight(2);"
click at [781, 95] on div "// This is a concept challenge level about arguments. // Grab the gems and go t…" at bounding box center [833, 232] width 199 height 424
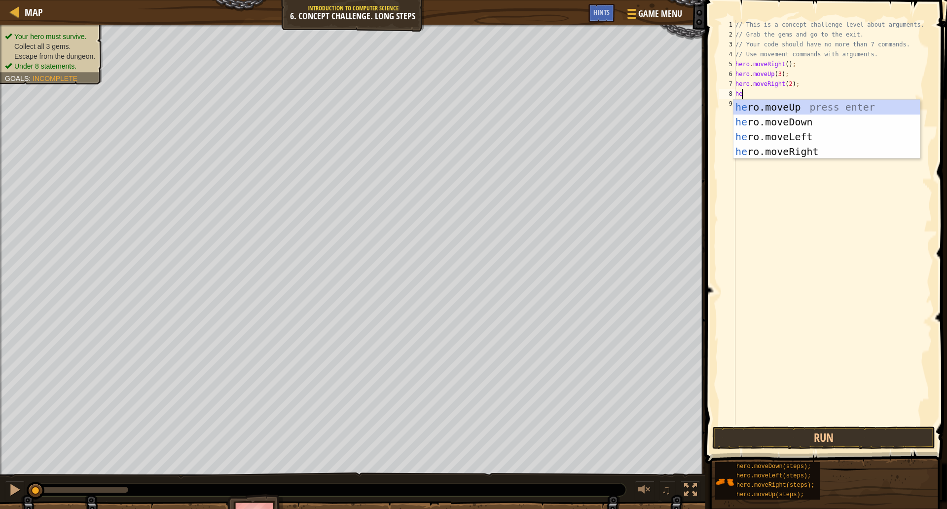
type textarea "her"
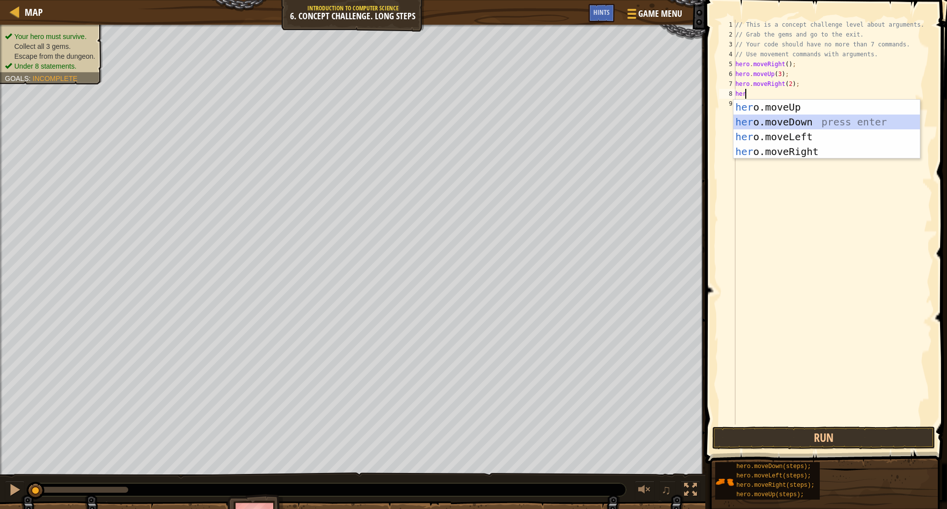
click at [767, 119] on div "her o.moveUp press enter her o.moveDown press enter her o.moveLeft press enter …" at bounding box center [827, 144] width 186 height 89
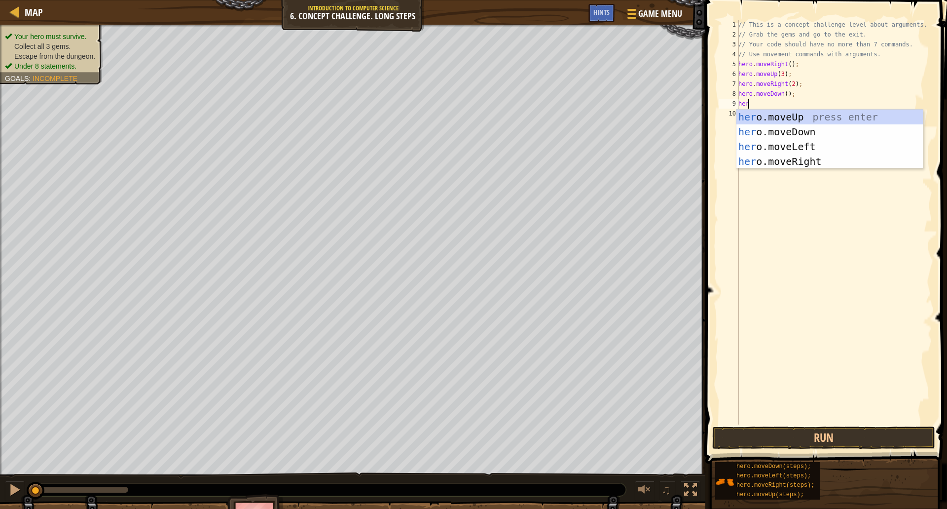
click at [782, 94] on div "// This is a concept challenge level about arguments. // Grab the gems and go t…" at bounding box center [835, 232] width 196 height 424
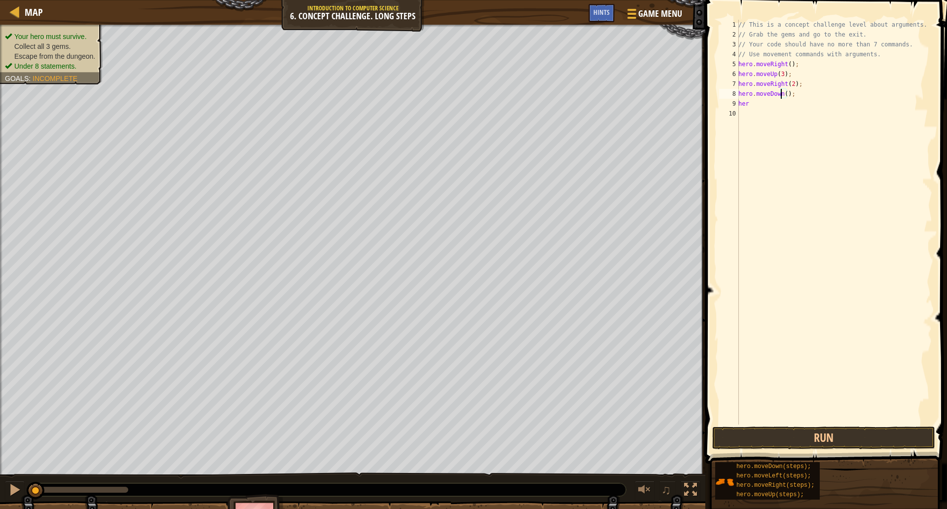
click at [787, 94] on div "// This is a concept challenge level about arguments. // Grab the gems and go t…" at bounding box center [835, 232] width 196 height 424
click at [783, 94] on div "// This is a concept challenge level about arguments. // Grab the gems and go t…" at bounding box center [835, 232] width 196 height 424
click at [762, 104] on div "// This is a concept challenge level about arguments. // Grab the gems and go t…" at bounding box center [835, 232] width 196 height 424
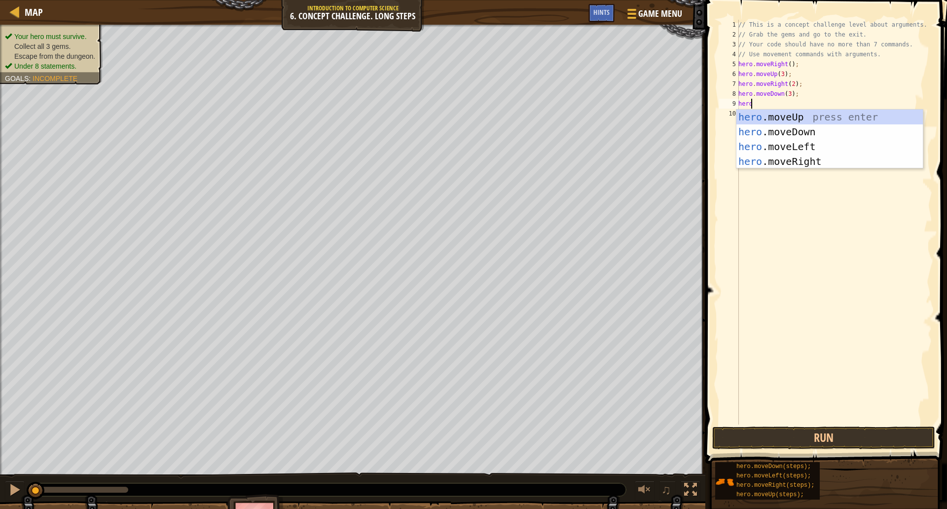
type textarea "hero."
click at [803, 158] on div "hero. moveUp press enter hero. moveDown press enter hero. moveLeft press enter …" at bounding box center [830, 154] width 186 height 89
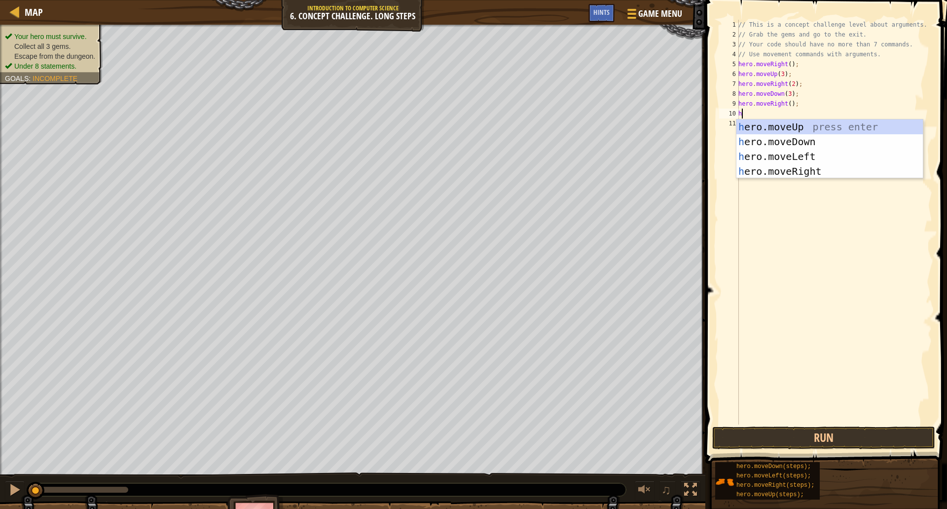
type textarea "her"
click at [769, 127] on div "her o.moveUp press enter her o.moveDown press enter her o.moveLeft press enter …" at bounding box center [830, 163] width 186 height 89
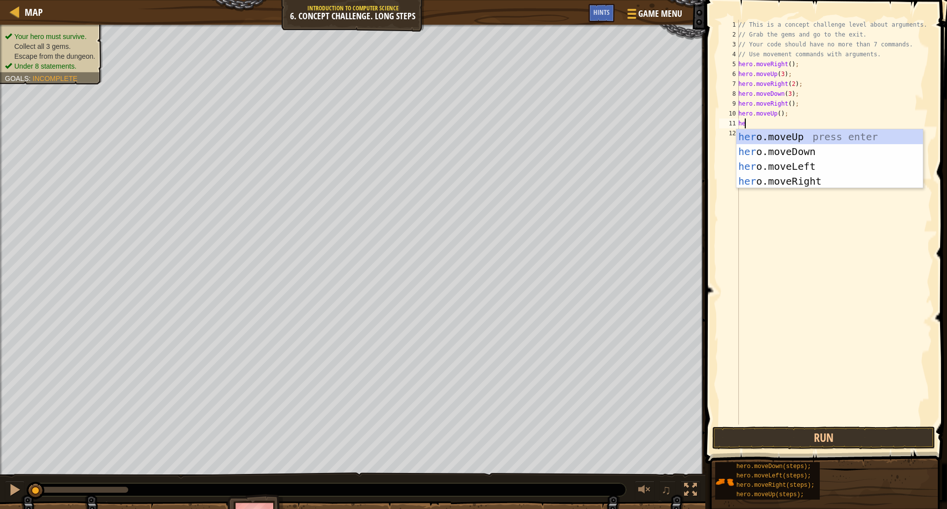
scroll to position [4, 0]
type textarea "h"
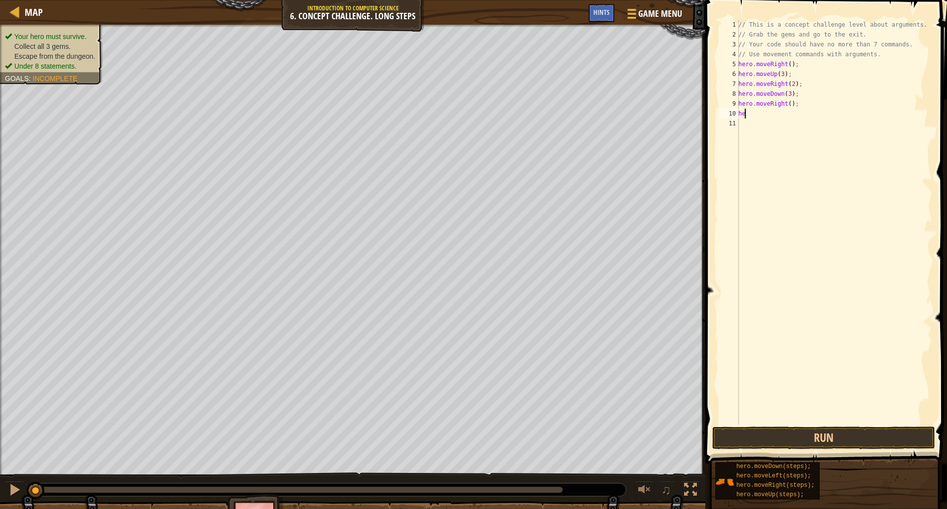
type textarea "h"
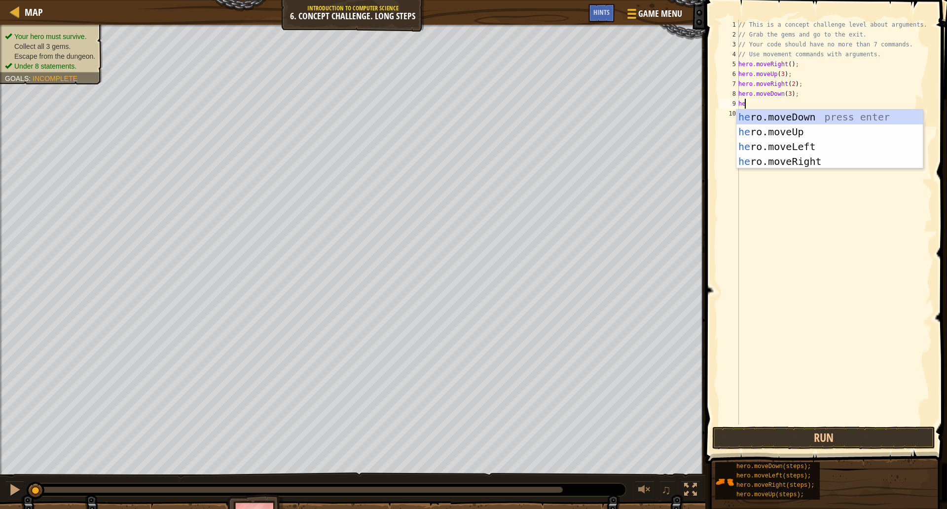
type textarea "her"
click at [798, 142] on div "her o.moveUp press enter her o.moveDown press enter her o.moveLeft press enter …" at bounding box center [830, 154] width 186 height 89
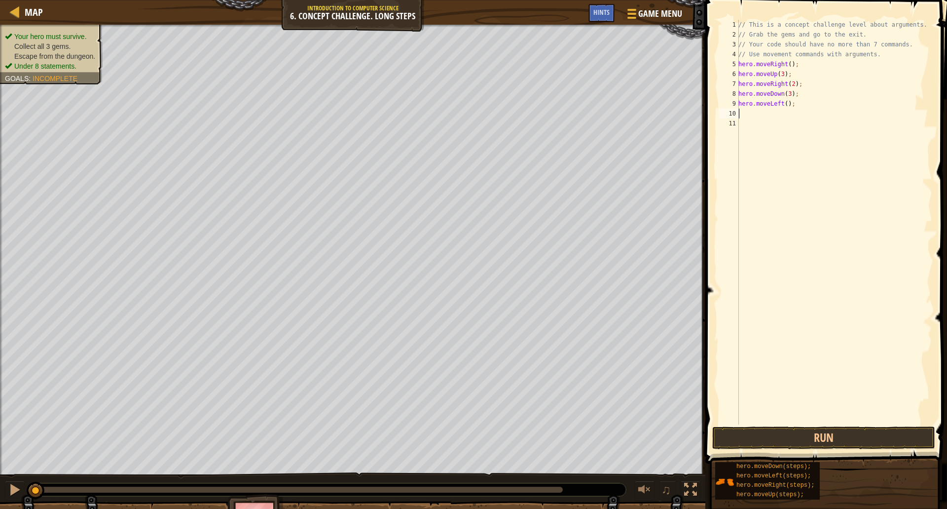
scroll to position [4, 0]
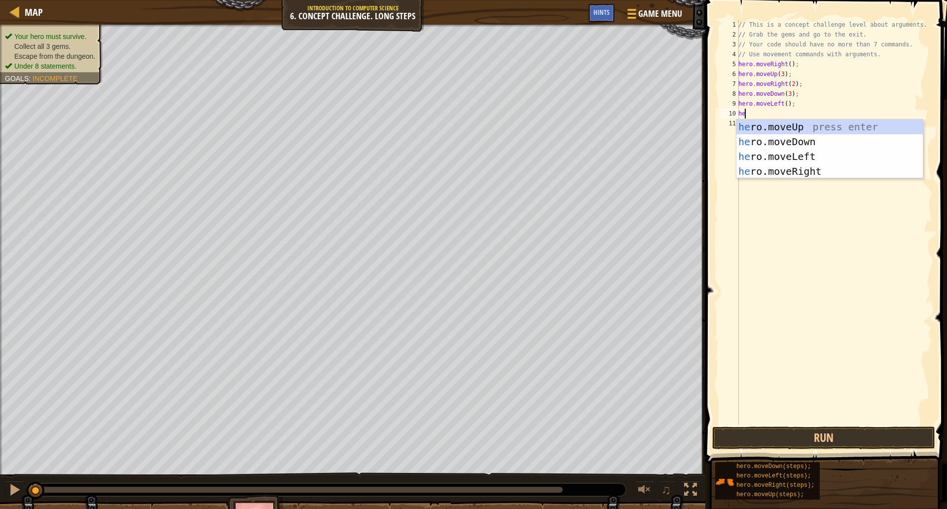
type textarea "her"
click at [786, 126] on div "her o.moveUp press enter her o.moveDown press enter her o.moveLeft press enter …" at bounding box center [830, 163] width 186 height 89
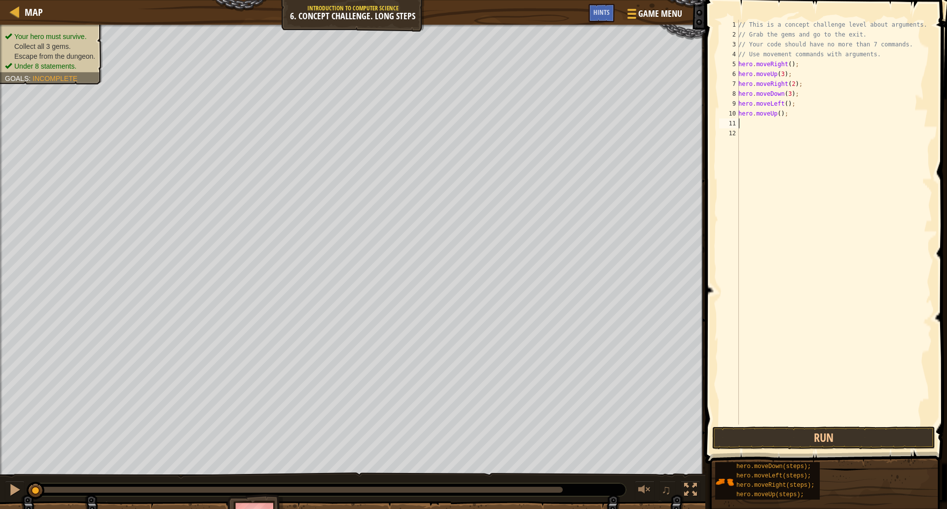
click at [780, 114] on div "// This is a concept challenge level about arguments. // Grab the gems and go t…" at bounding box center [835, 232] width 196 height 424
click at [778, 114] on div "// This is a concept challenge level about arguments. // Grab the gems and go t…" at bounding box center [835, 232] width 196 height 424
type textarea "hero.moveUp(3);"
click at [788, 126] on div "// This is a concept challenge level about arguments. // Grab the gems and go t…" at bounding box center [835, 232] width 196 height 424
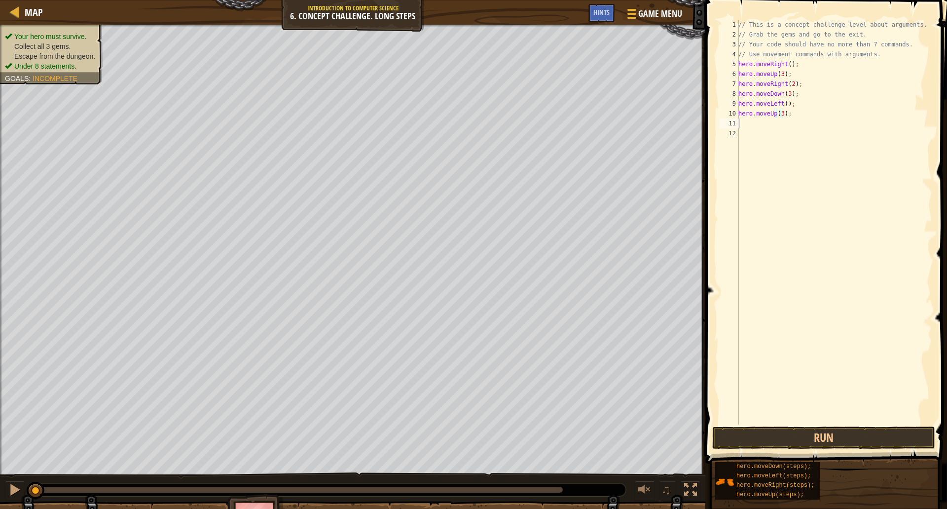
scroll to position [4, 0]
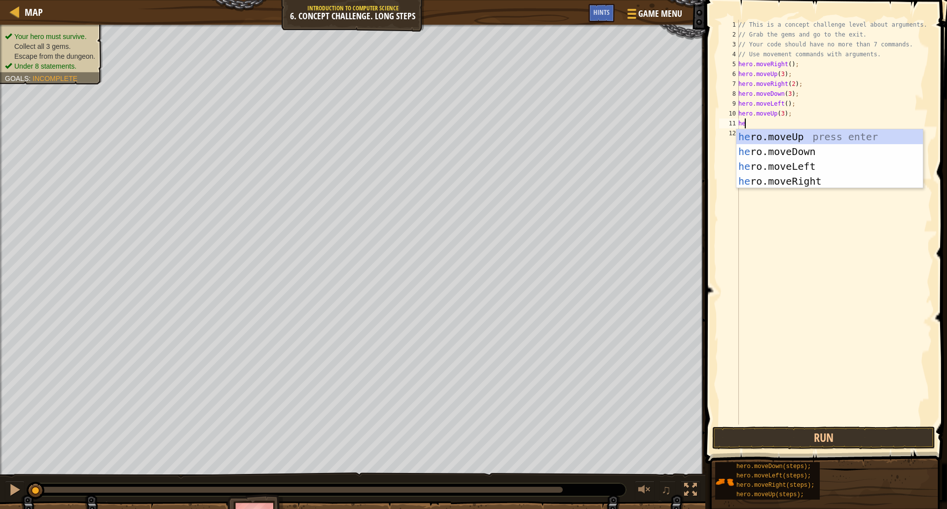
type textarea "her"
click at [771, 176] on div "her o.moveUp press enter her o.moveDown press enter her o.moveLeft press enter …" at bounding box center [830, 173] width 186 height 89
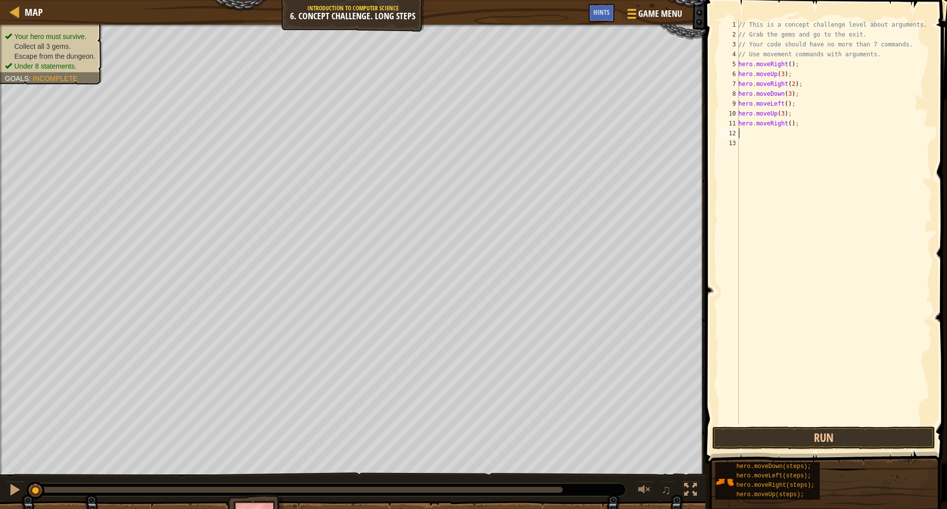
drag, startPoint x: 786, startPoint y: 124, endPoint x: 792, endPoint y: 125, distance: 5.4
click at [787, 124] on div "// This is a concept challenge level about arguments. // Grab the gems and go t…" at bounding box center [835, 232] width 196 height 424
type textarea "hero.moveRight(3);"
click at [821, 431] on button "Run" at bounding box center [823, 437] width 223 height 23
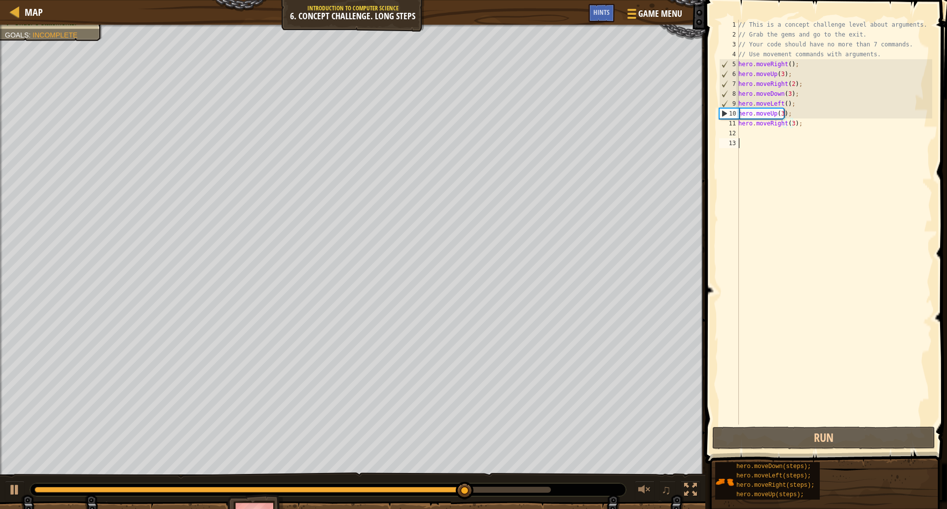
click at [827, 221] on div "// This is a concept challenge level about arguments. // Grab the gems and go t…" at bounding box center [835, 232] width 196 height 424
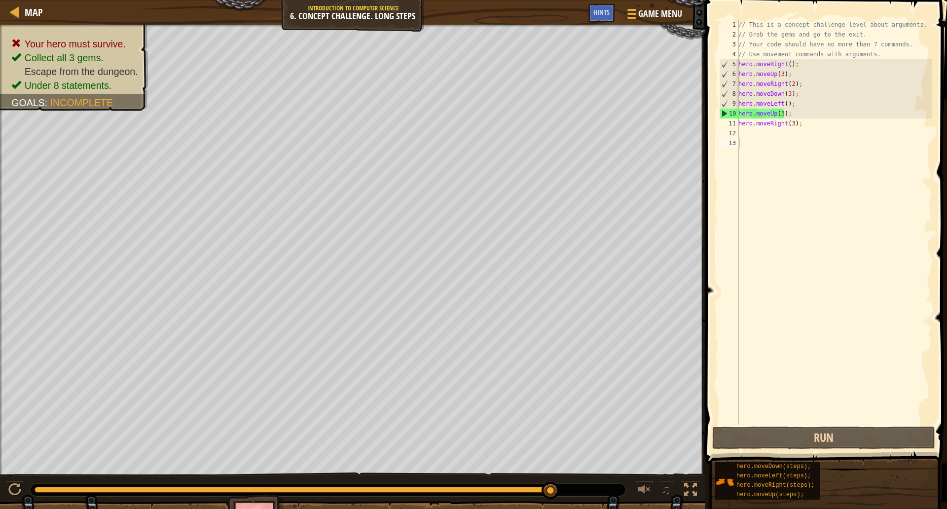
click at [790, 124] on div "// This is a concept challenge level about arguments. // Grab the gems and go t…" at bounding box center [835, 232] width 196 height 424
click at [781, 115] on div "// This is a concept challenge level about arguments. // Grab the gems and go t…" at bounding box center [835, 232] width 196 height 424
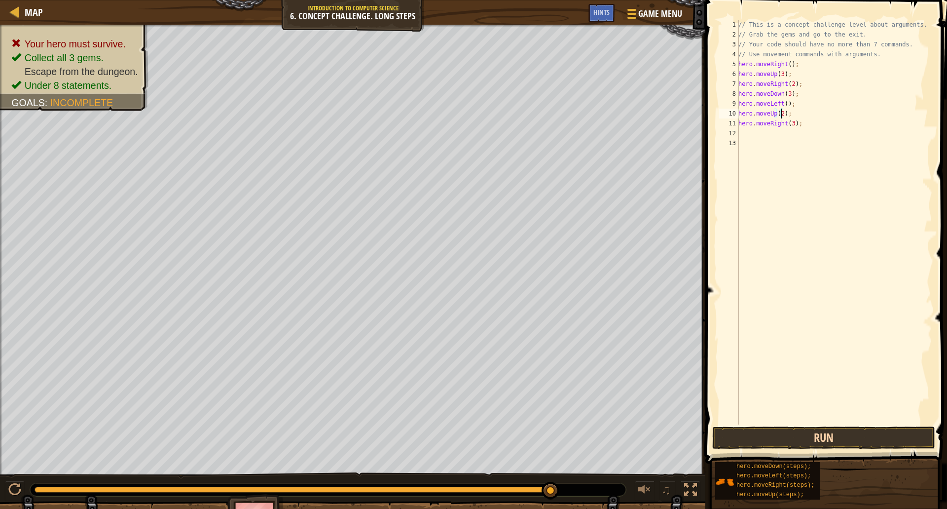
type textarea "hero.moveUp(2);"
click at [826, 439] on button "Run" at bounding box center [823, 437] width 223 height 23
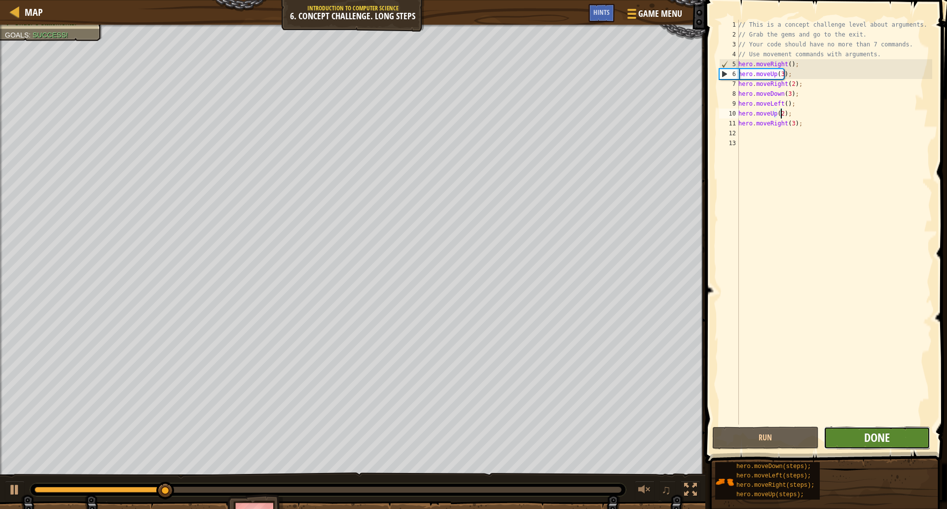
click at [889, 444] on span "Done" at bounding box center [877, 437] width 26 height 16
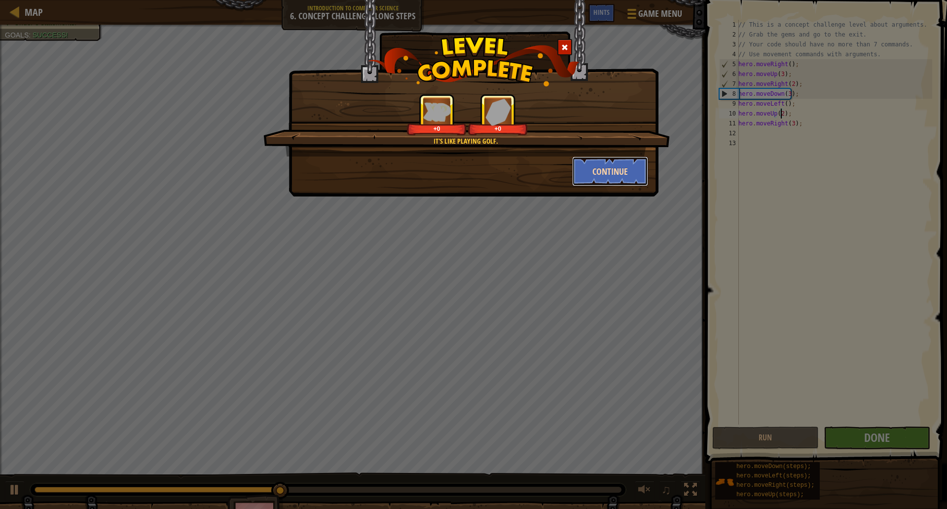
click at [619, 173] on button "Continue" at bounding box center [610, 171] width 76 height 30
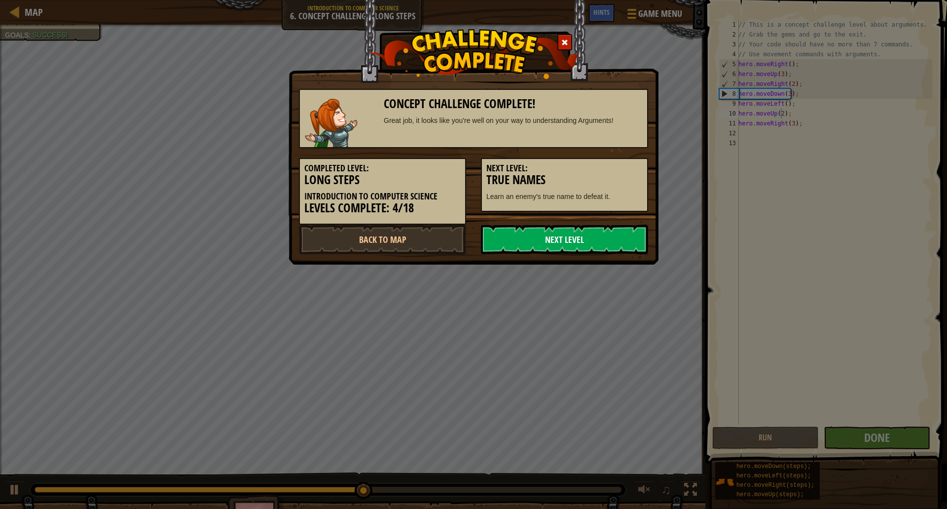
click at [598, 240] on link "Next Level" at bounding box center [564, 239] width 167 height 30
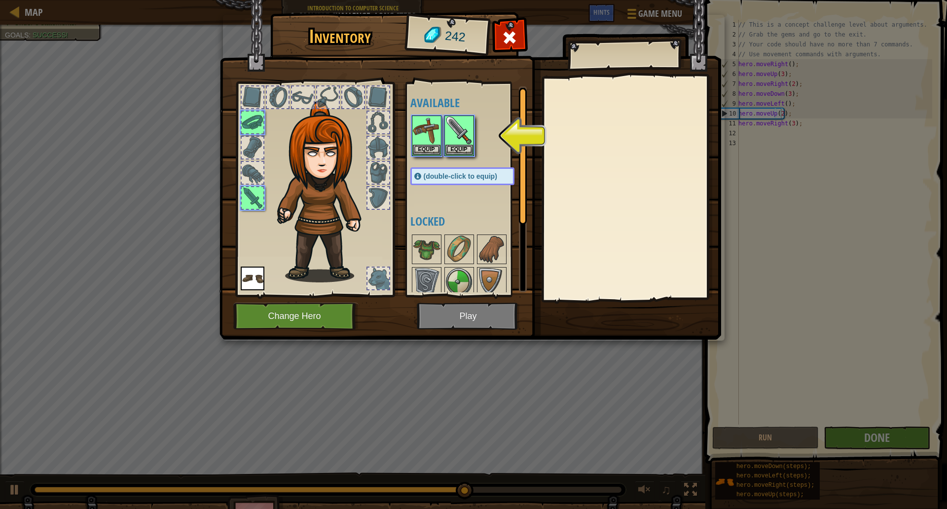
click at [468, 316] on img at bounding box center [471, 160] width 502 height 358
click at [458, 147] on button "Equip" at bounding box center [460, 149] width 28 height 10
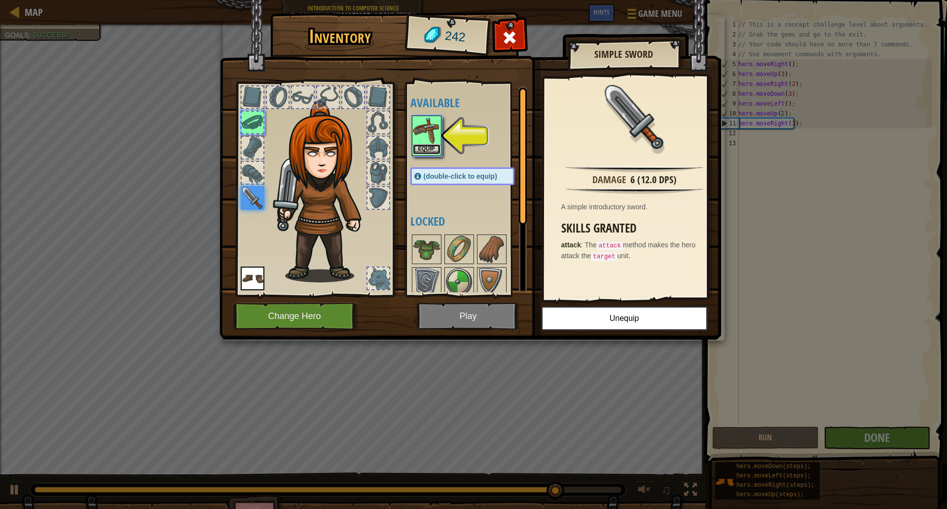
click at [421, 149] on button "Equip" at bounding box center [427, 149] width 28 height 10
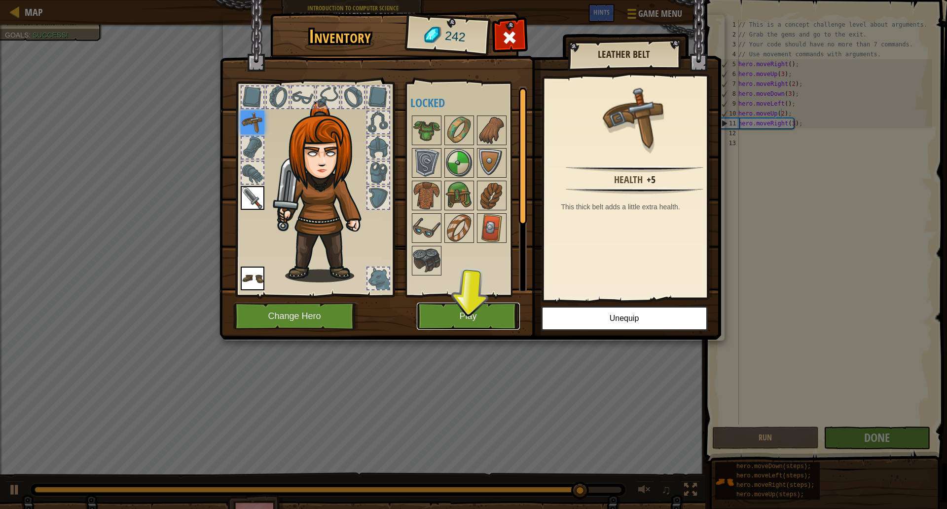
click at [487, 317] on button "Play" at bounding box center [468, 315] width 103 height 27
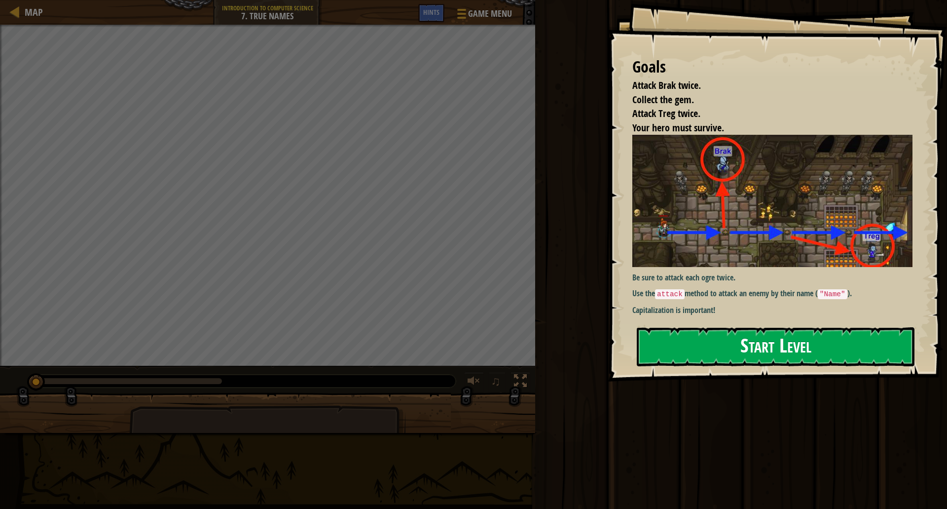
click at [747, 337] on button "Start Level" at bounding box center [776, 346] width 278 height 39
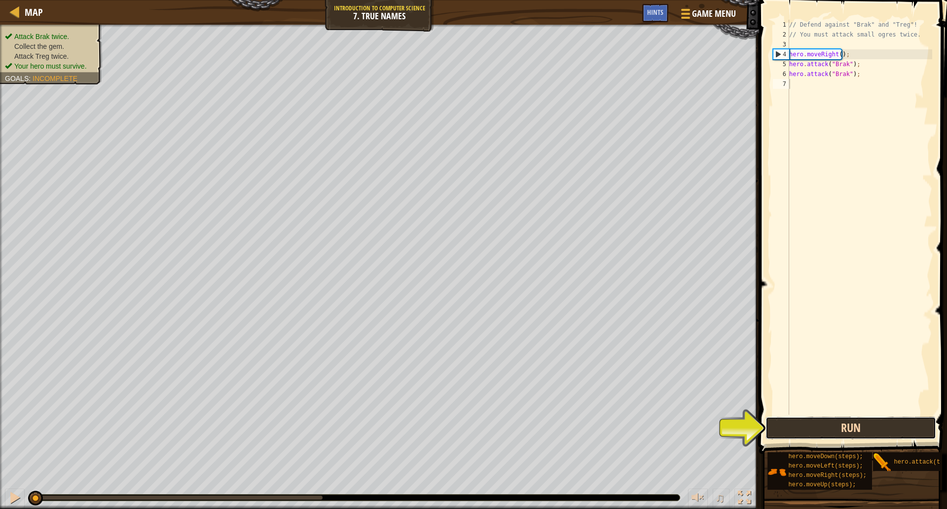
click at [853, 428] on button "Run" at bounding box center [851, 427] width 171 height 23
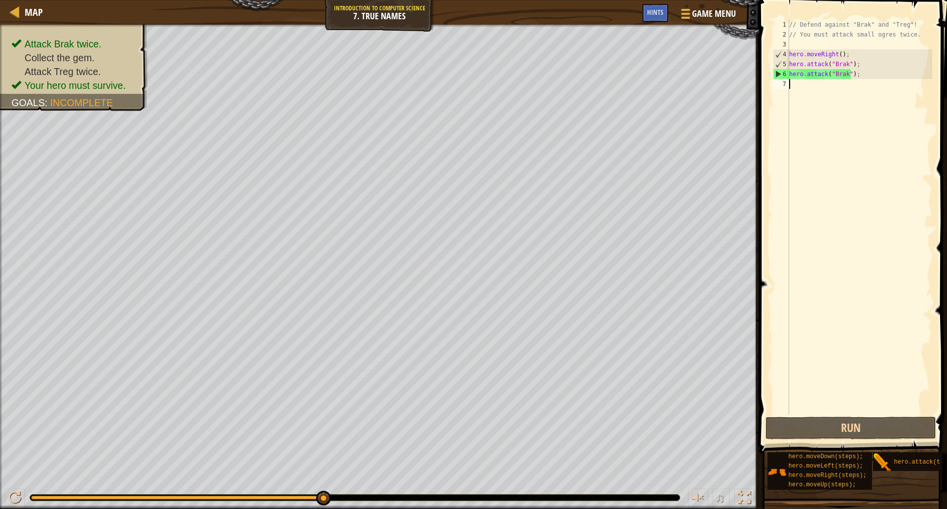
scroll to position [4, 0]
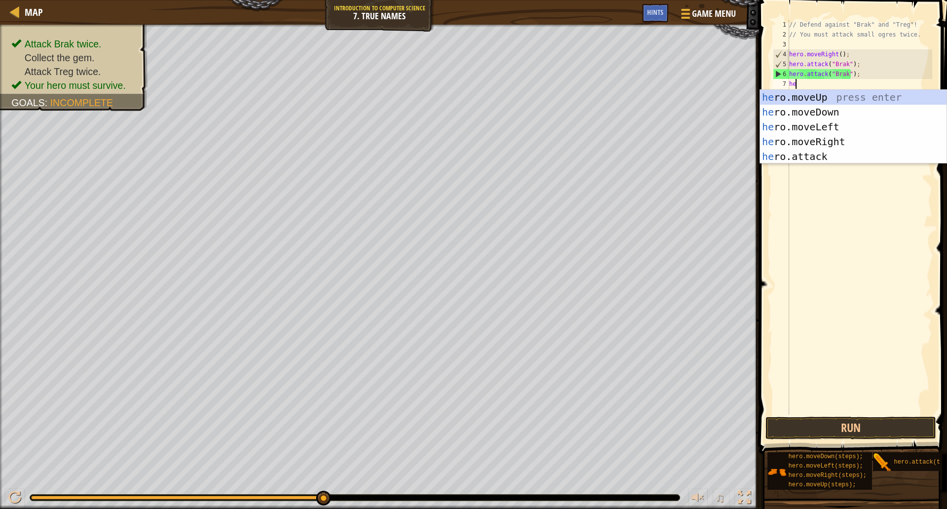
type textarea "her"
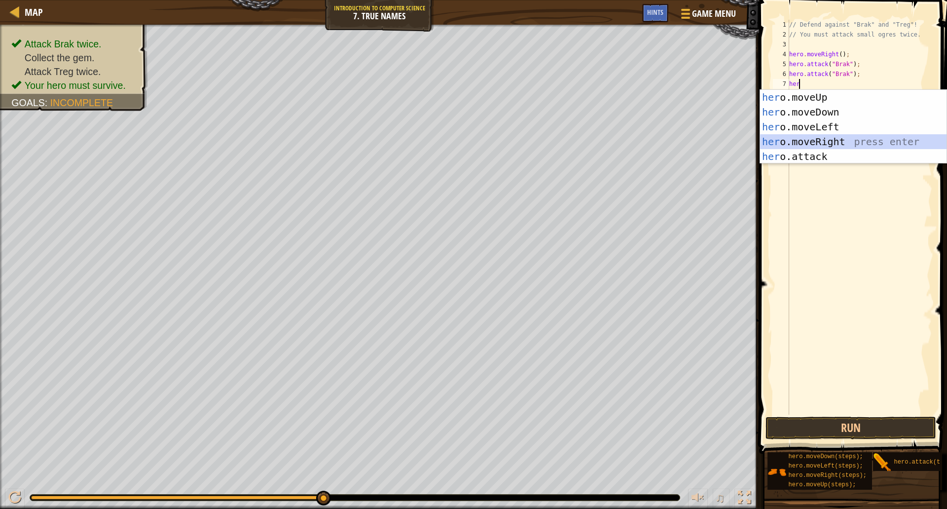
click at [826, 139] on div "her o.moveUp press enter her o.moveDown press enter her o.moveLeft press enter …" at bounding box center [853, 142] width 186 height 104
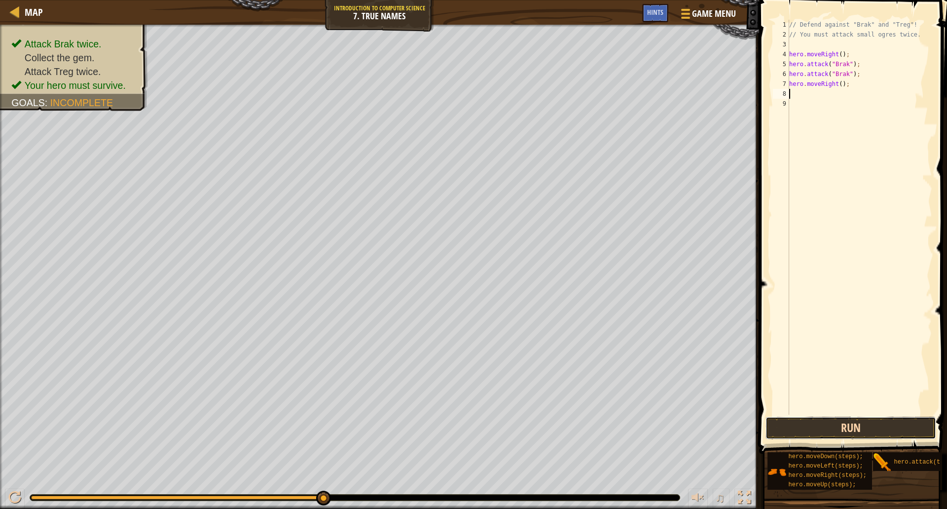
click at [868, 428] on button "Run" at bounding box center [851, 427] width 171 height 23
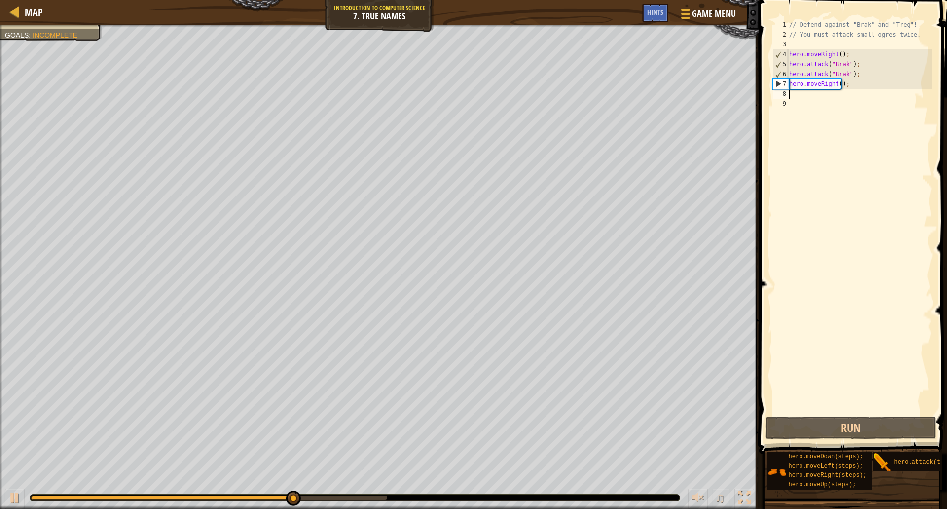
click at [817, 91] on div "// Defend against "Brak" and "Treg"! // You must attack small ogres twice. hero…" at bounding box center [859, 227] width 145 height 414
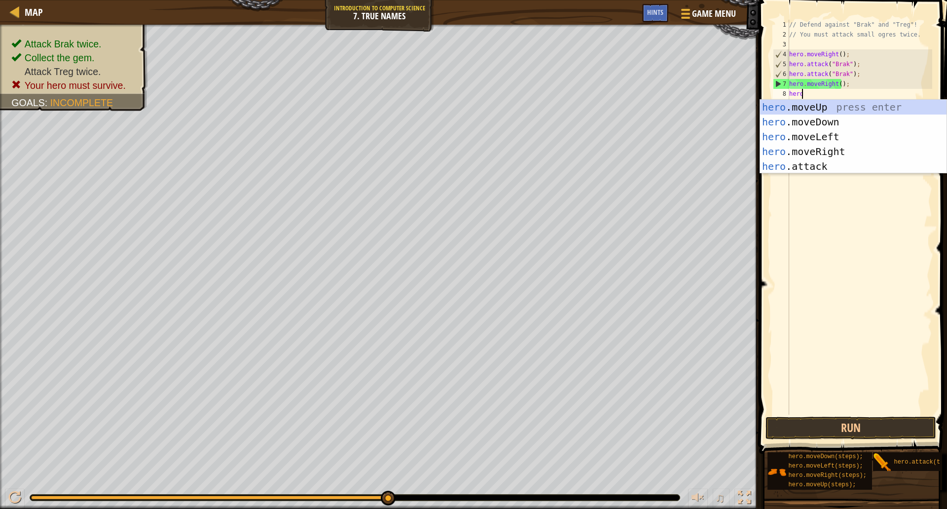
scroll to position [4, 0]
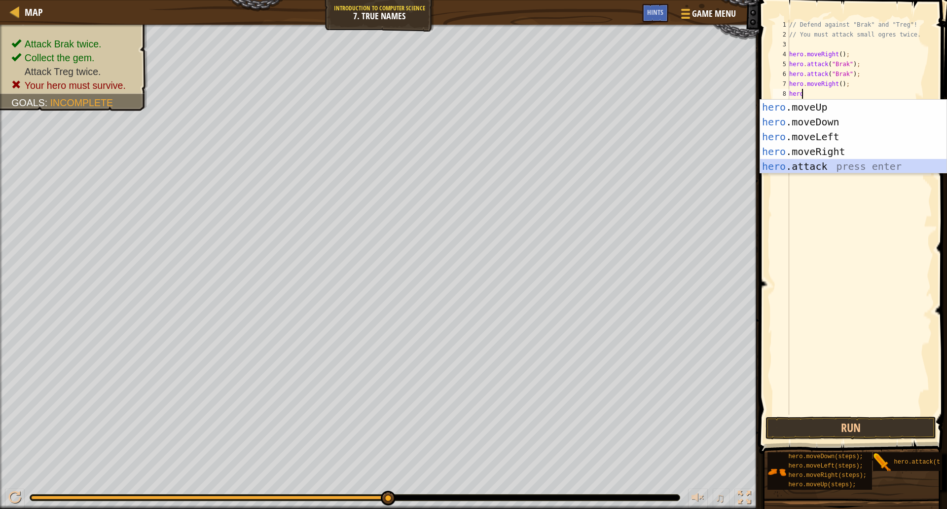
click at [823, 163] on div "hero .moveUp press enter hero .moveDown press enter hero .moveLeft press enter …" at bounding box center [853, 152] width 186 height 104
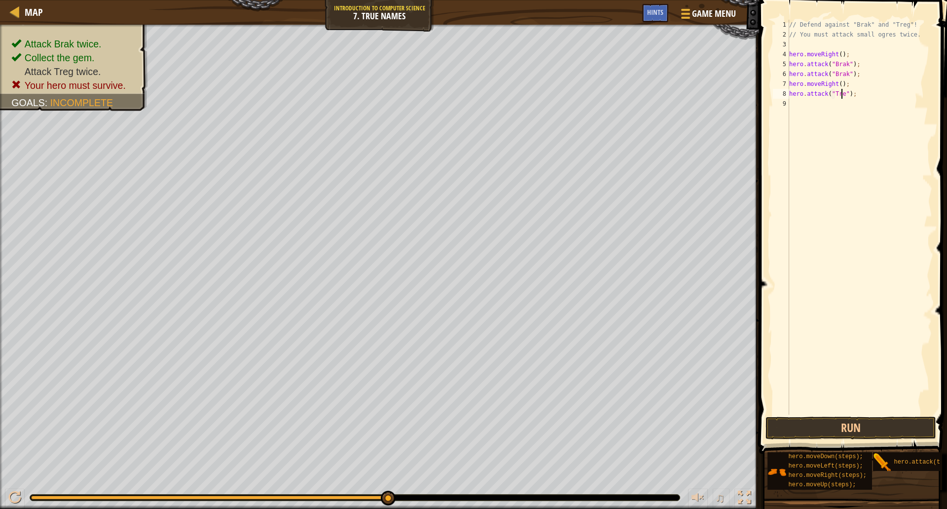
scroll to position [4, 4]
type textarea "hero.attack("Treg");"
click at [851, 423] on button "Run" at bounding box center [851, 427] width 171 height 23
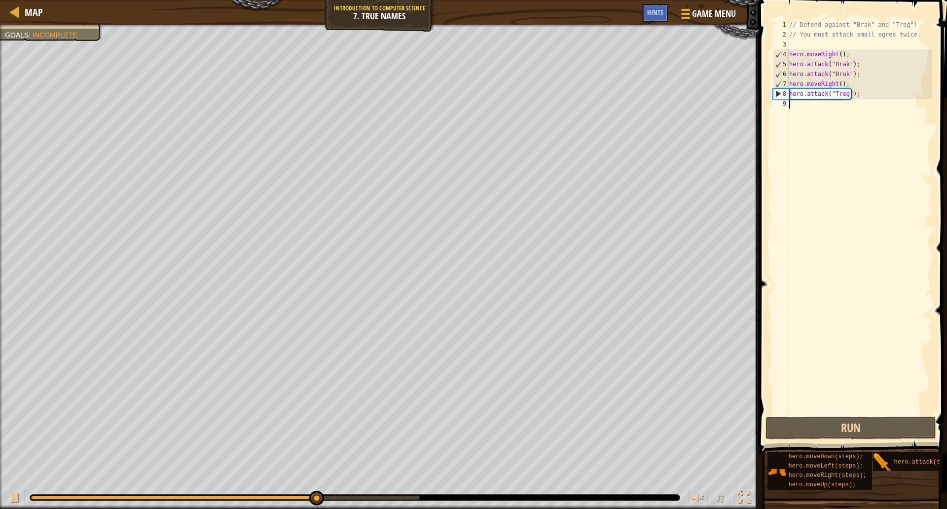
click at [819, 104] on div "// Defend against "Brak" and "Treg"! // You must attack small ogres twice. hero…" at bounding box center [859, 227] width 145 height 414
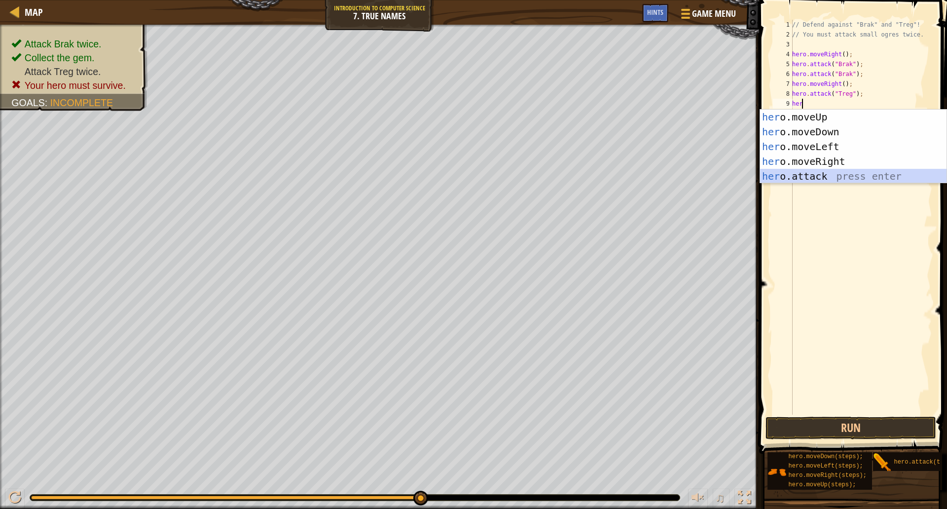
click at [808, 173] on div "her o.moveUp press enter her o.moveDown press enter her o.moveLeft press enter …" at bounding box center [853, 162] width 186 height 104
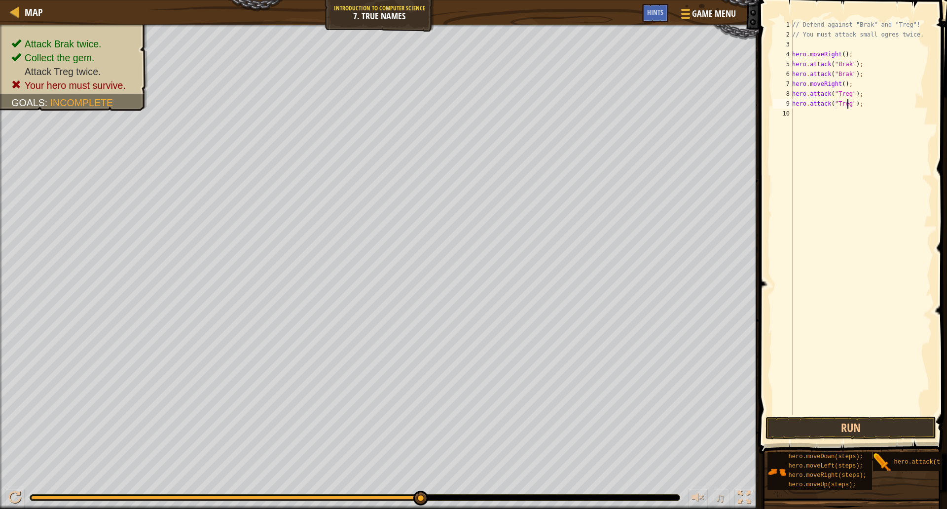
type textarea "hero.attack("Treg");"
click at [808, 112] on div "// Defend against "Brak" and "Treg"! // You must attack small ogres twice. hero…" at bounding box center [861, 227] width 142 height 414
type textarea "g"
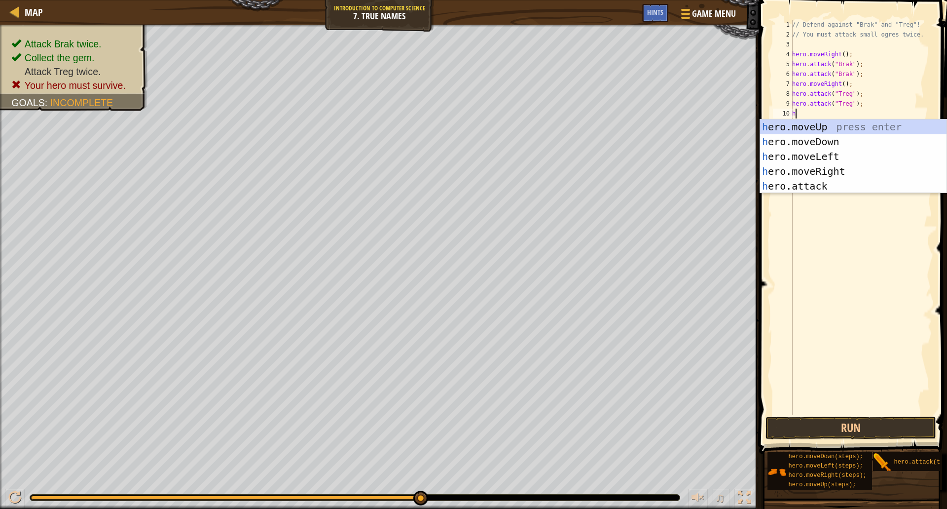
type textarea "her"
click at [841, 166] on div "her o.moveUp press enter her o.moveDown press enter her o.moveLeft press enter …" at bounding box center [853, 171] width 186 height 104
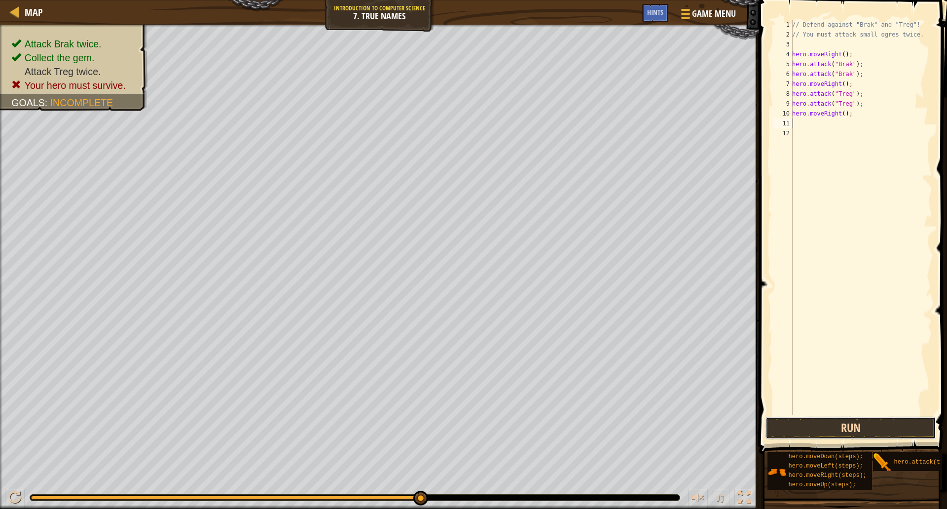
click at [879, 423] on button "Run" at bounding box center [851, 427] width 171 height 23
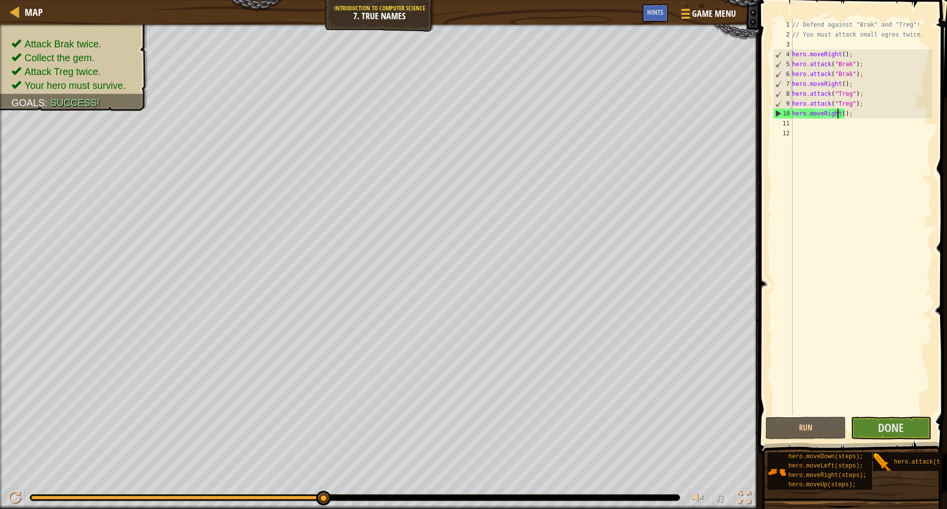
click at [839, 113] on div "// Defend against "Brak" and "Treg"! // You must attack small ogres twice. hero…" at bounding box center [861, 227] width 142 height 414
type textarea "hero.moveRight();"
click at [840, 113] on div "// Defend against "Brak" and "Treg"! // You must attack small ogres twice. hero…" at bounding box center [861, 227] width 142 height 414
click at [888, 431] on span "Done" at bounding box center [891, 427] width 26 height 16
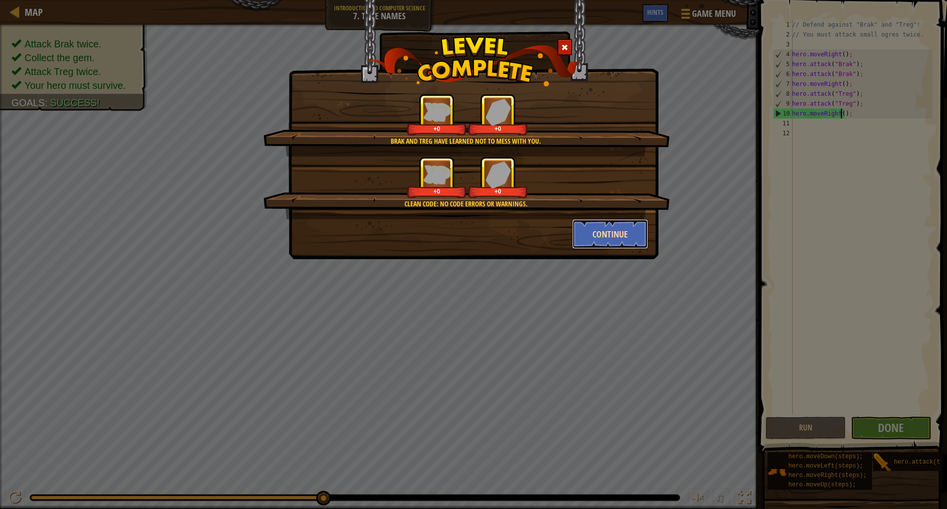
click at [600, 241] on button "Continue" at bounding box center [610, 234] width 76 height 30
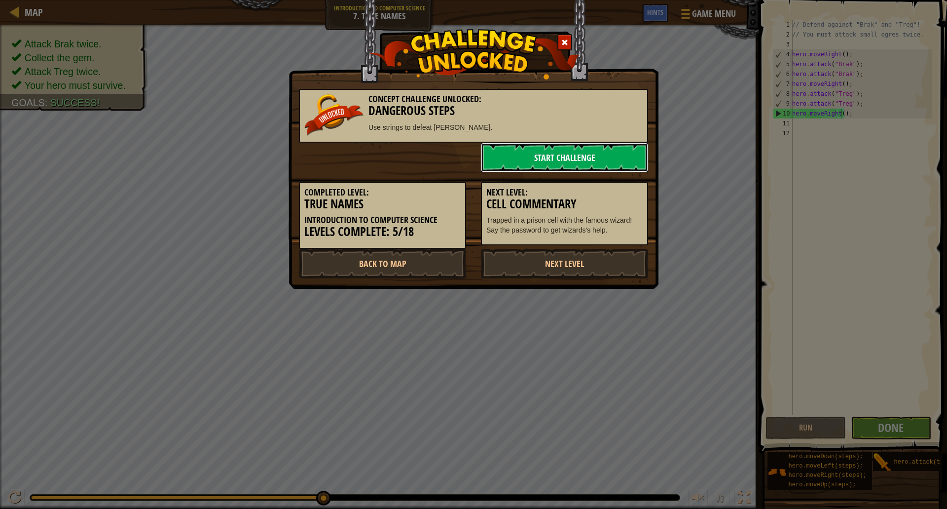
click at [577, 158] on link "Start Challenge" at bounding box center [564, 158] width 167 height 30
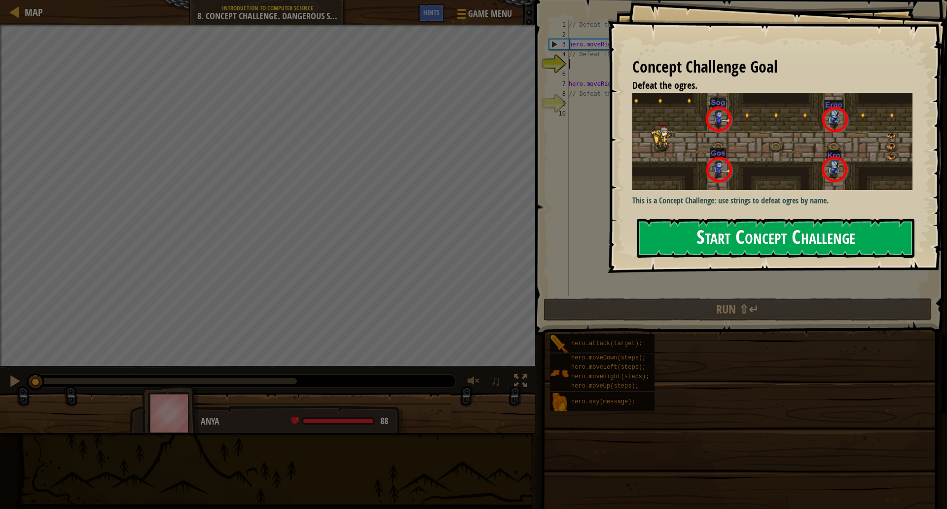
click at [752, 243] on button "Start Concept Challenge" at bounding box center [776, 238] width 278 height 39
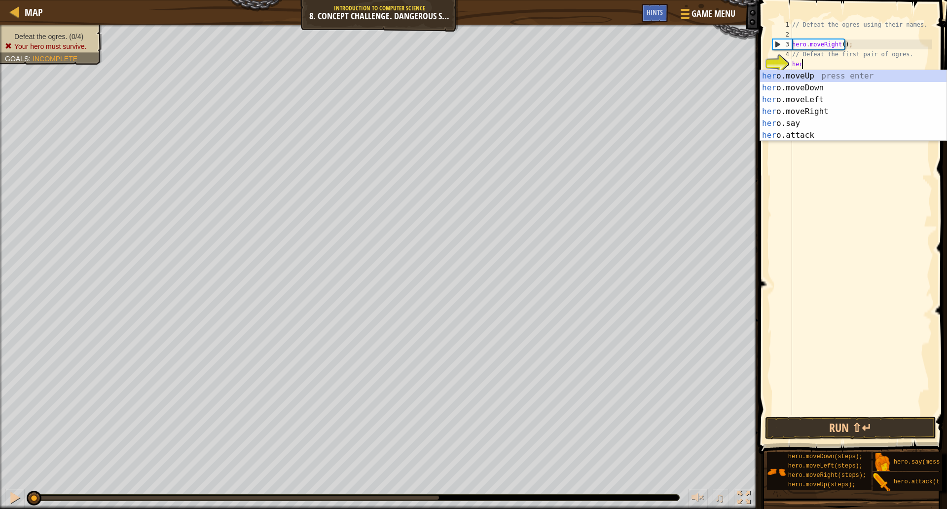
scroll to position [4, 0]
click at [813, 134] on div "hero .moveUp press enter hero .moveDown press enter hero .moveLeft press enter …" at bounding box center [853, 117] width 186 height 95
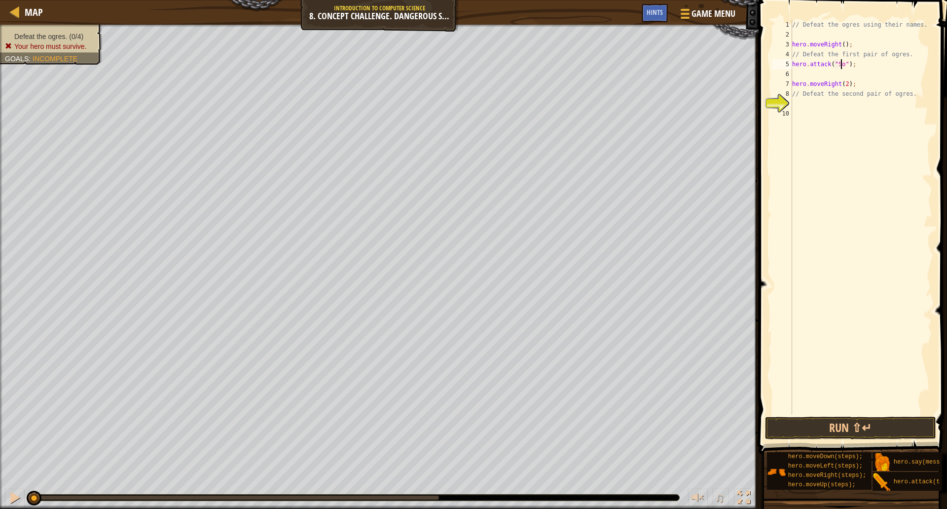
scroll to position [4, 4]
type textarea "hero.attack("Sog");"
click at [830, 78] on div "// Defeat the ogres using their names. hero . moveRight ( ) ; // Defeat the fir…" at bounding box center [861, 227] width 142 height 414
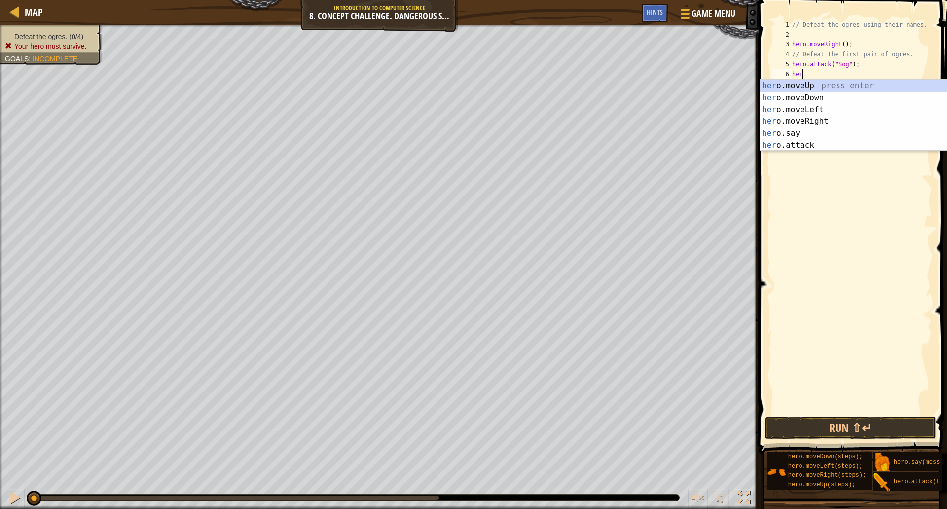
scroll to position [4, 0]
click at [816, 149] on div "her o.moveUp press enter her o.moveDown press enter her o.moveLeft press enter …" at bounding box center [853, 127] width 186 height 95
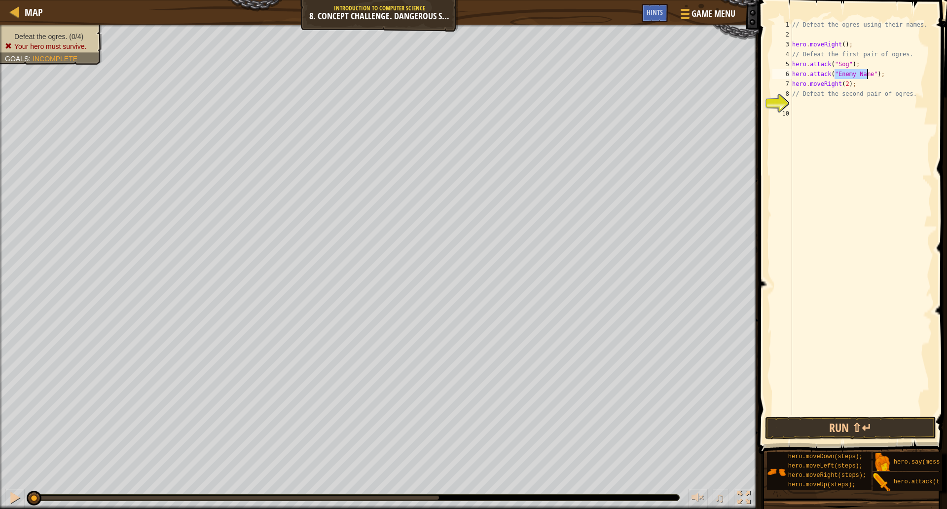
scroll to position [4, 4]
type textarea "hero.attack("Gos");"
click at [859, 74] on div "// Defeat the ogres using their names. hero . moveRight ( ) ; // Defeat the fir…" at bounding box center [861, 227] width 142 height 414
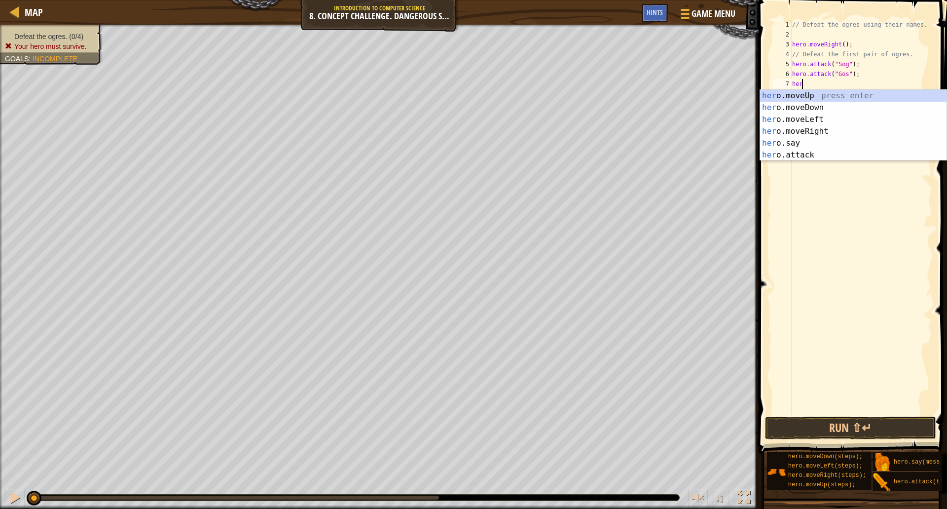
scroll to position [4, 0]
click at [790, 154] on div "her o.moveUp press enter her o.moveDown press enter her o.moveLeft press enter …" at bounding box center [853, 137] width 186 height 95
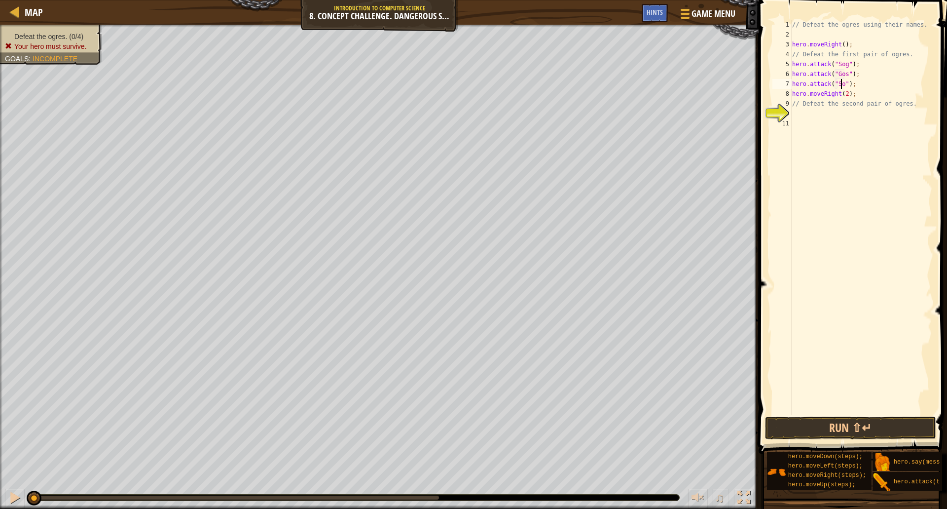
scroll to position [4, 4]
type textarea "hero.attack("Sog");"
click at [855, 85] on div "// Defeat the ogres using their names. hero . moveRight ( ) ; // Defeat the fir…" at bounding box center [861, 227] width 142 height 414
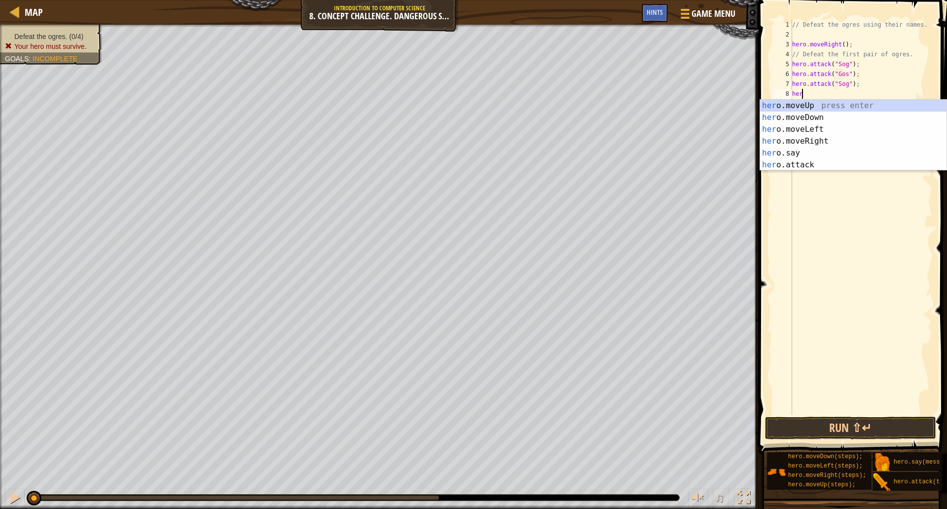
scroll to position [4, 0]
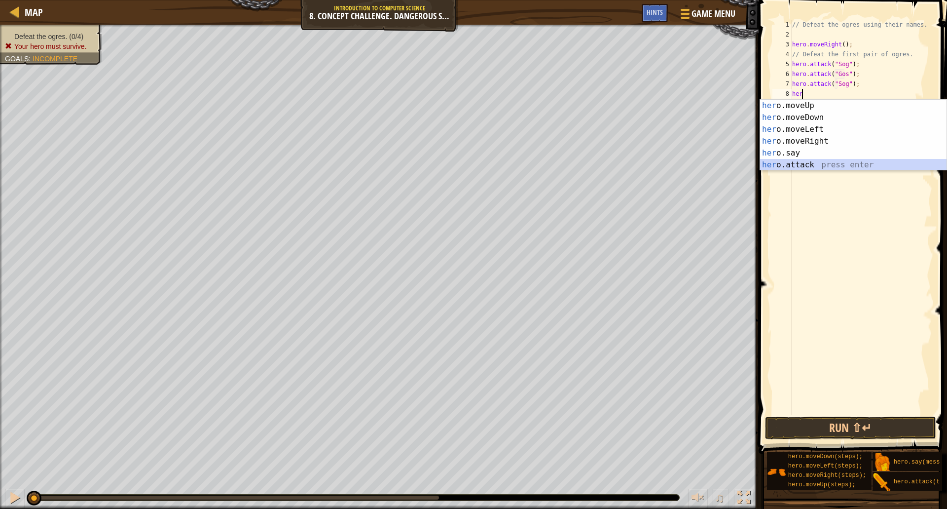
drag, startPoint x: 802, startPoint y: 165, endPoint x: 816, endPoint y: 156, distance: 16.8
click at [802, 165] on div "her o.moveUp press enter her o.moveDown press enter her o.moveLeft press enter …" at bounding box center [853, 147] width 186 height 95
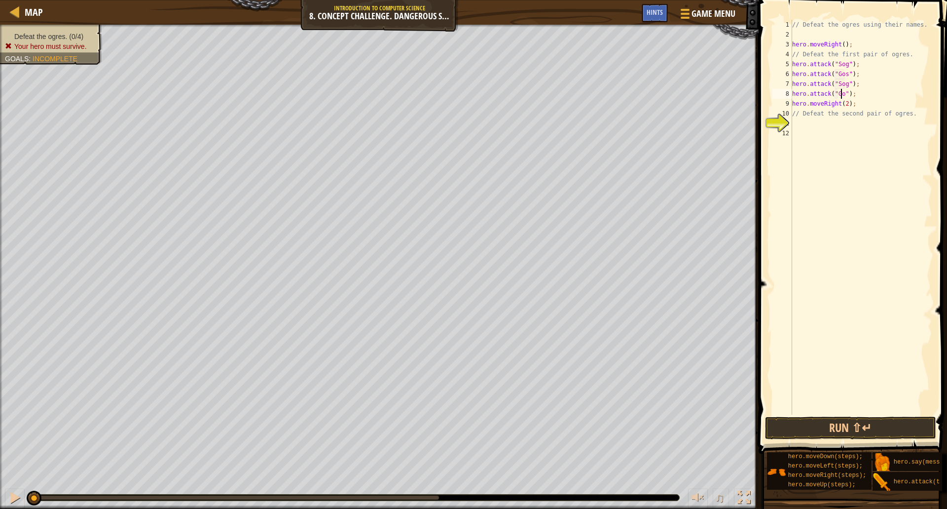
scroll to position [4, 4]
type textarea "hero.attack("Gos");"
click at [827, 124] on div "// Defeat the ogres using their names. hero . moveRight ( ) ; // Defeat the fir…" at bounding box center [861, 227] width 142 height 414
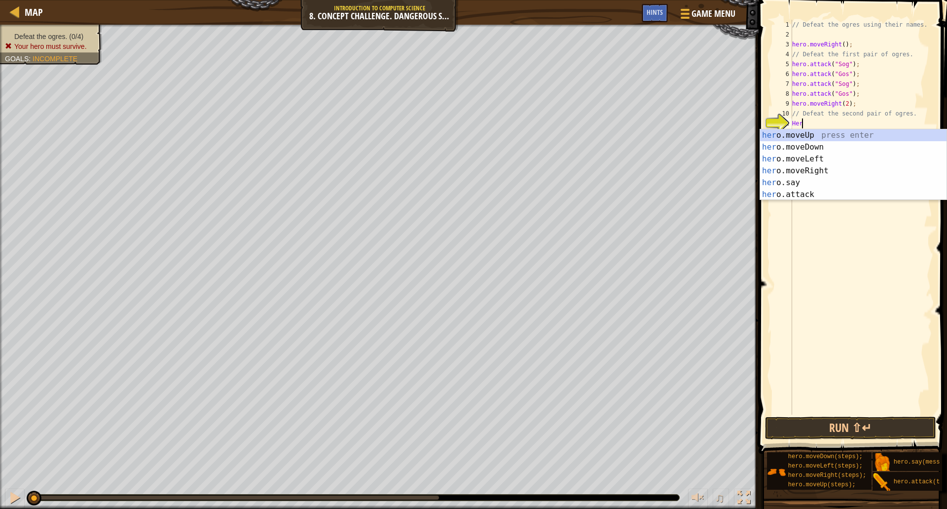
scroll to position [4, 0]
click at [811, 191] on div "her o.moveUp press enter her o.moveDown press enter her o.moveLeft press enter …" at bounding box center [853, 176] width 186 height 95
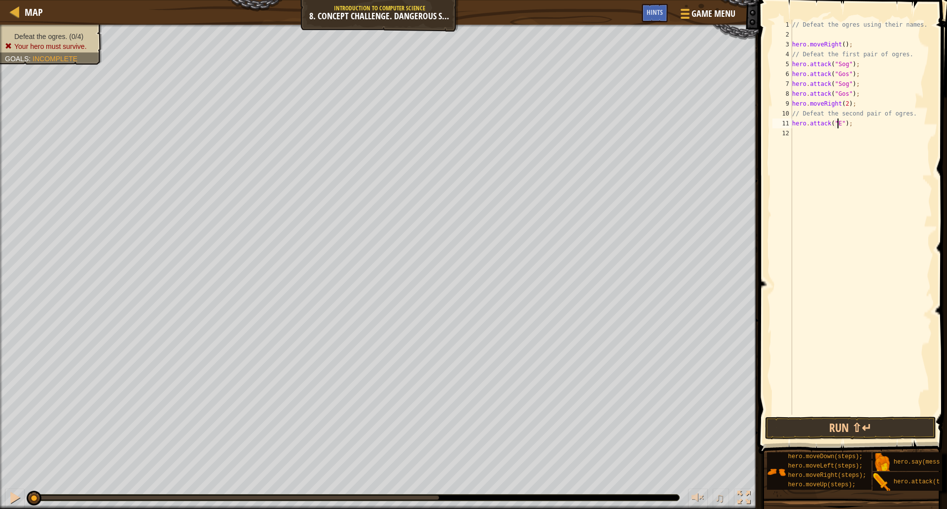
scroll to position [4, 4]
type textarea "hero.attack("Ergo");"
click at [846, 141] on div "// Defeat the ogres using their names. hero . moveRight ( ) ; // Defeat the fir…" at bounding box center [861, 227] width 142 height 414
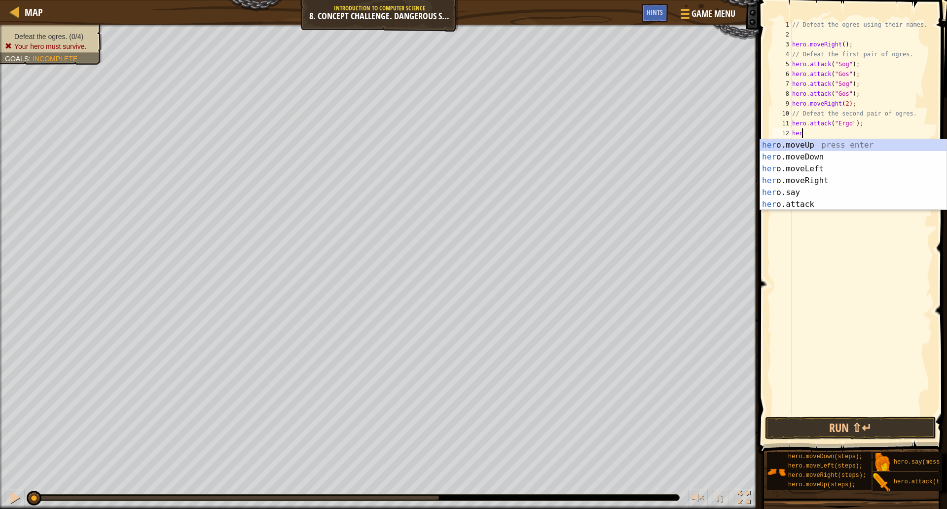
scroll to position [4, 0]
click at [798, 0] on body "Map Introduction to Computer Science 8. Concept Challenge. Dangerous Steps Game…" at bounding box center [473, 0] width 947 height 0
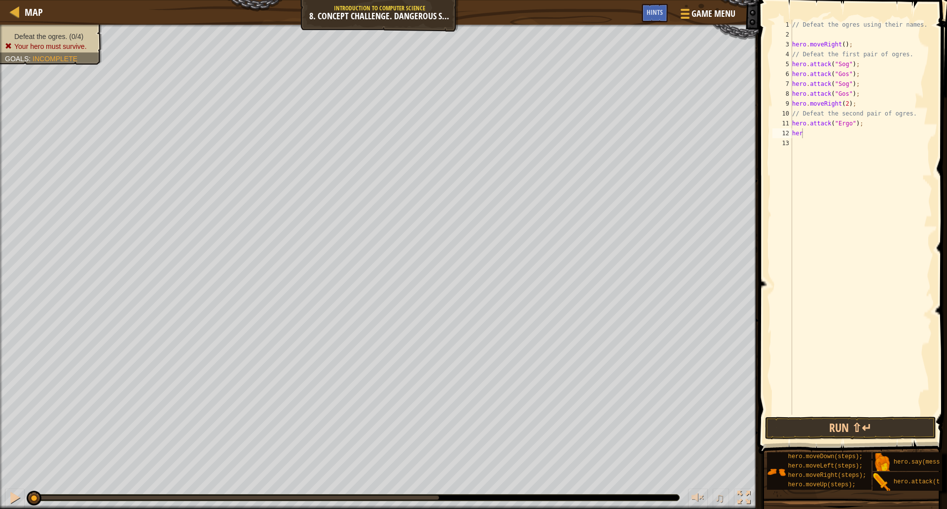
click at [812, 132] on div "// Defeat the ogres using their names. hero . moveRight ( ) ; // Defeat the fir…" at bounding box center [861, 227] width 142 height 414
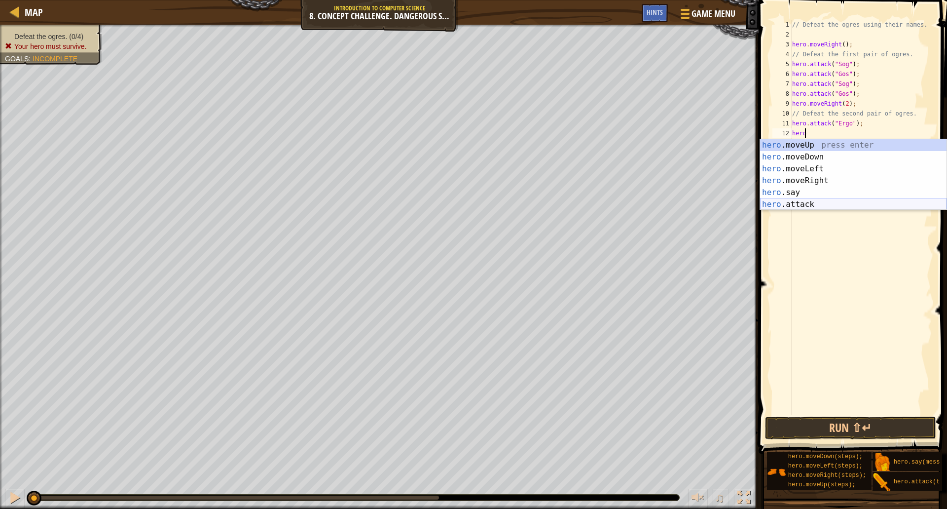
click at [806, 200] on div "hero .moveUp press enter hero .moveDown press enter hero .moveLeft press enter …" at bounding box center [853, 186] width 186 height 95
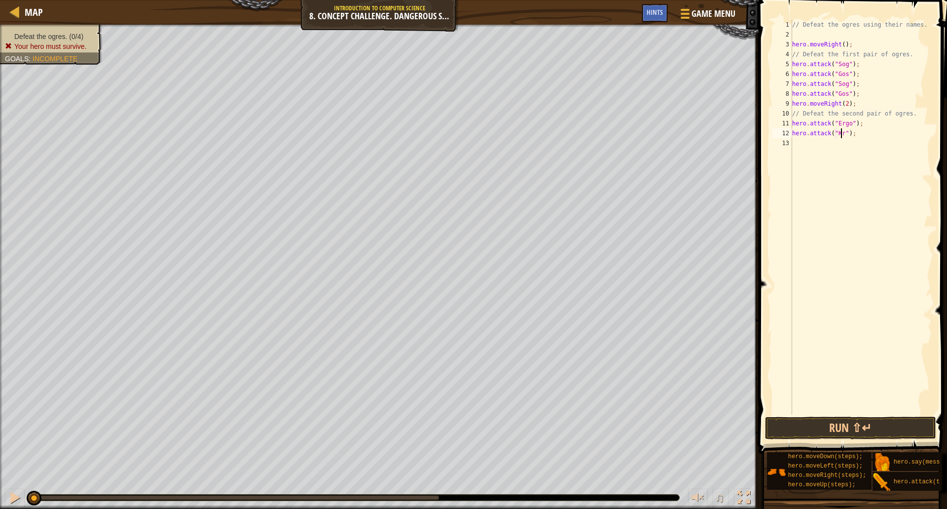
scroll to position [4, 4]
type textarea "hero.attack("Kro");"
click at [842, 136] on div "// Defeat the ogres using their names. hero . moveRight ( ) ; // Defeat the fir…" at bounding box center [861, 227] width 142 height 414
click at [837, 147] on div "// Defeat the ogres using their names. hero . moveRight ( ) ; // Defeat the fir…" at bounding box center [861, 227] width 142 height 414
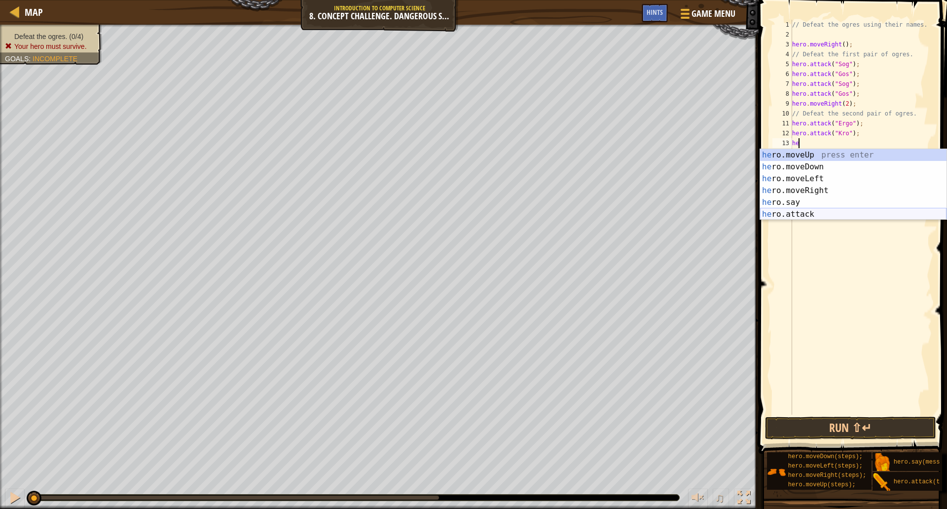
click at [808, 214] on div "he ro.moveUp press enter he ro.moveDown press enter he ro.moveLeft press enter …" at bounding box center [853, 196] width 186 height 95
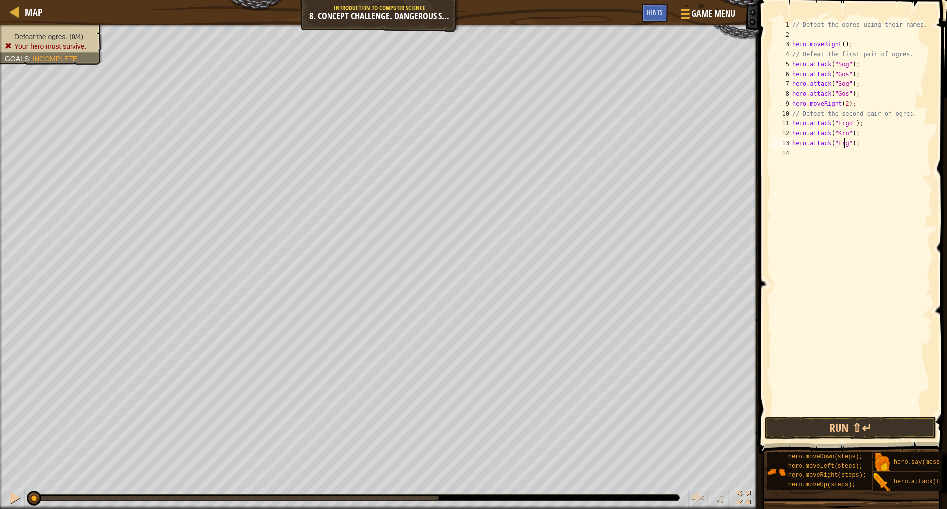
type textarea "hero.attack("Ergo");"
click at [845, 157] on div "// Defeat the ogres using their names. hero . moveRight ( ) ; // Defeat the fir…" at bounding box center [861, 227] width 142 height 414
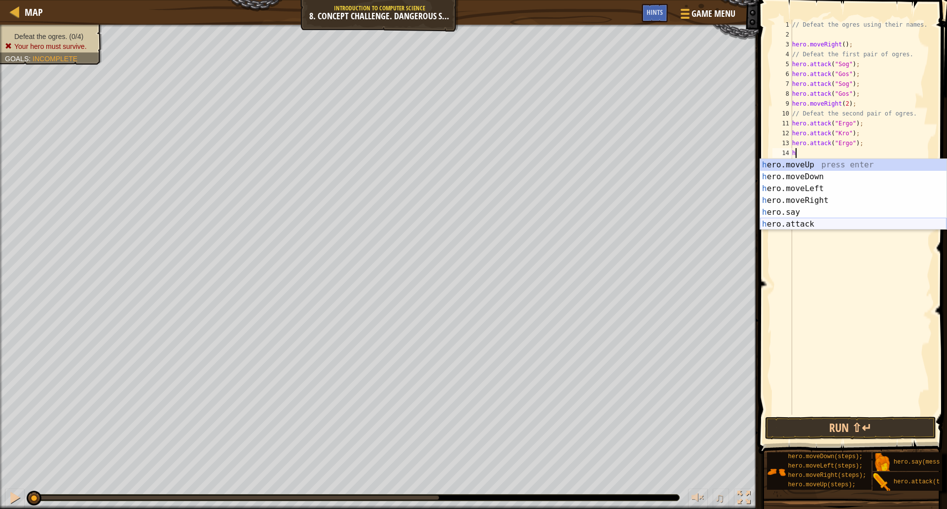
click at [799, 222] on div "h ero.moveUp press enter h ero.moveDown press enter h ero.moveLeft press enter …" at bounding box center [853, 206] width 186 height 95
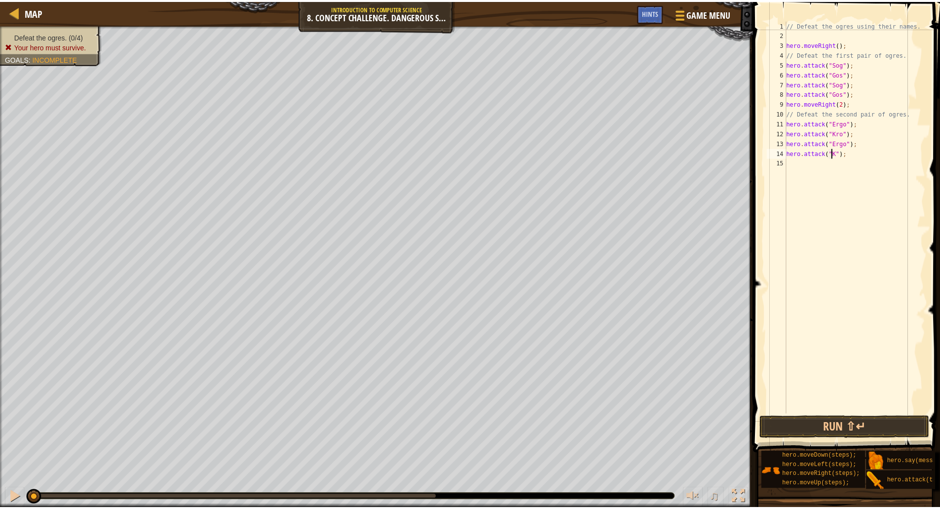
scroll to position [4, 4]
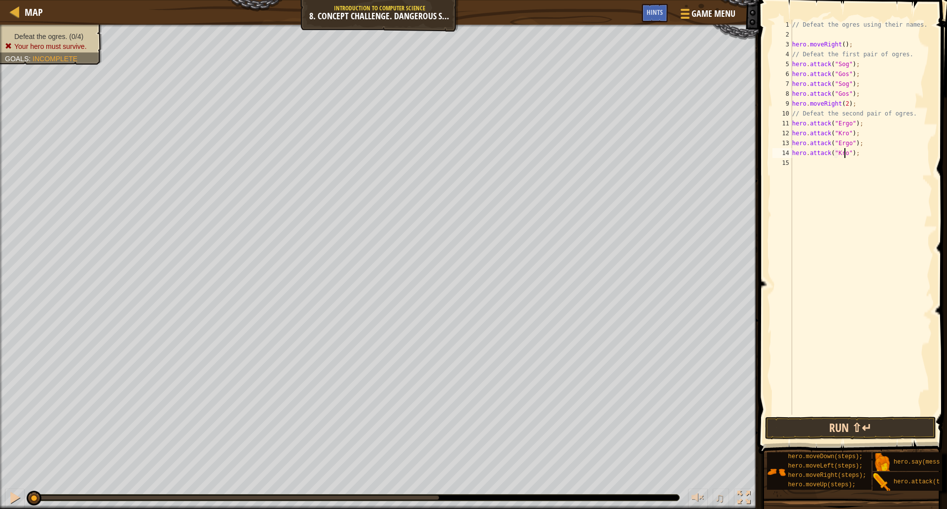
type textarea "hero.attack("Kro");"
click at [864, 425] on button "Run ⇧↵" at bounding box center [850, 427] width 171 height 23
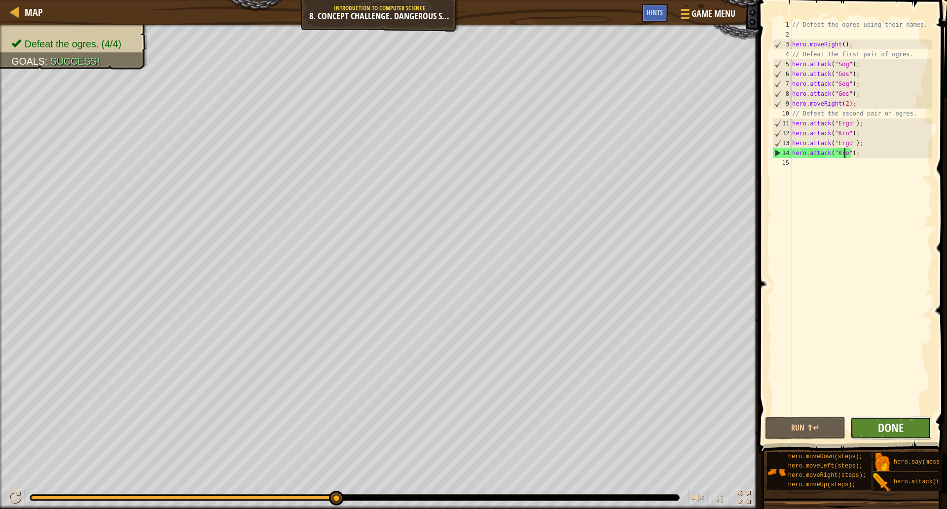
click at [900, 434] on span "Done" at bounding box center [891, 427] width 26 height 16
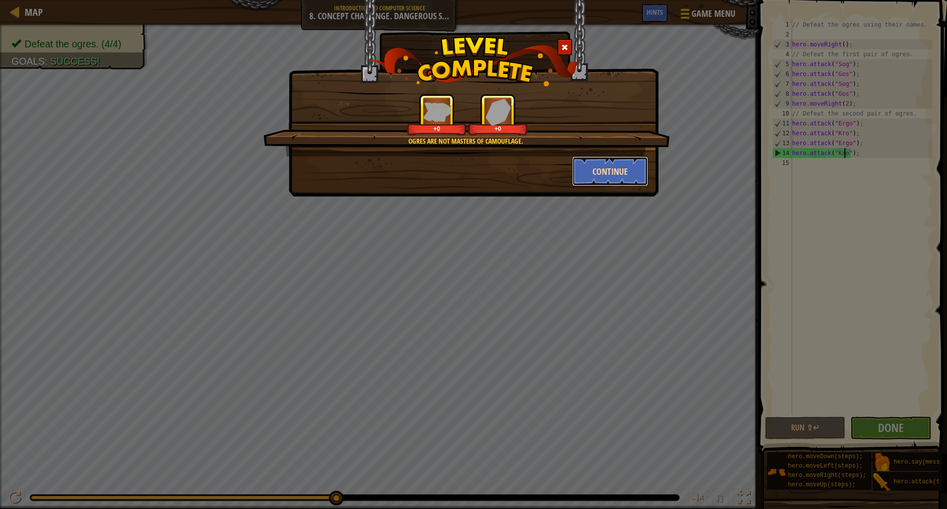
click at [631, 175] on button "Continue" at bounding box center [610, 171] width 76 height 30
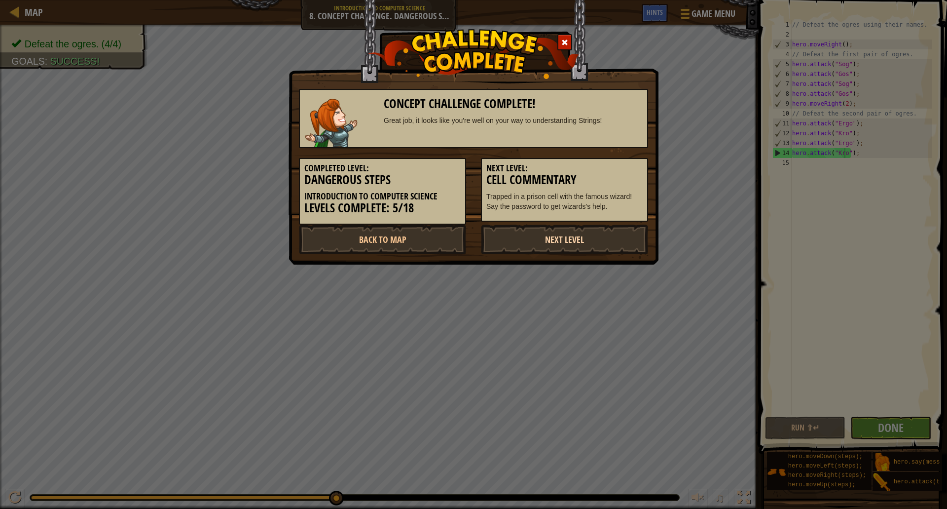
click at [596, 236] on link "Next Level" at bounding box center [564, 239] width 167 height 30
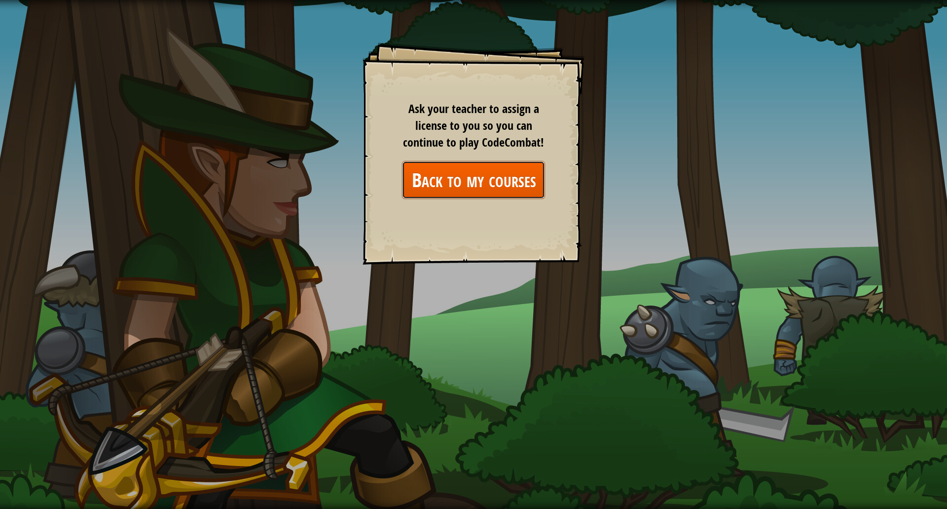
click at [533, 182] on link "Back to my courses" at bounding box center [473, 180] width 143 height 38
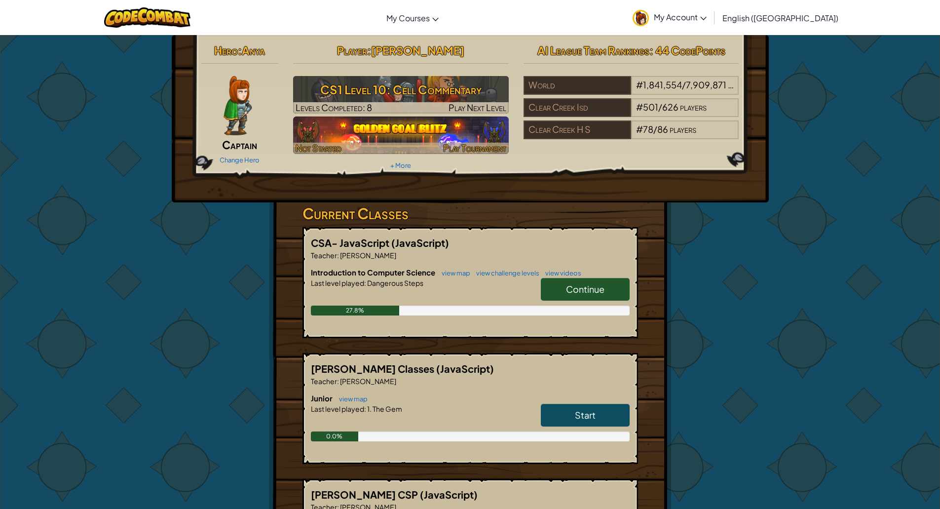
click at [377, 141] on img at bounding box center [401, 134] width 216 height 37
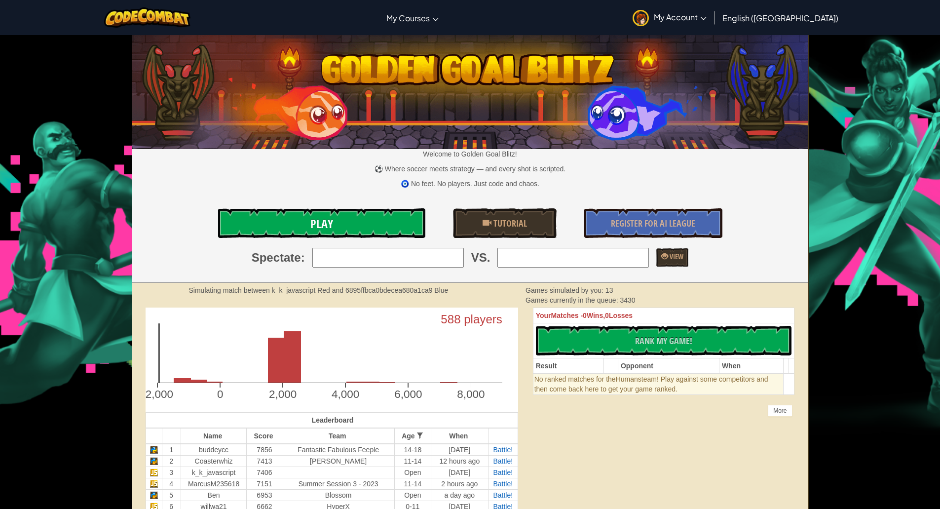
click at [374, 217] on link "Play" at bounding box center [321, 223] width 207 height 30
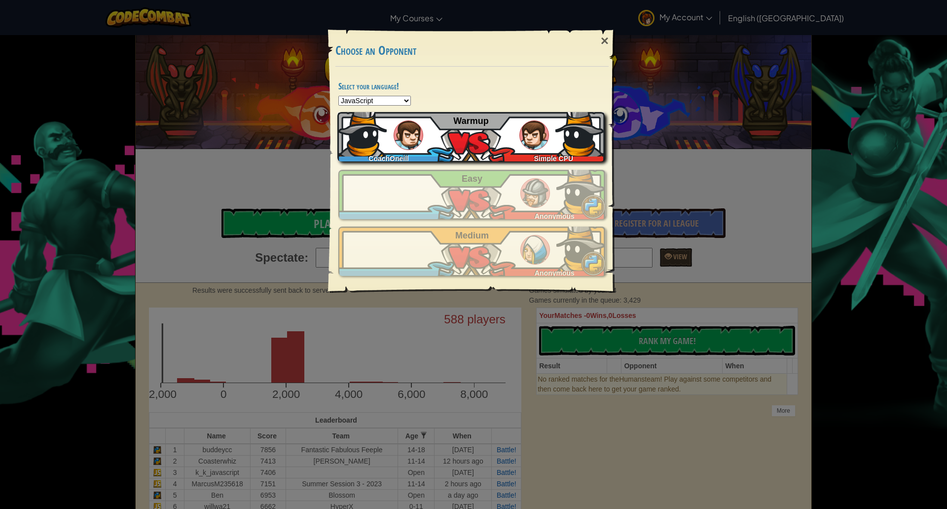
click at [467, 151] on div "CoachOneill Simple CPU Warmup" at bounding box center [470, 136] width 267 height 49
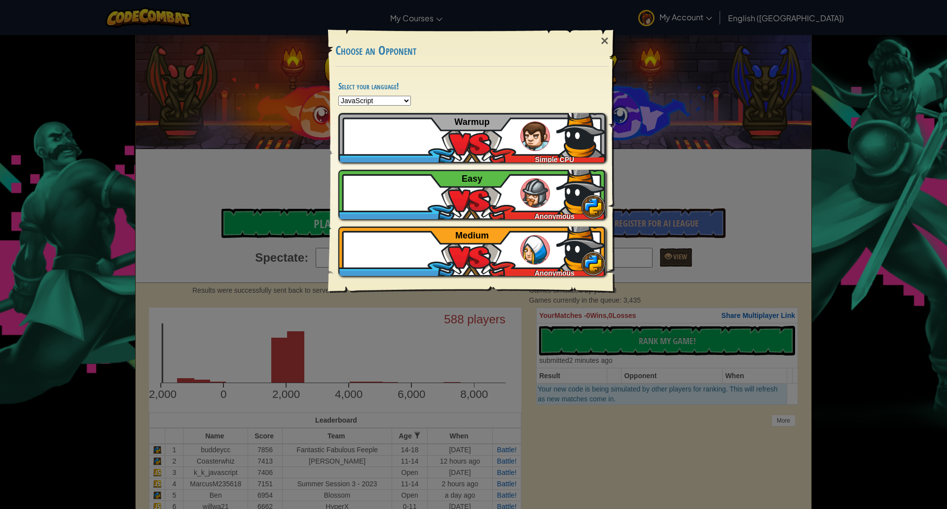
click at [368, 105] on select "Python JavaScript CoffeeScript Lua C++ Java (Experimental)" at bounding box center [374, 101] width 73 height 10
click at [610, 45] on div "×" at bounding box center [605, 41] width 23 height 29
